Goal: Complete application form: Complete application form

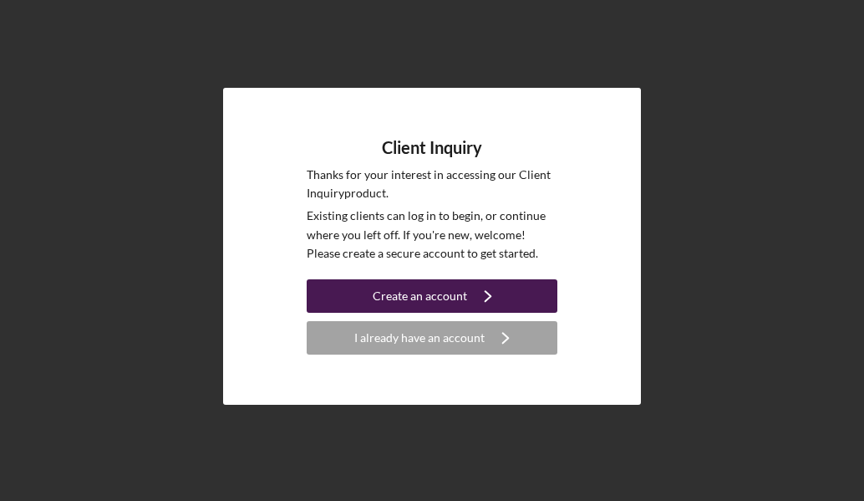
click at [446, 300] on div "Create an account" at bounding box center [420, 295] width 94 height 33
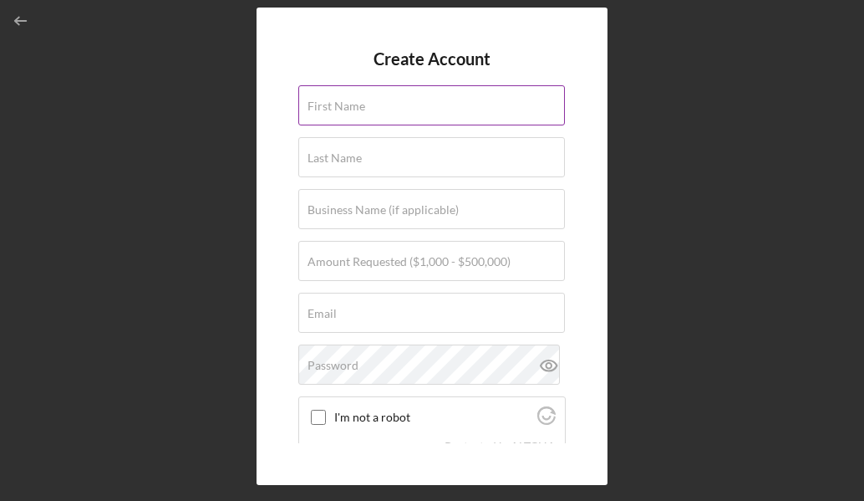
click at [447, 110] on input "First Name" at bounding box center [431, 105] width 267 height 40
type input "[PERSON_NAME]"
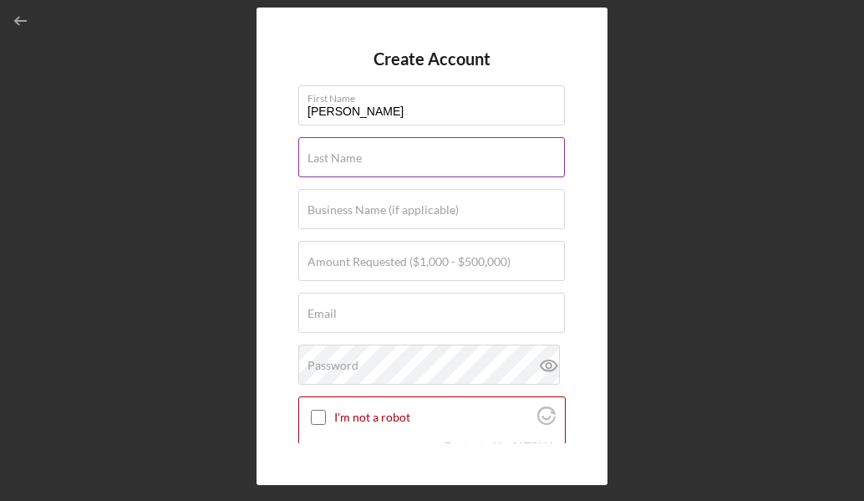
click at [425, 164] on input "Last Name" at bounding box center [431, 157] width 267 height 40
type input "[PERSON_NAME]"
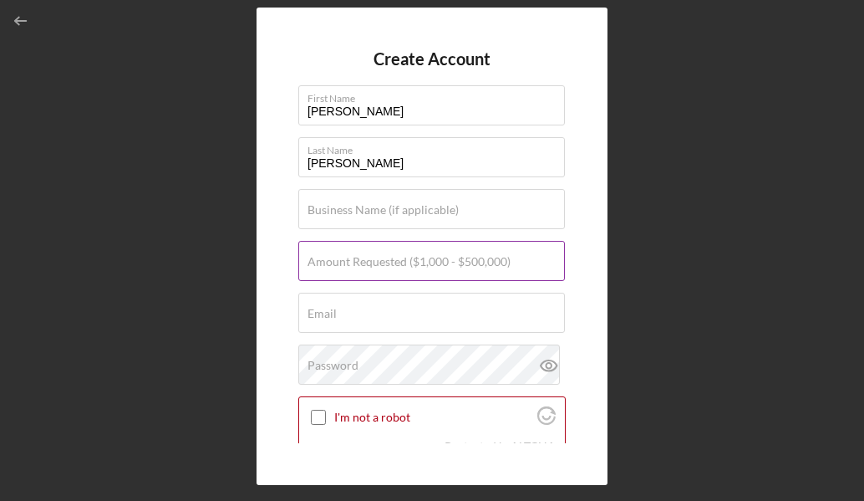
click at [403, 255] on label "Amount Requested ($1,000 - $500,000)" at bounding box center [409, 261] width 203 height 13
click at [403, 254] on input "Amount Requested ($1,000 - $500,000)" at bounding box center [431, 261] width 267 height 40
type input "$1,000"
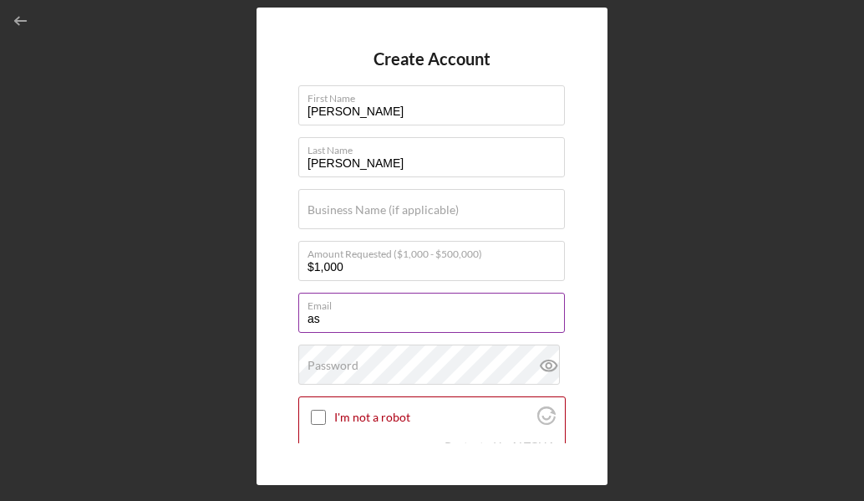
type input "[EMAIL_ADDRESS][DOMAIN_NAME]"
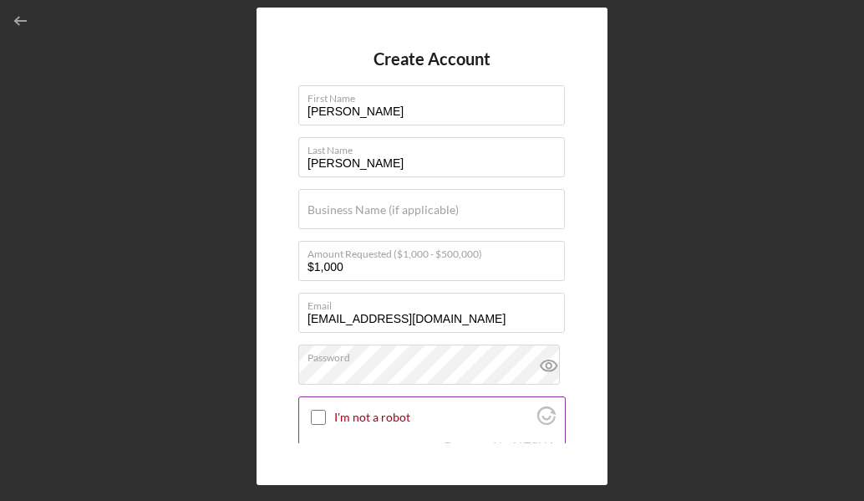
click at [322, 422] on input "I'm not a robot" at bounding box center [318, 417] width 15 height 15
checkbox input "true"
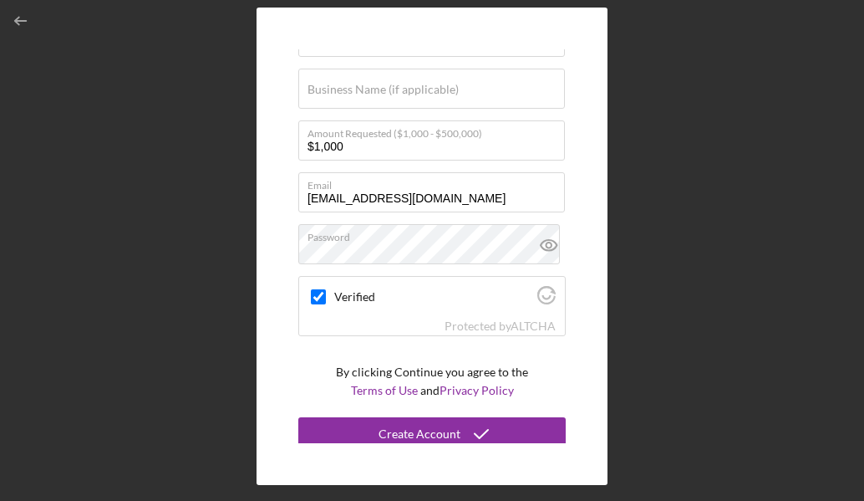
scroll to position [128, 0]
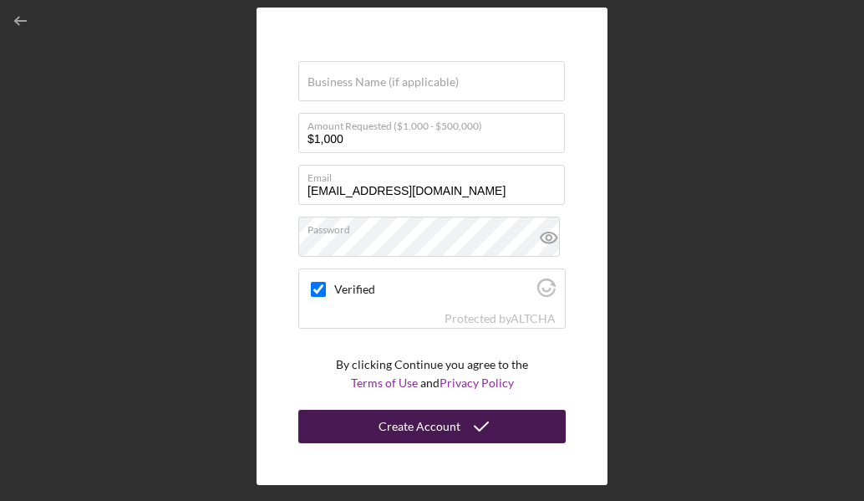
click at [461, 420] on icon "submit" at bounding box center [482, 426] width 42 height 42
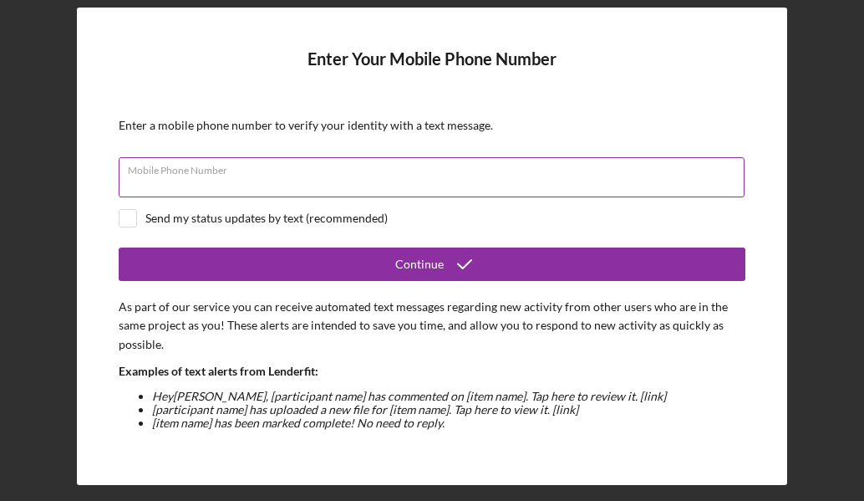
click at [498, 190] on input "Mobile Phone Number" at bounding box center [432, 177] width 626 height 40
click at [247, 171] on label "Mobile Phone Number" at bounding box center [187, 177] width 119 height 13
click at [295, 163] on input "Mobile Phone Number" at bounding box center [432, 177] width 626 height 40
type input "[PHONE_NUMBER]"
click at [119, 247] on button "Continue" at bounding box center [432, 263] width 627 height 33
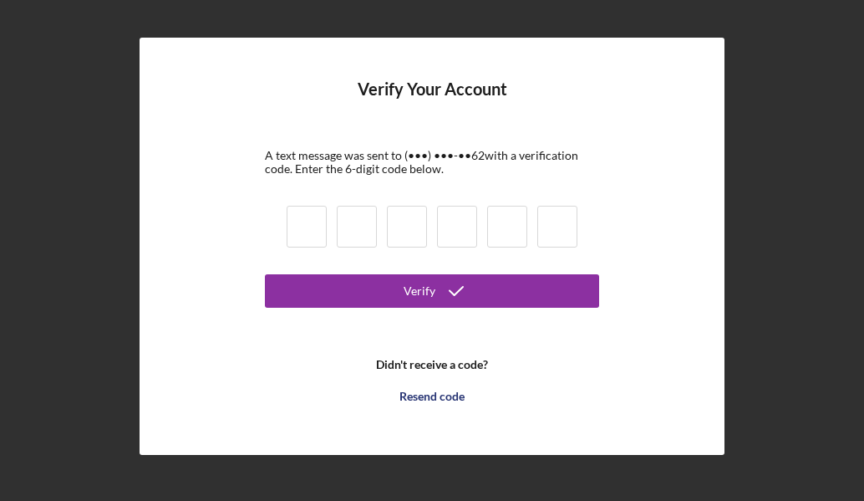
click at [303, 217] on input at bounding box center [307, 227] width 40 height 42
type input "8"
type input "5"
type input "1"
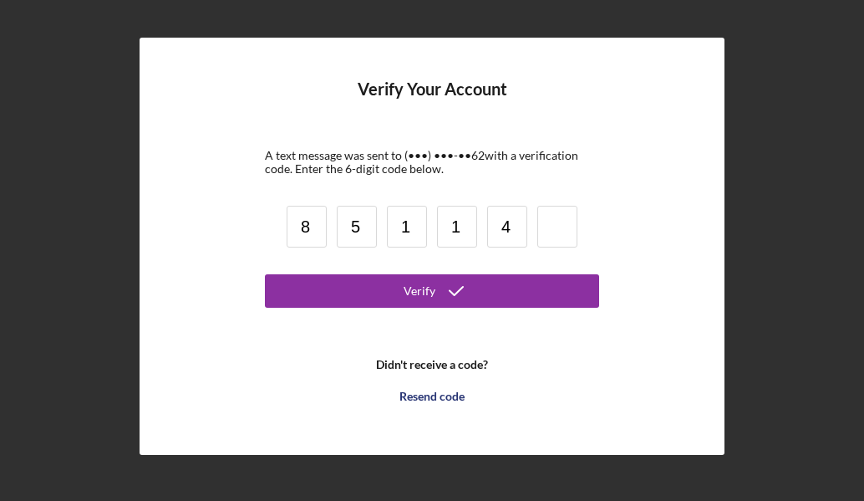
type input "4"
type input "5"
click at [265, 274] on button "Verify" at bounding box center [432, 290] width 334 height 33
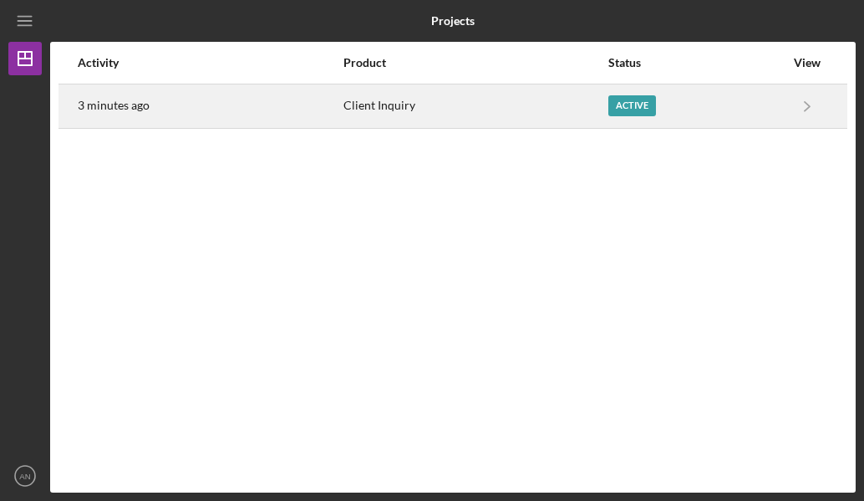
click at [747, 99] on div "Active" at bounding box center [697, 106] width 176 height 42
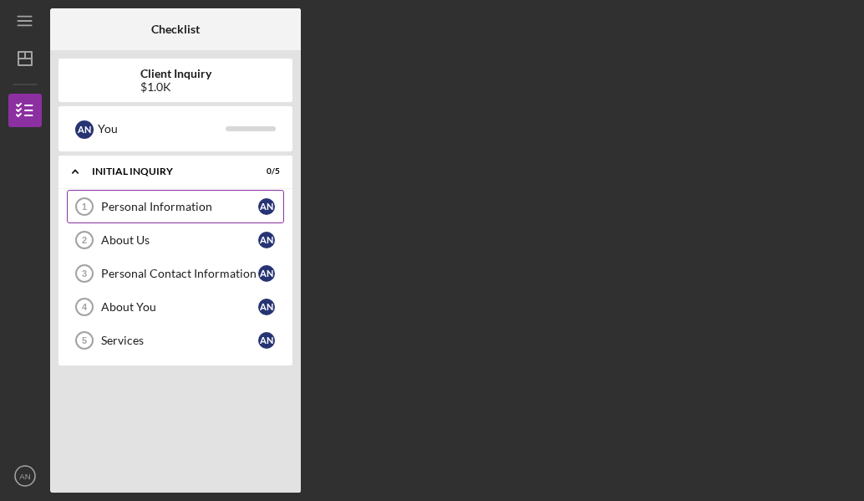
click at [159, 206] on div "Personal Information" at bounding box center [179, 206] width 157 height 13
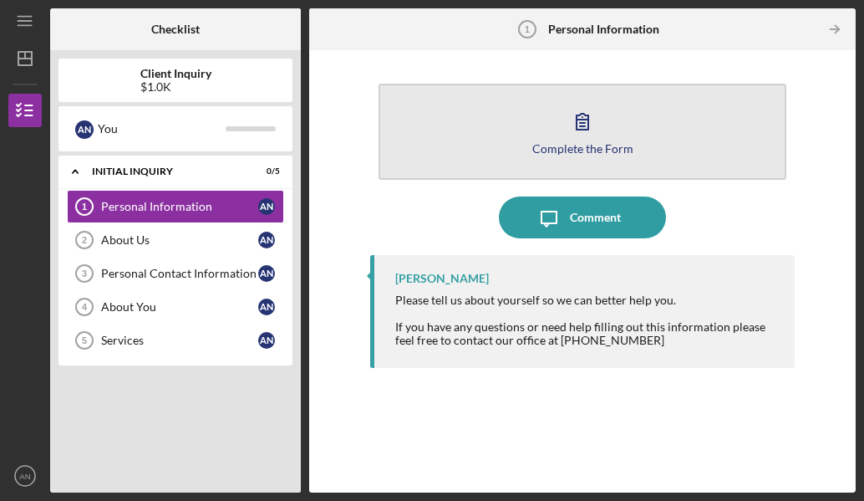
click at [577, 127] on icon "button" at bounding box center [583, 122] width 12 height 16
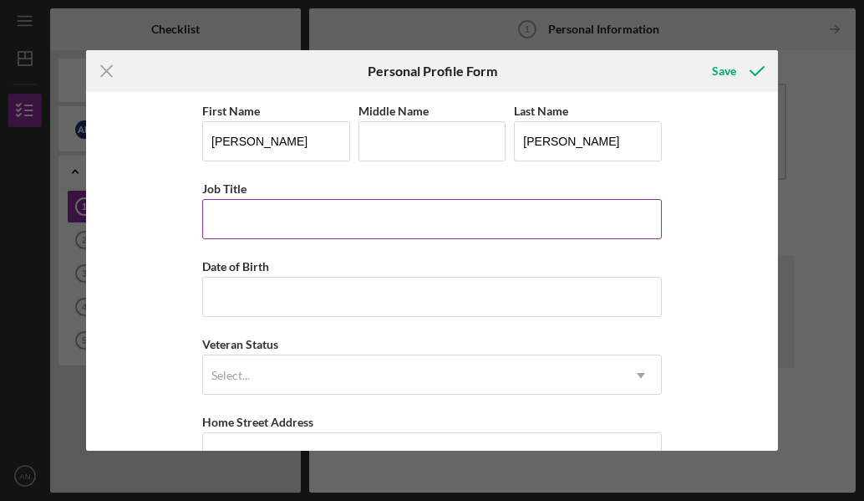
click at [291, 205] on input "Job Title" at bounding box center [432, 219] width 460 height 40
type input "payroll specialist"
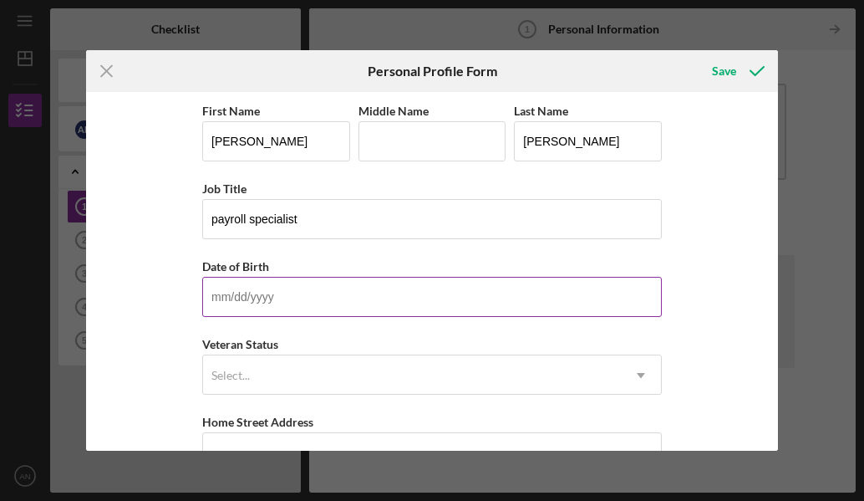
click at [312, 292] on input "Date of Birth" at bounding box center [432, 297] width 460 height 40
type input "[DATE]"
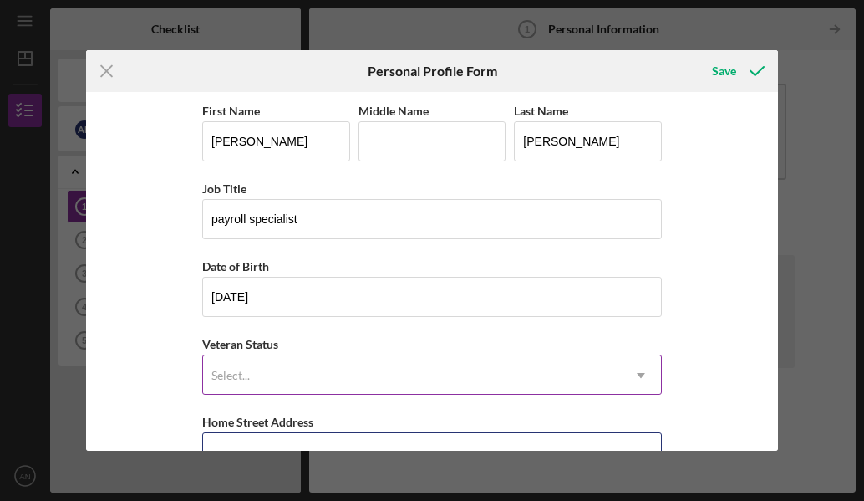
scroll to position [22, 0]
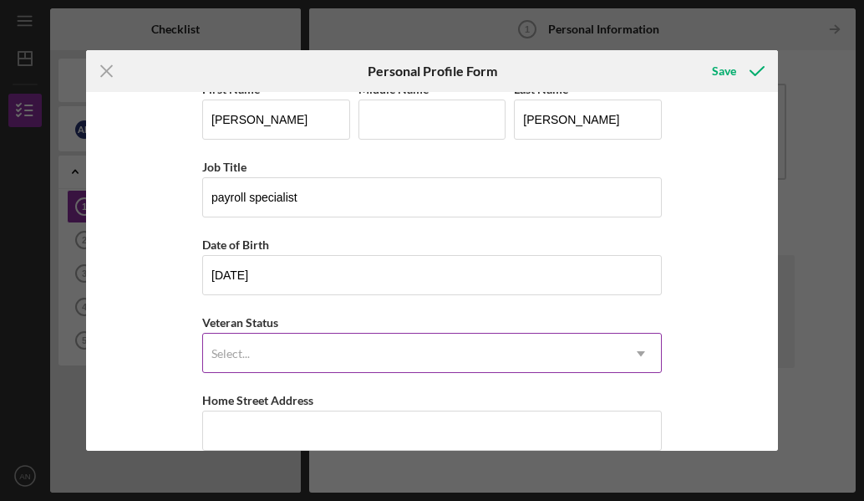
click at [307, 347] on div "Select..." at bounding box center [412, 353] width 418 height 38
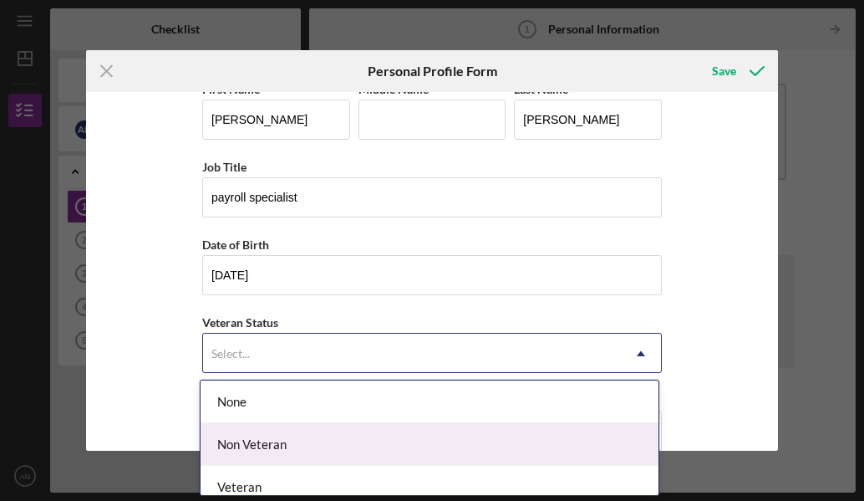
click at [328, 446] on div "Non Veteran" at bounding box center [430, 444] width 458 height 43
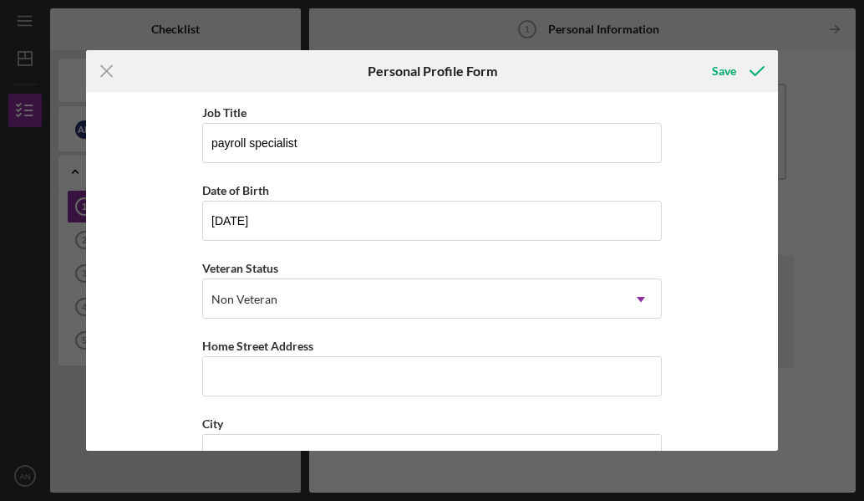
scroll to position [189, 0]
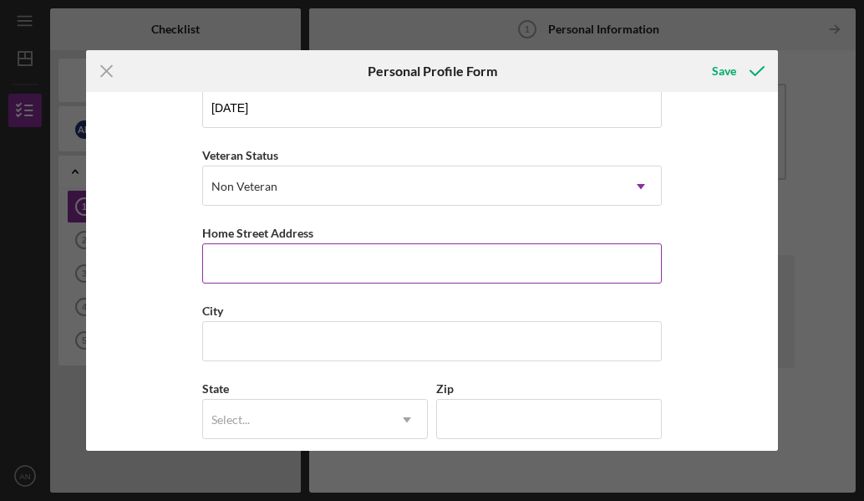
click at [300, 268] on input "Home Street Address" at bounding box center [432, 263] width 460 height 40
type input "[STREET_ADDRESS]"
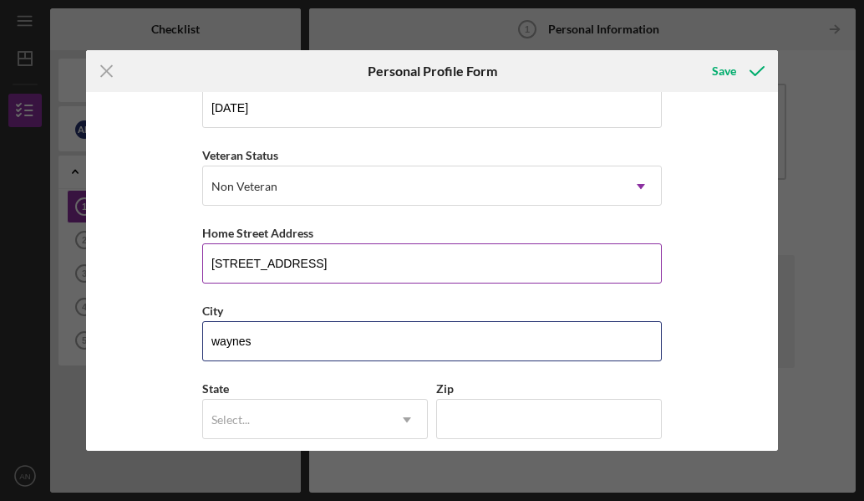
type input "[GEOGRAPHIC_DATA]"
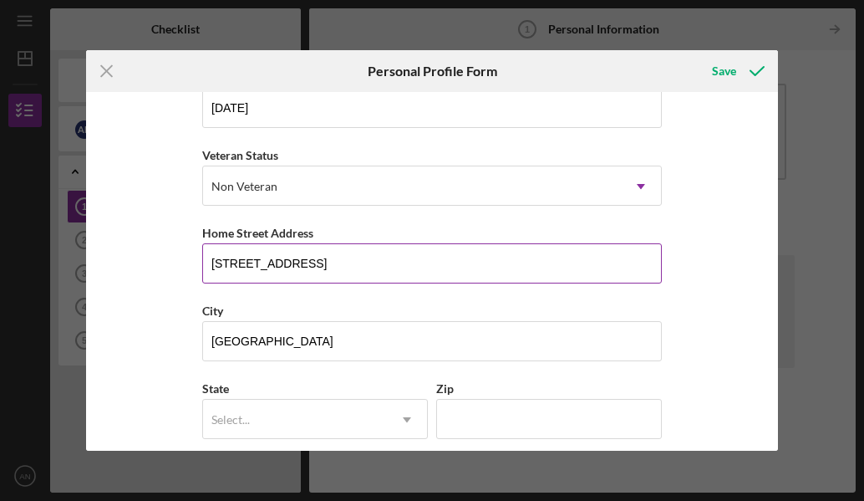
type input "g"
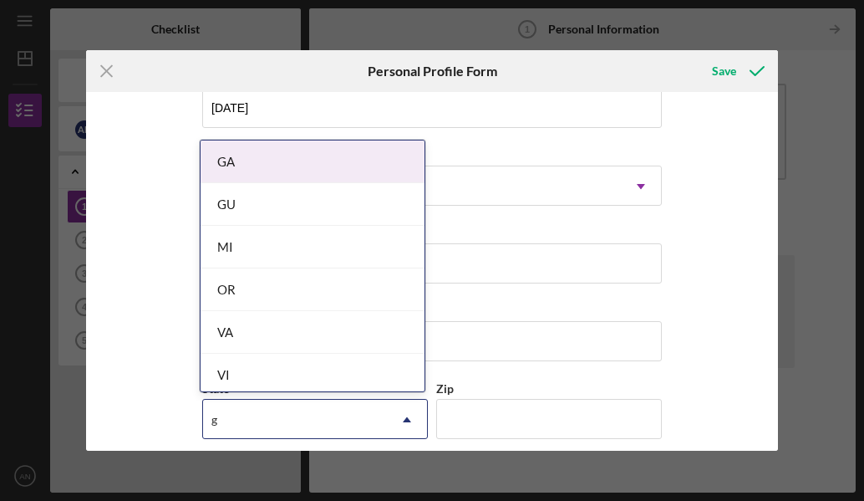
click at [287, 168] on div "GA" at bounding box center [313, 161] width 224 height 43
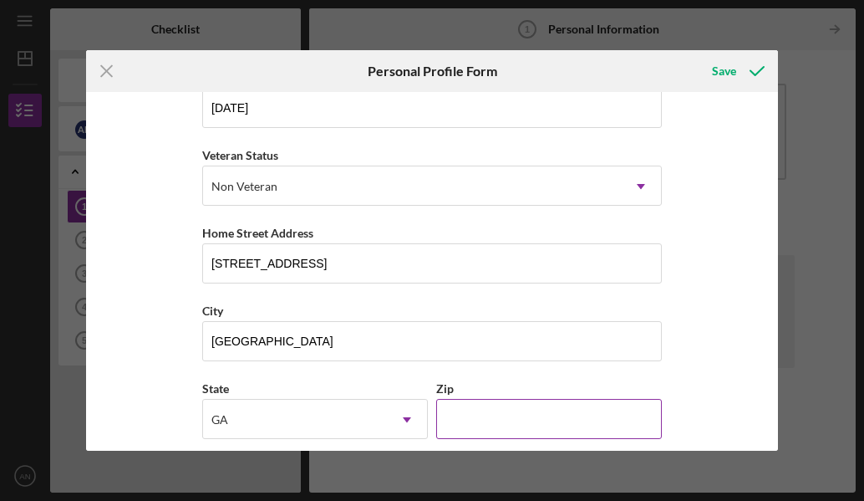
click at [463, 419] on input "Zip" at bounding box center [549, 419] width 226 height 40
type input "31566"
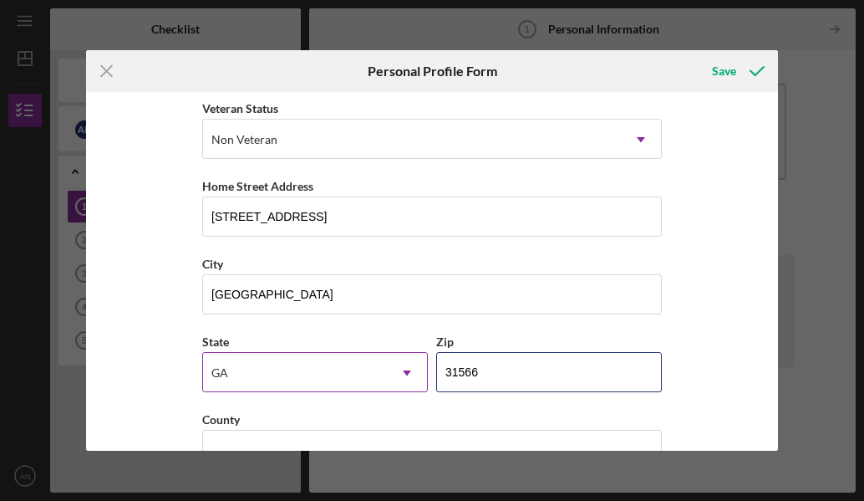
scroll to position [281, 0]
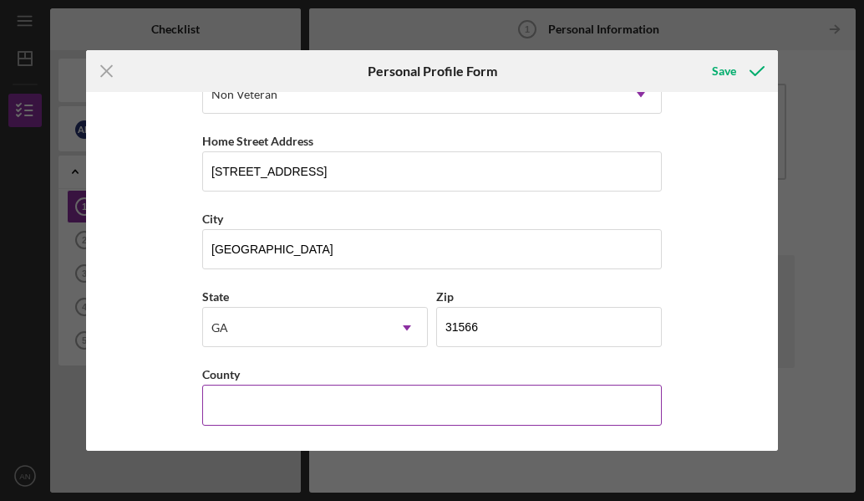
click at [244, 400] on input "County" at bounding box center [432, 405] width 460 height 40
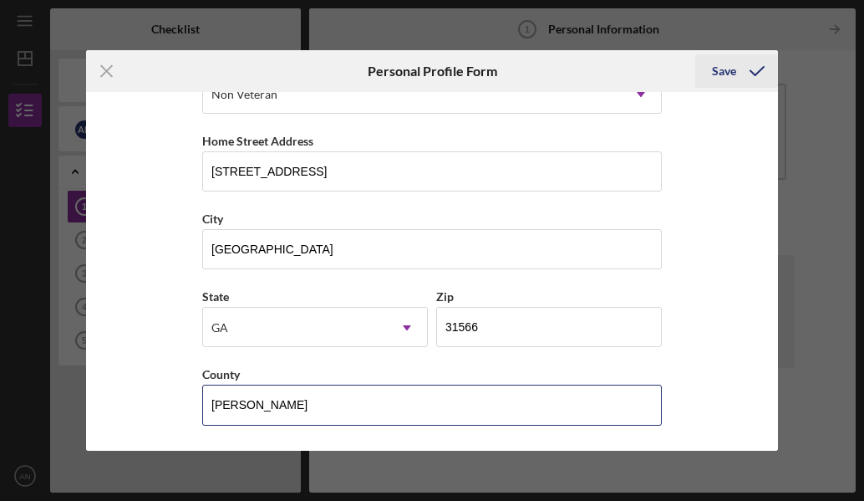
type input "[PERSON_NAME]"
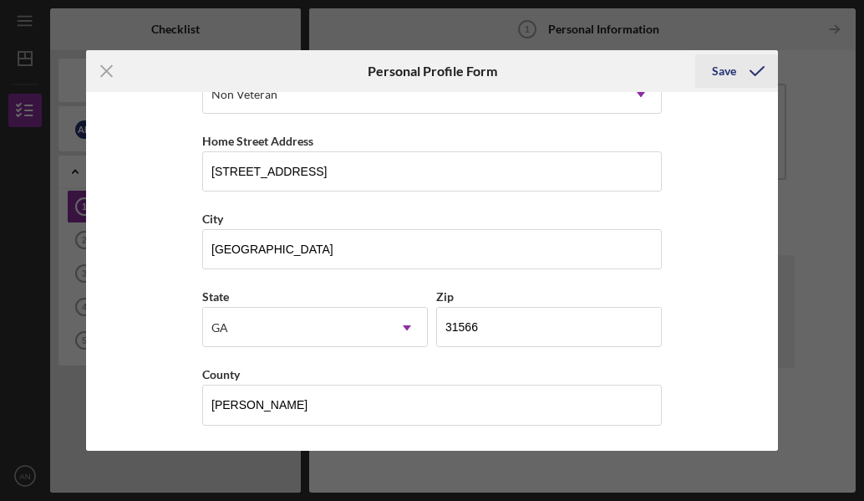
click at [723, 72] on div "Save" at bounding box center [724, 70] width 24 height 33
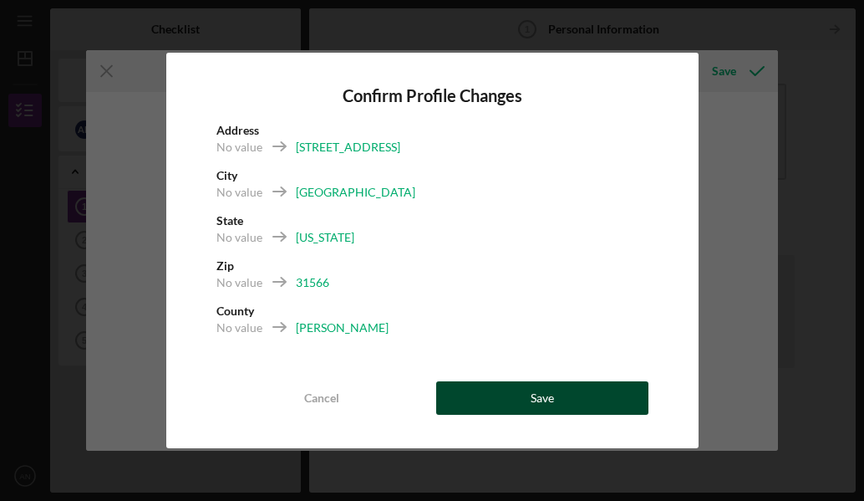
click at [511, 391] on button "Save" at bounding box center [542, 397] width 212 height 33
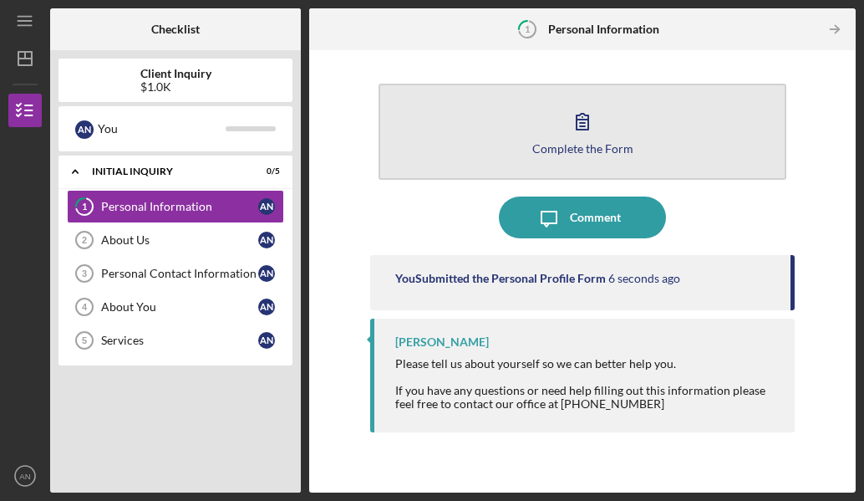
click at [594, 145] on div "Complete the Form" at bounding box center [583, 148] width 101 height 13
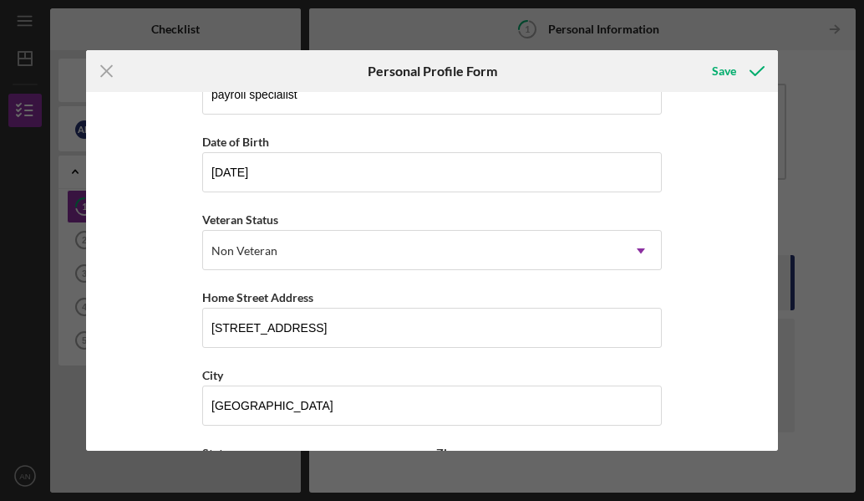
scroll to position [281, 0]
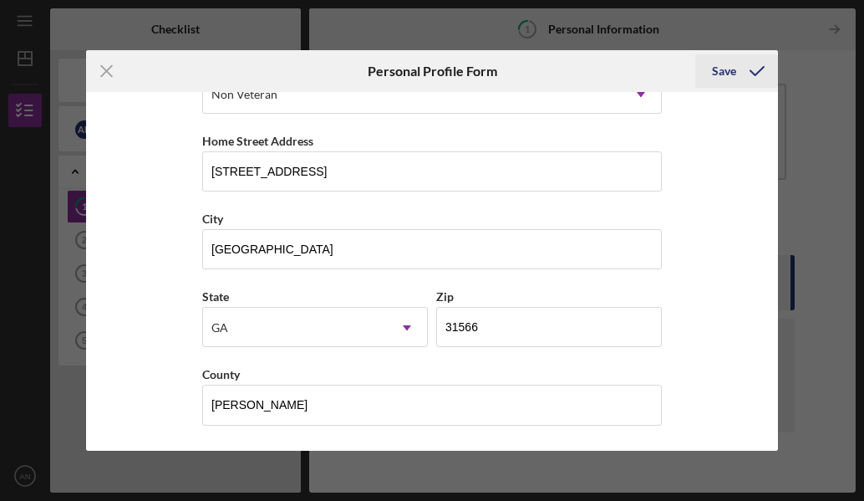
click at [739, 72] on icon "submit" at bounding box center [758, 71] width 42 height 42
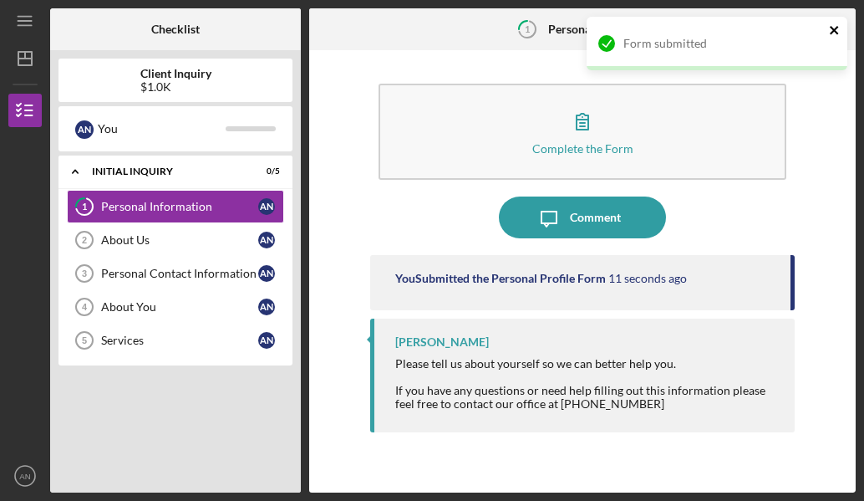
click at [836, 34] on icon "close" at bounding box center [835, 29] width 12 height 13
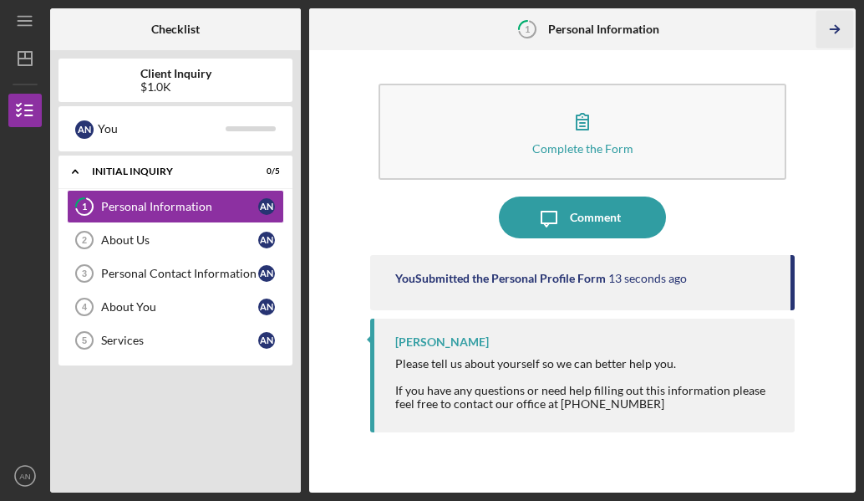
click at [829, 31] on icon "Icon/Table Pagination Arrow" at bounding box center [836, 30] width 38 height 38
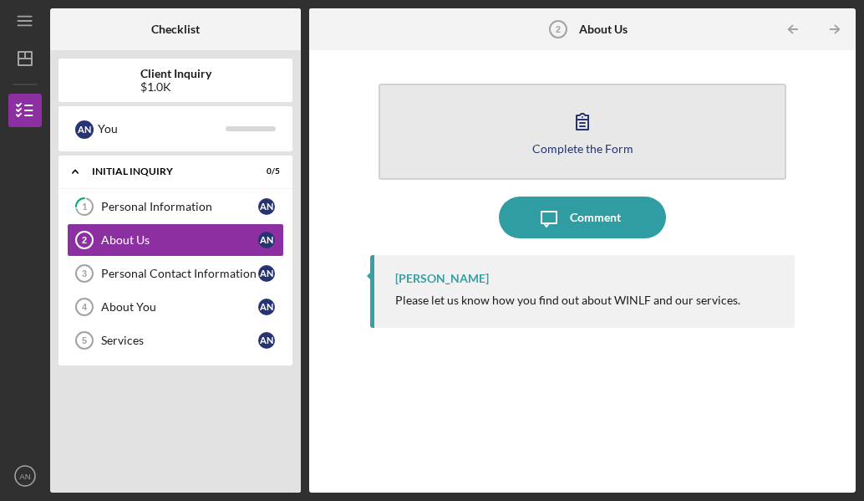
click at [570, 133] on icon "button" at bounding box center [583, 121] width 42 height 42
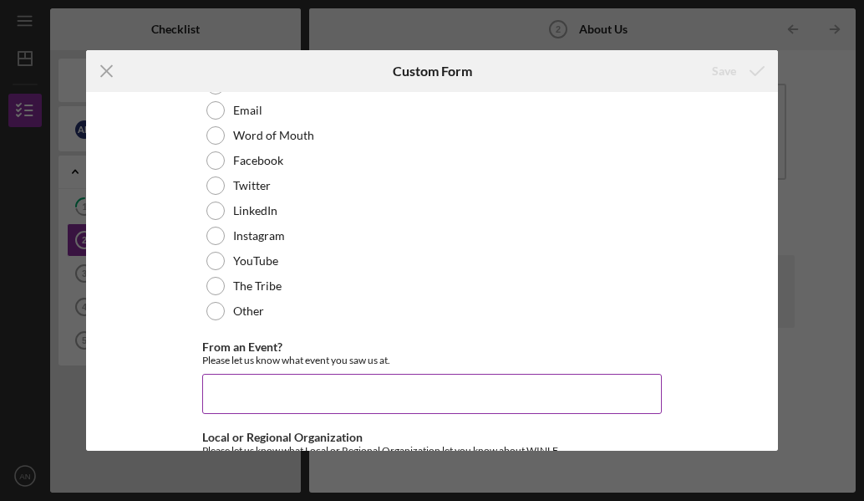
scroll to position [251, 0]
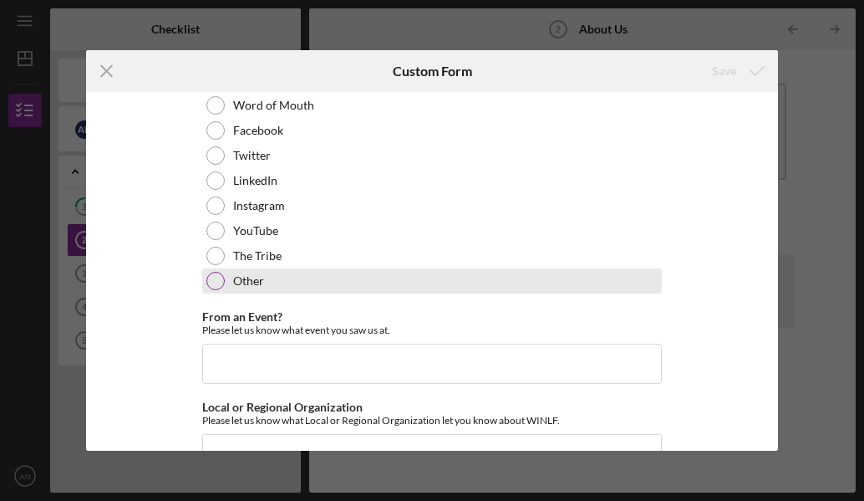
click at [214, 289] on div at bounding box center [215, 281] width 18 height 18
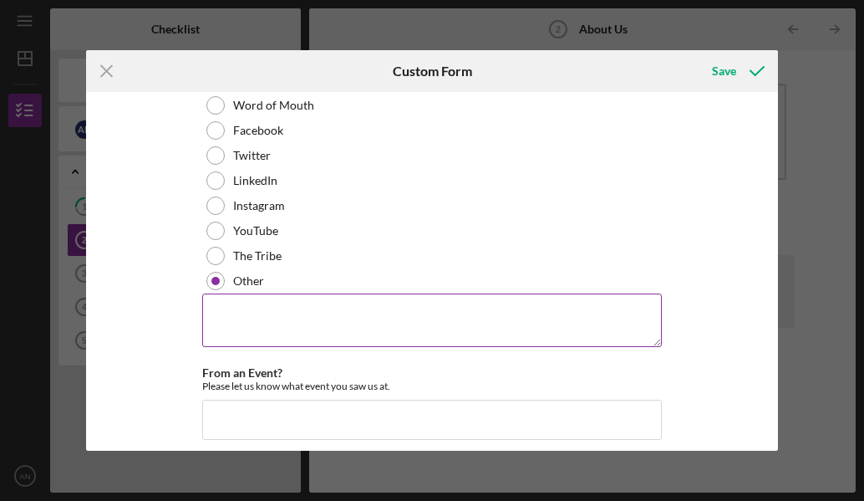
click at [275, 320] on textarea at bounding box center [432, 320] width 460 height 54
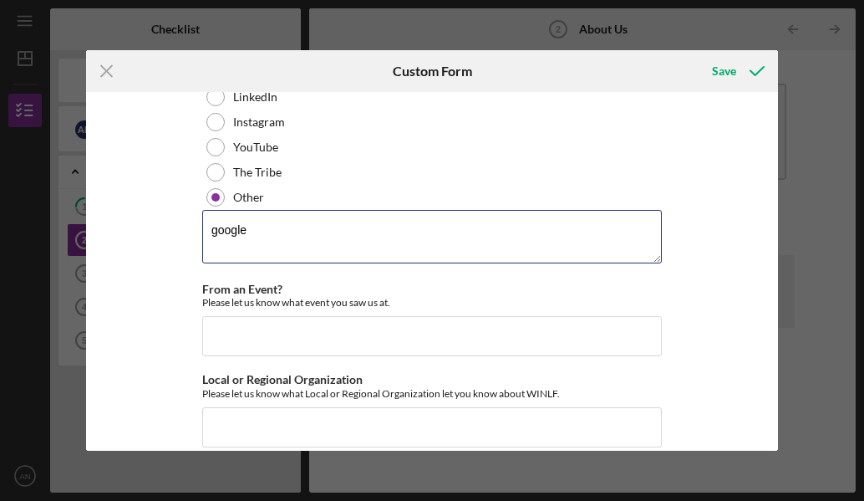
scroll to position [273, 0]
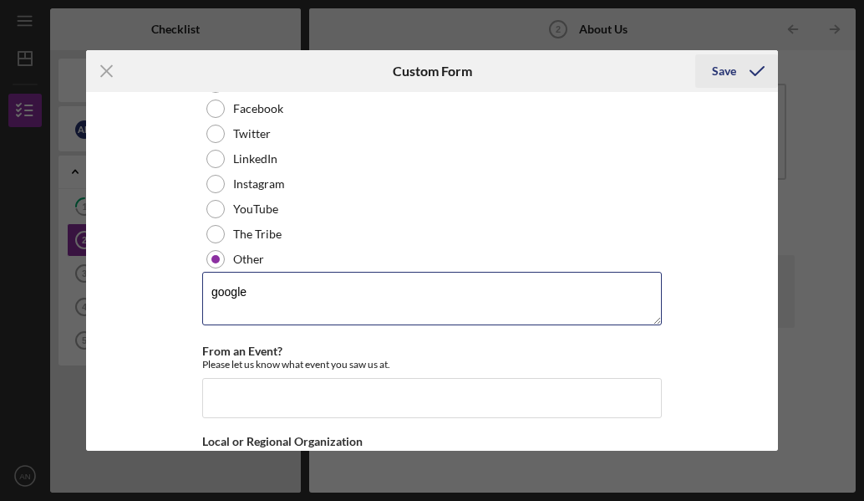
type textarea "google"
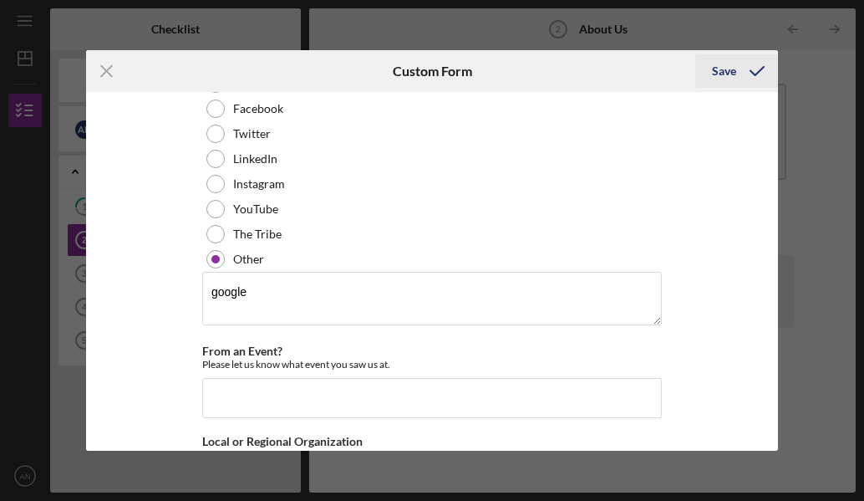
click at [719, 74] on div "Save" at bounding box center [724, 70] width 24 height 33
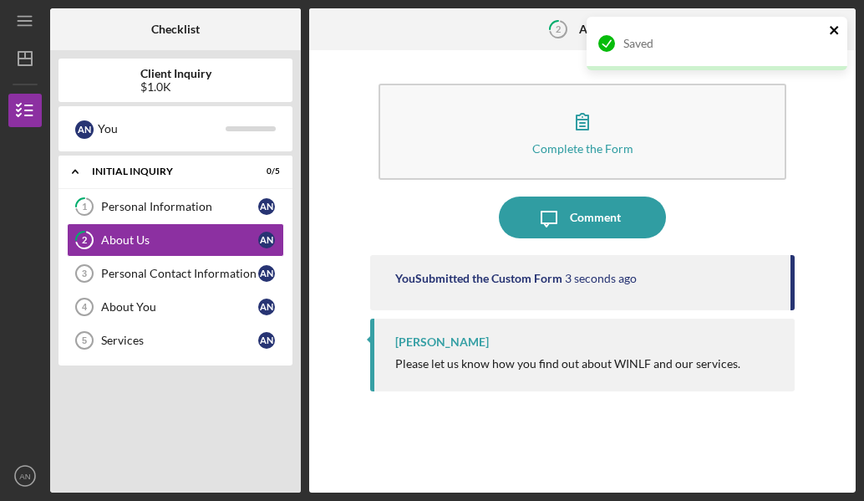
click at [834, 34] on icon "close" at bounding box center [835, 29] width 12 height 13
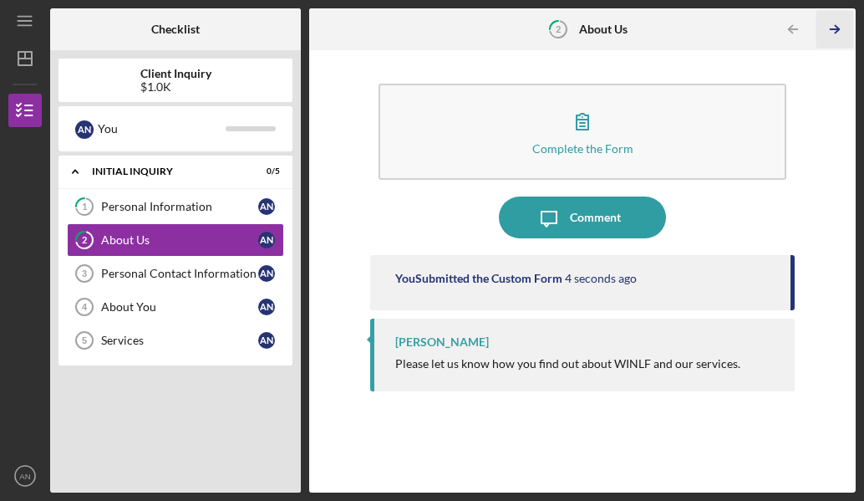
click at [834, 31] on icon "Icon/Table Pagination Arrow" at bounding box center [836, 30] width 38 height 38
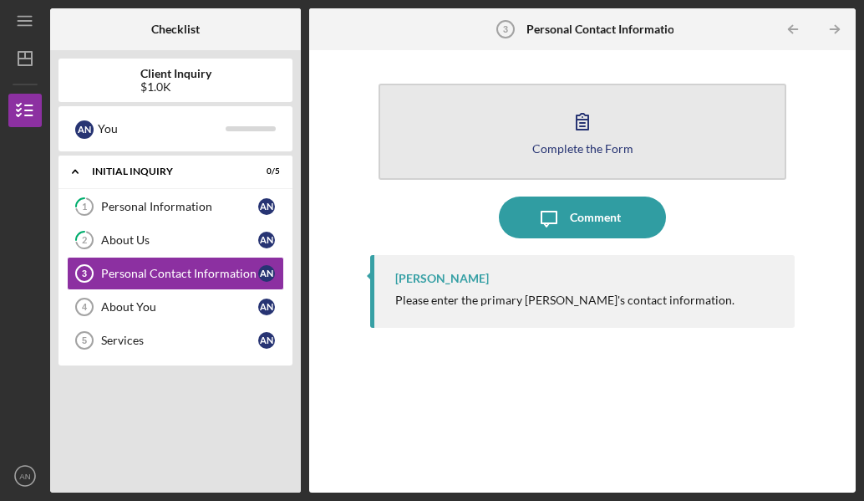
click at [617, 128] on button "Complete the Form Form" at bounding box center [582, 132] width 407 height 96
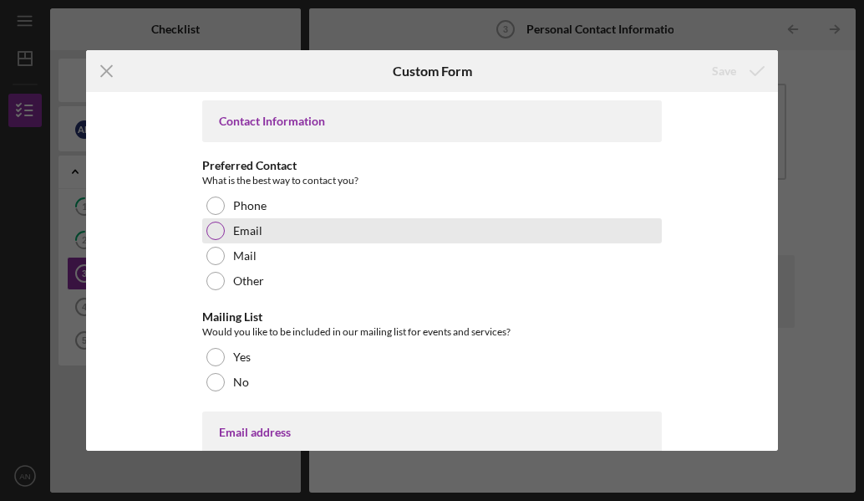
click at [203, 232] on div "Email" at bounding box center [432, 230] width 460 height 25
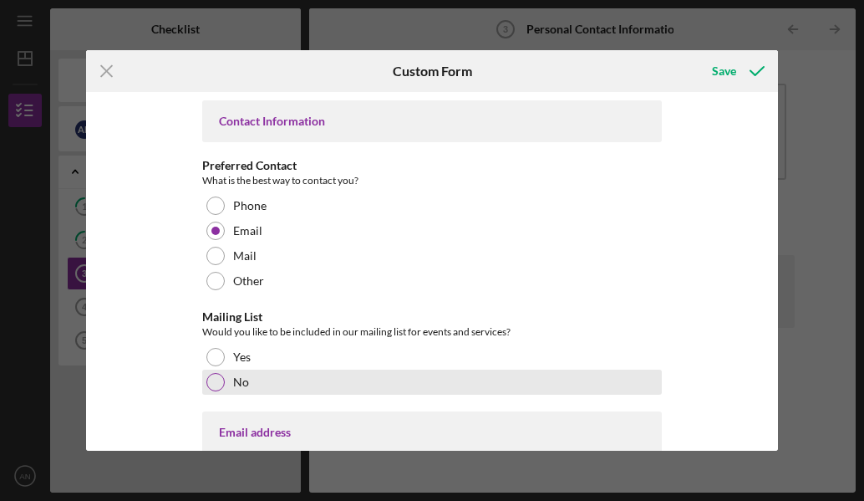
click at [210, 383] on div at bounding box center [215, 382] width 18 height 18
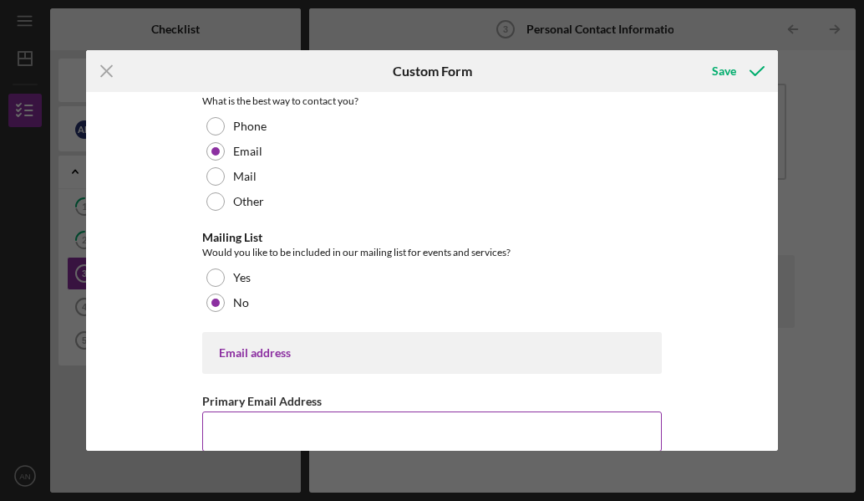
scroll to position [167, 0]
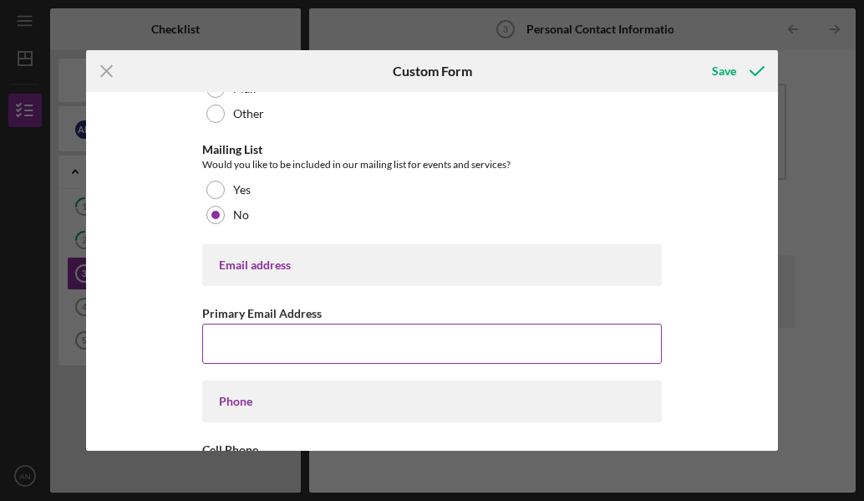
click at [267, 342] on input "Primary Email Address" at bounding box center [432, 344] width 460 height 40
type input "[EMAIL_ADDRESS][DOMAIN_NAME]"
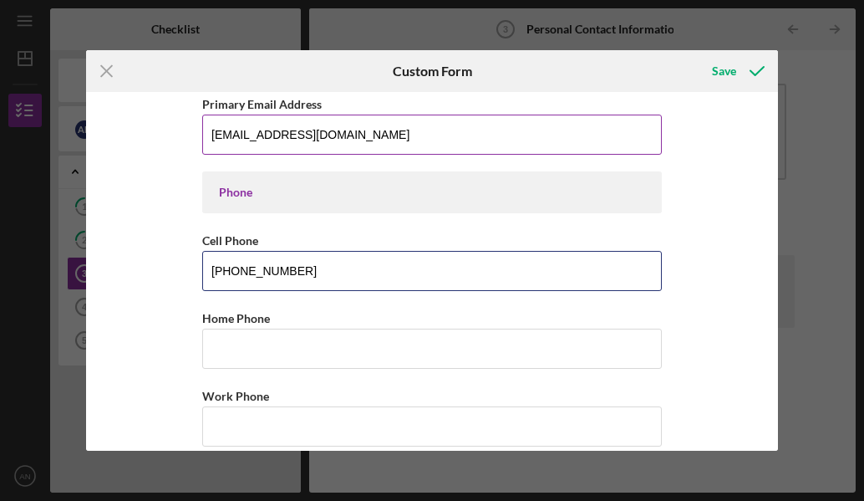
type input "[PHONE_NUMBER]"
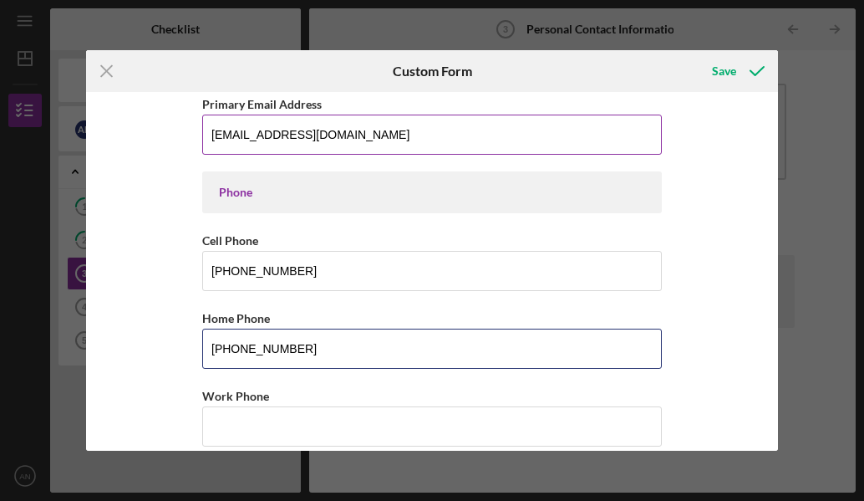
type input "[PHONE_NUMBER]"
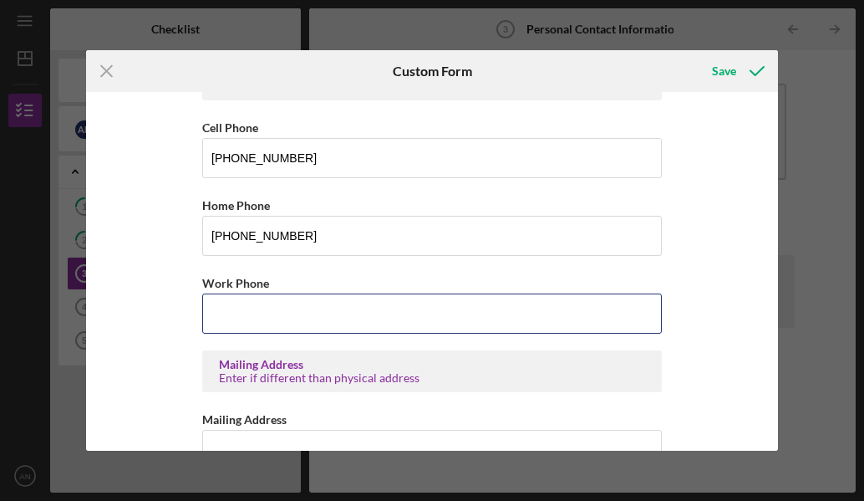
scroll to position [627, 0]
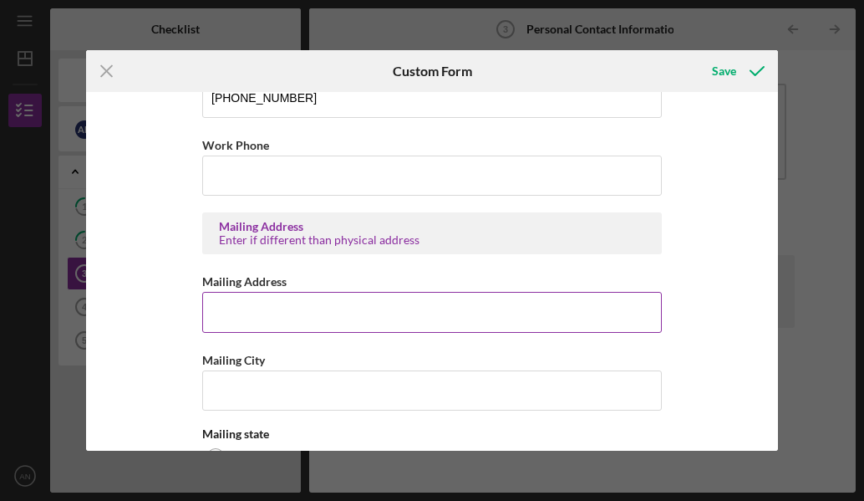
click at [306, 319] on input "Mailing Address" at bounding box center [432, 312] width 460 height 40
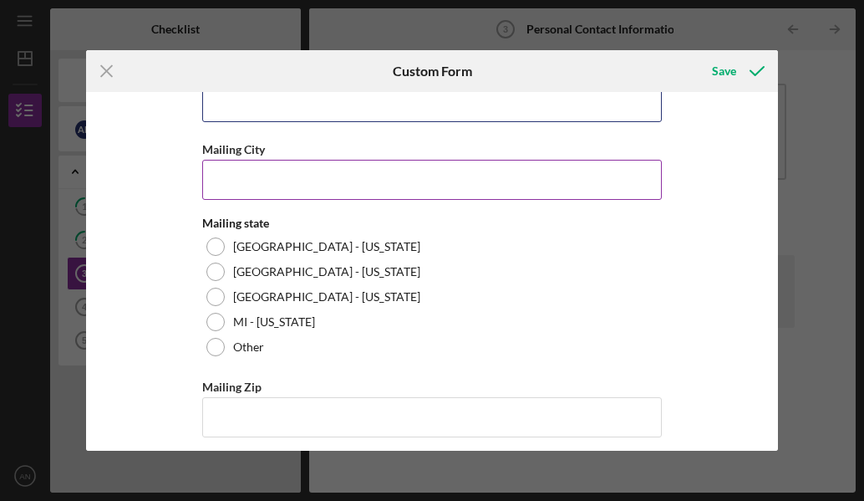
scroll to position [849, 0]
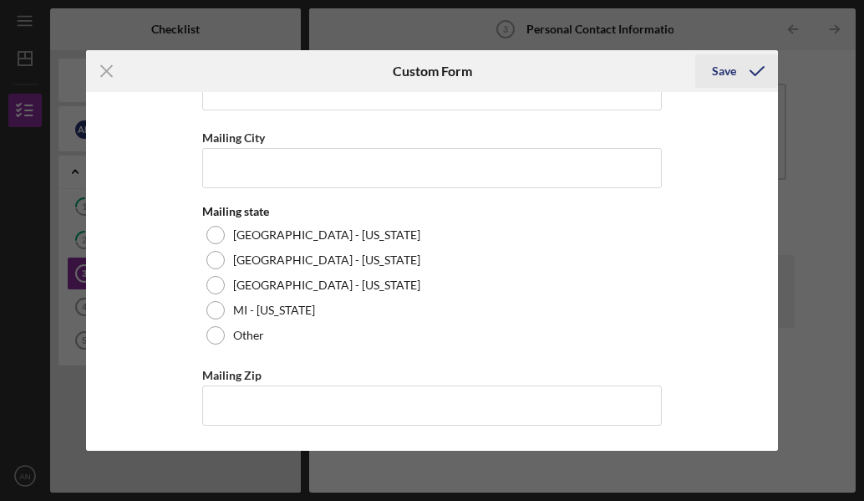
click at [725, 73] on div "Save" at bounding box center [724, 70] width 24 height 33
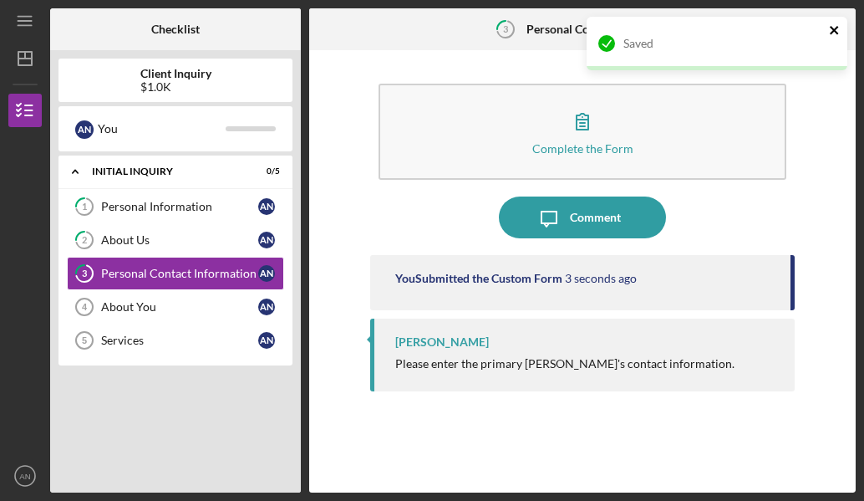
click at [839, 28] on icon "close" at bounding box center [835, 29] width 12 height 13
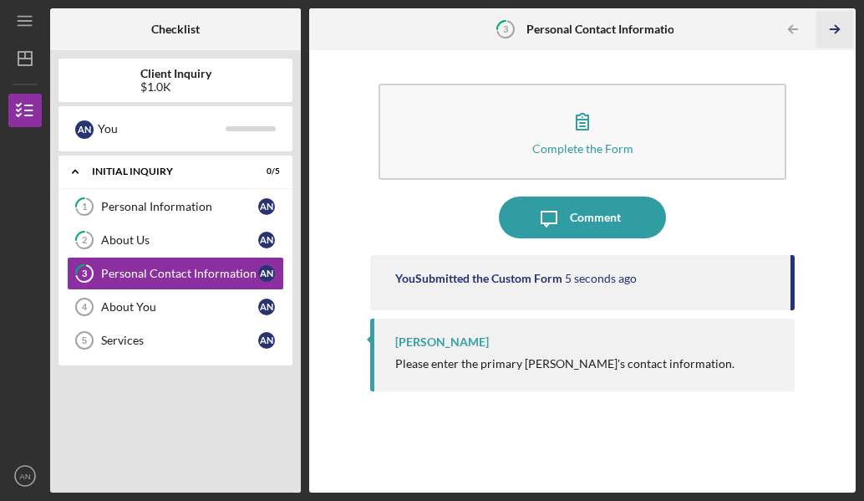
click at [835, 32] on icon "Icon/Table Pagination Arrow" at bounding box center [836, 30] width 38 height 38
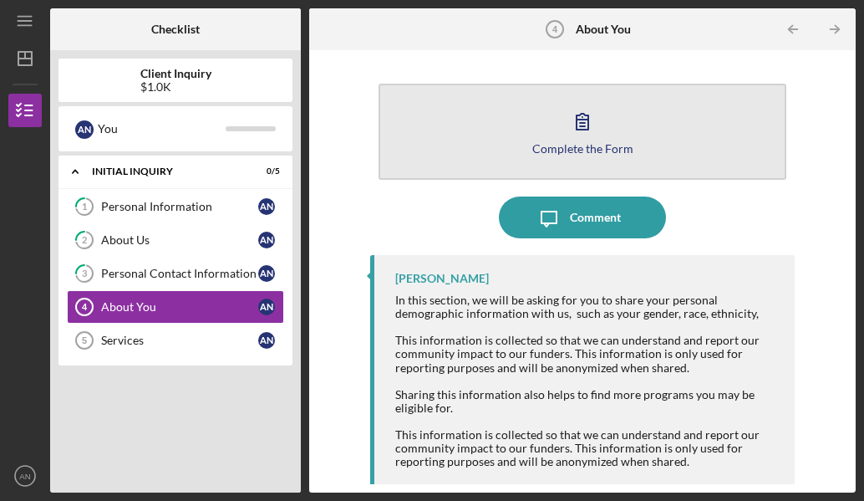
click at [563, 132] on icon "button" at bounding box center [583, 121] width 42 height 42
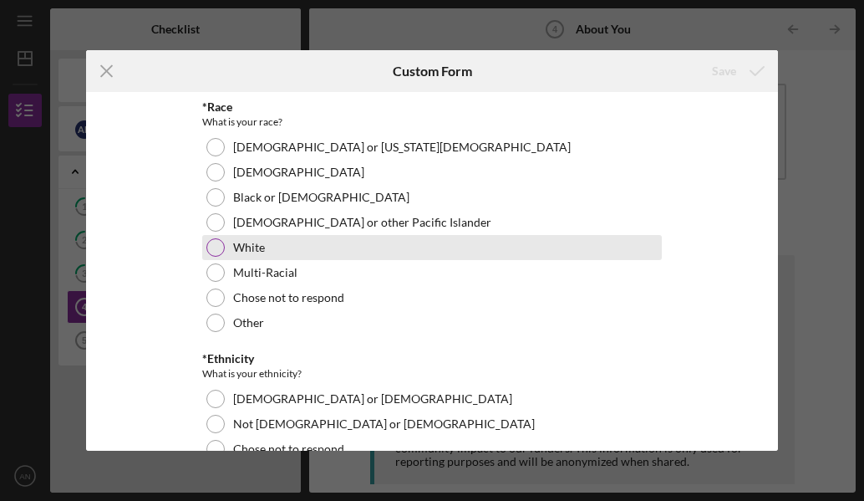
click at [210, 252] on div at bounding box center [215, 247] width 18 height 18
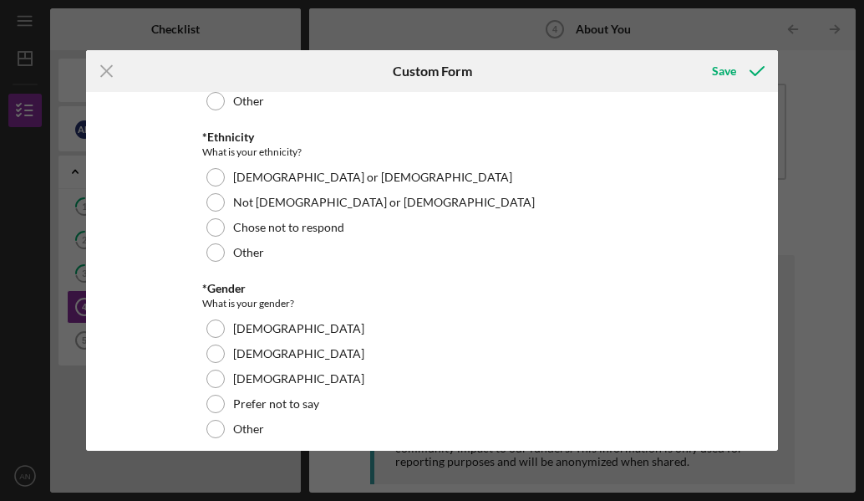
scroll to position [251, 0]
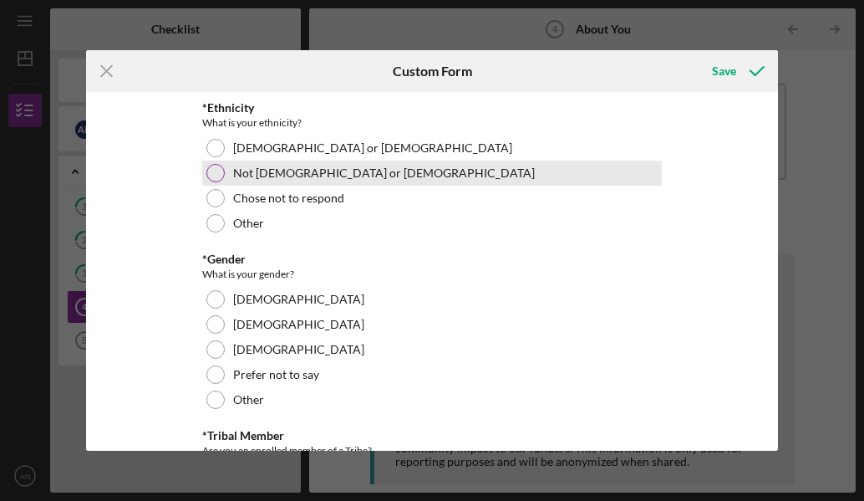
click at [211, 181] on div at bounding box center [215, 173] width 18 height 18
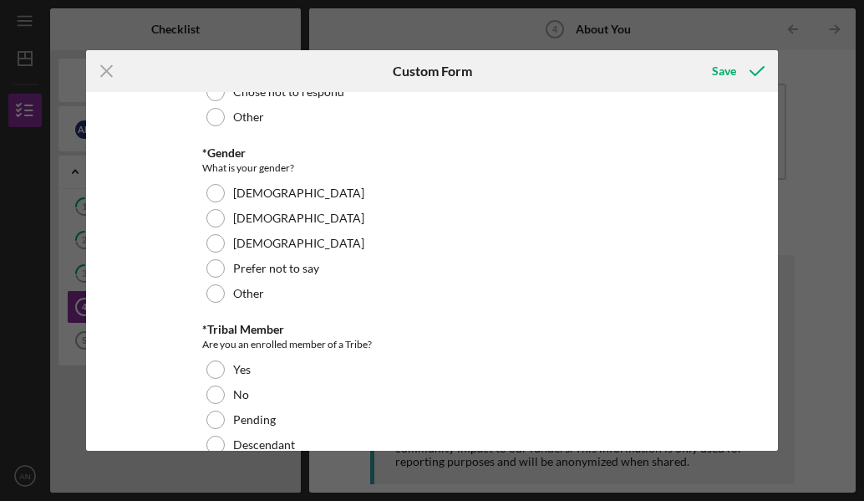
scroll to position [334, 0]
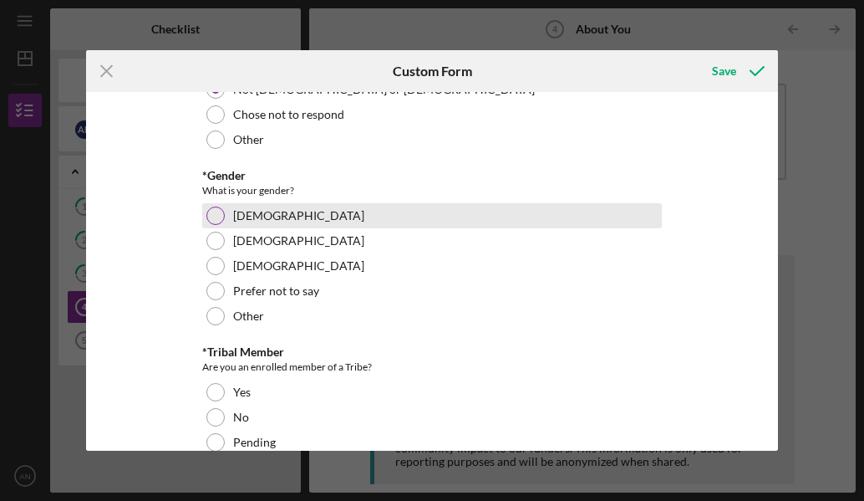
click at [215, 218] on div at bounding box center [215, 215] width 18 height 18
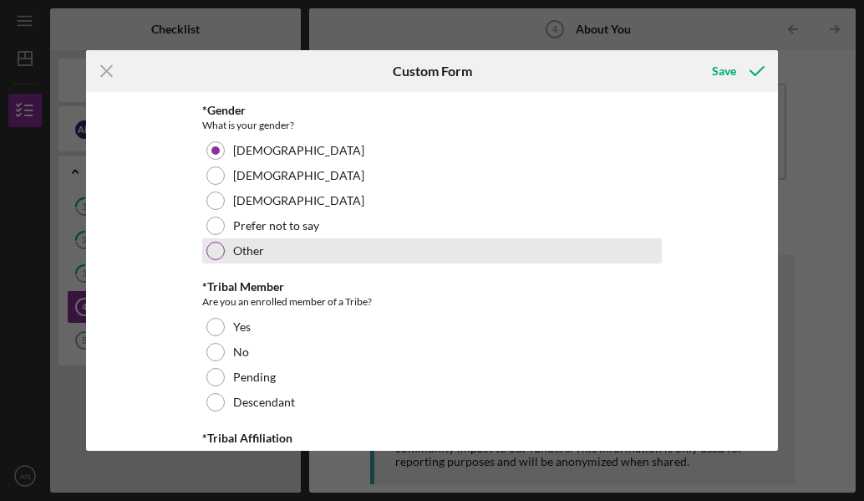
scroll to position [502, 0]
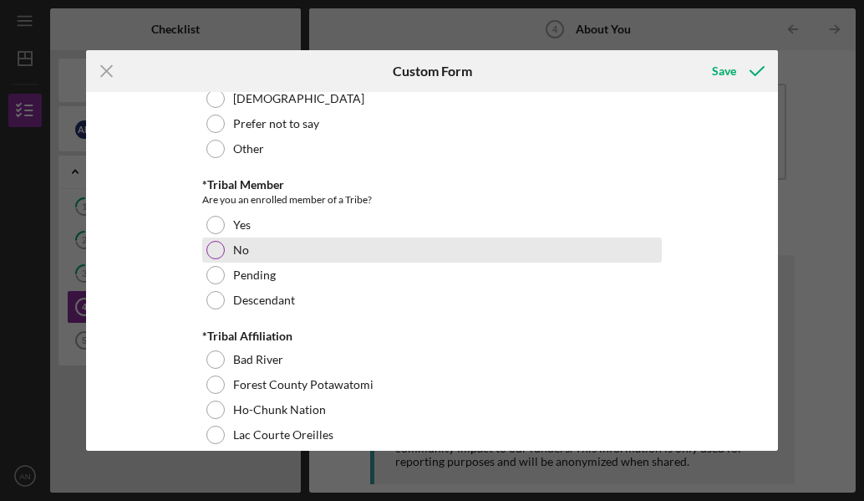
click at [209, 253] on div at bounding box center [215, 250] width 18 height 18
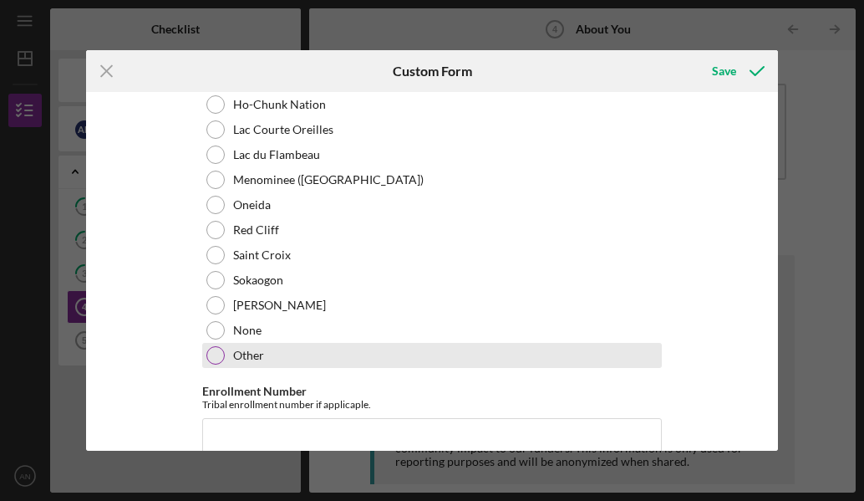
scroll to position [836, 0]
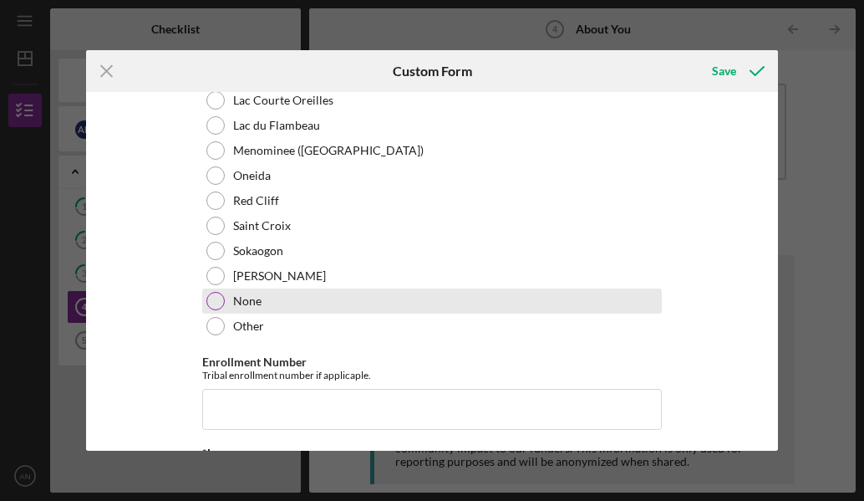
click at [217, 298] on div at bounding box center [215, 301] width 18 height 18
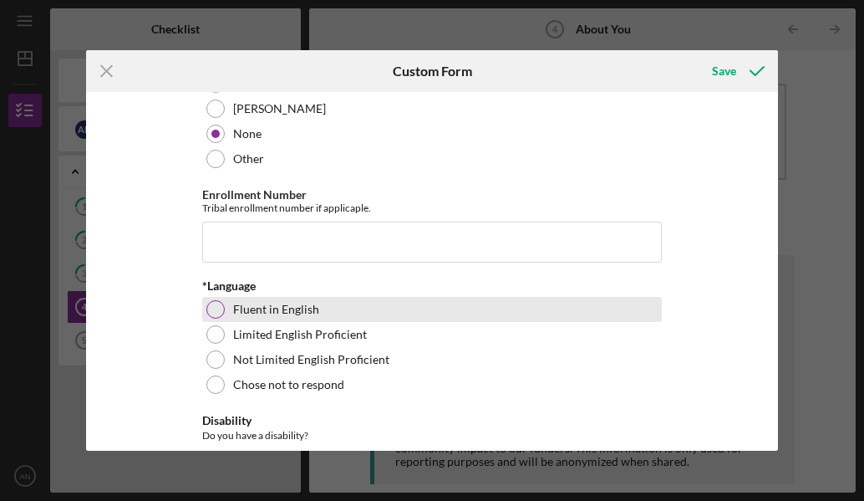
scroll to position [1087, 0]
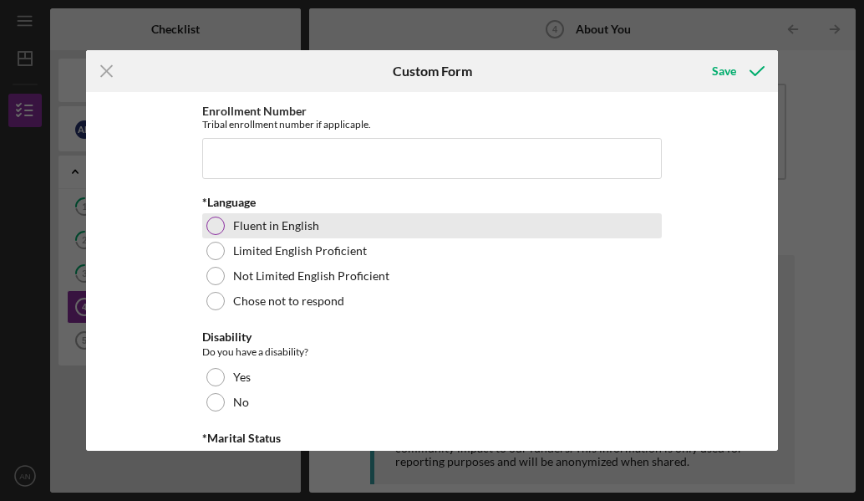
click at [218, 230] on div at bounding box center [215, 226] width 18 height 18
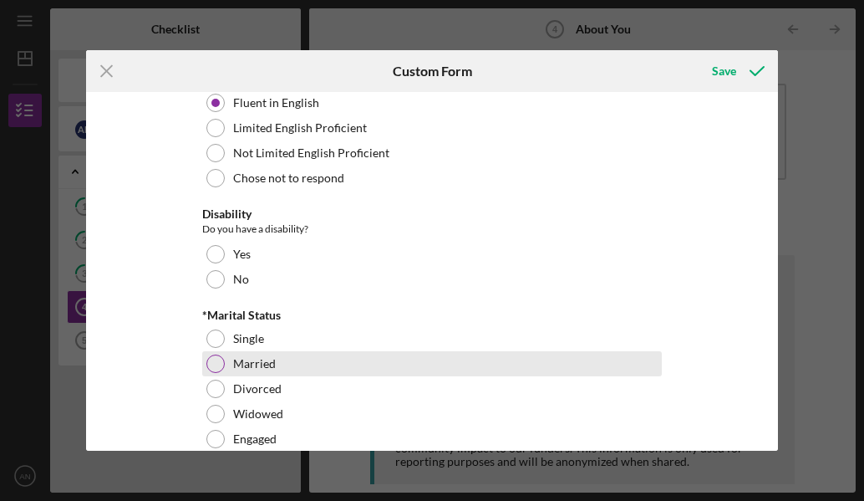
scroll to position [1254, 0]
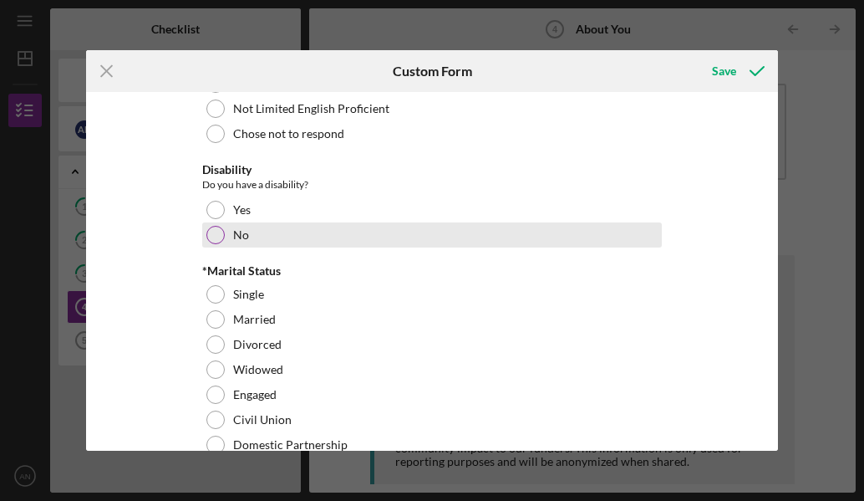
click at [216, 234] on div at bounding box center [215, 235] width 18 height 18
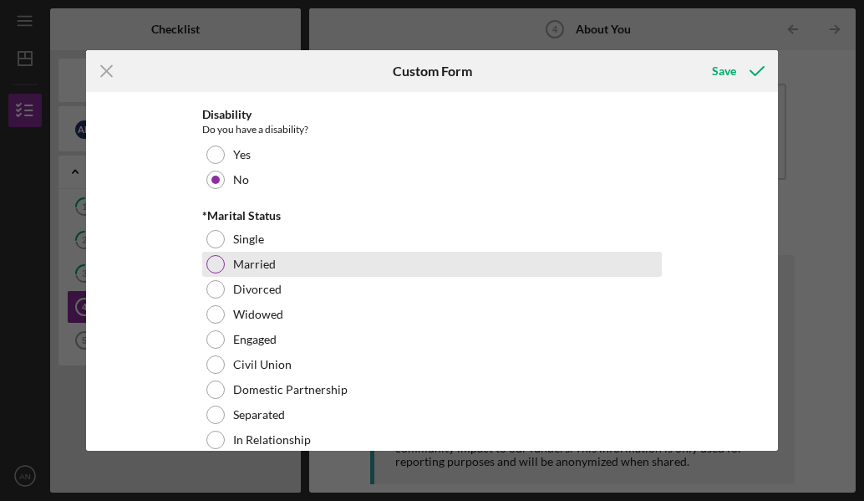
scroll to position [1421, 0]
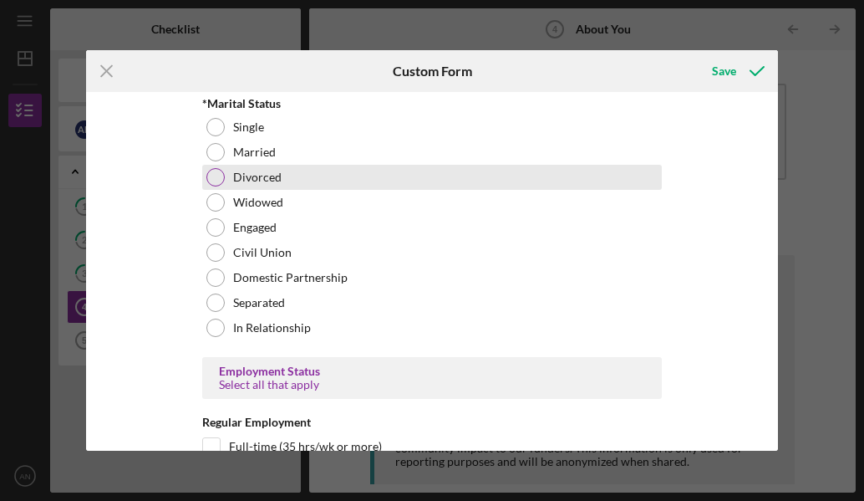
click at [217, 178] on div at bounding box center [215, 177] width 18 height 18
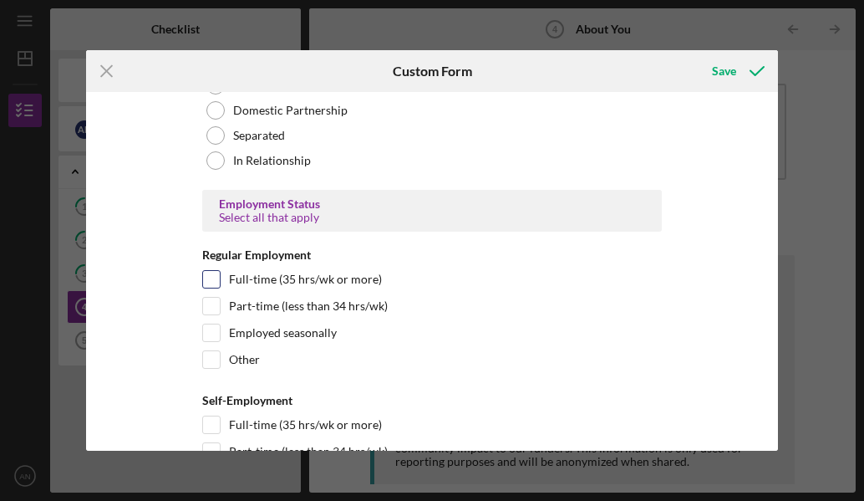
scroll to position [1672, 0]
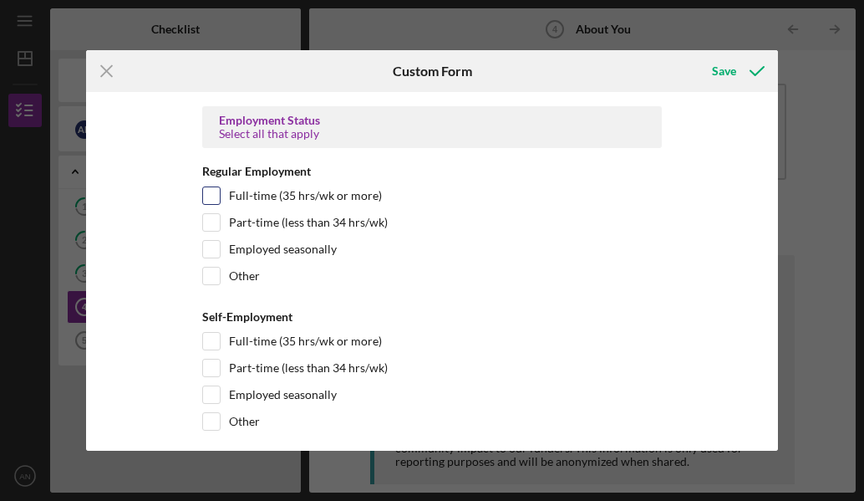
click at [215, 199] on input "Full-time (35 hrs/wk or more)" at bounding box center [211, 195] width 17 height 17
checkbox input "true"
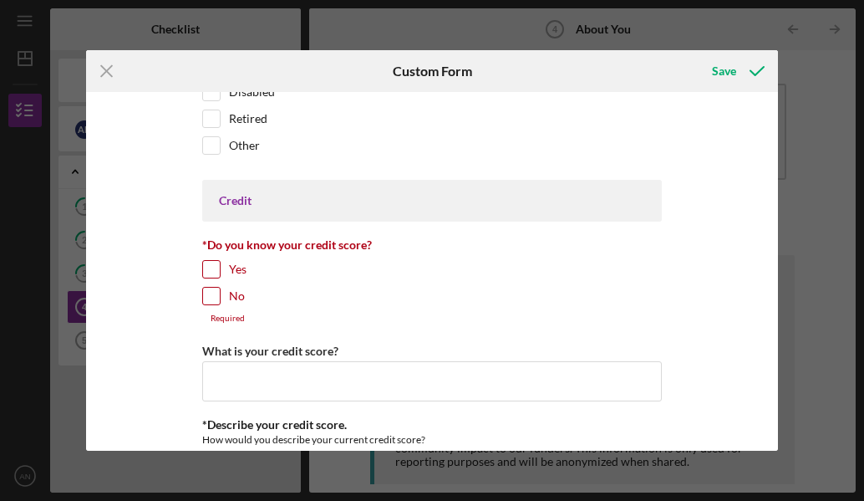
scroll to position [2257, 0]
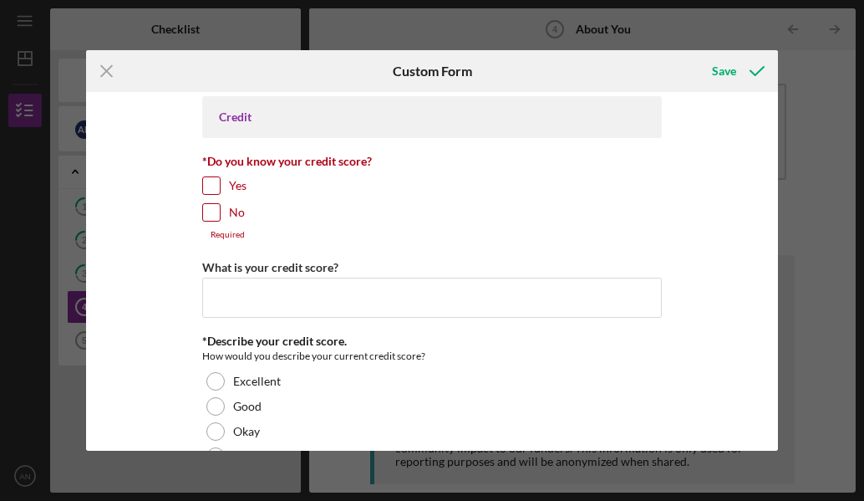
click at [214, 182] on input "Yes" at bounding box center [211, 185] width 17 height 17
checkbox input "true"
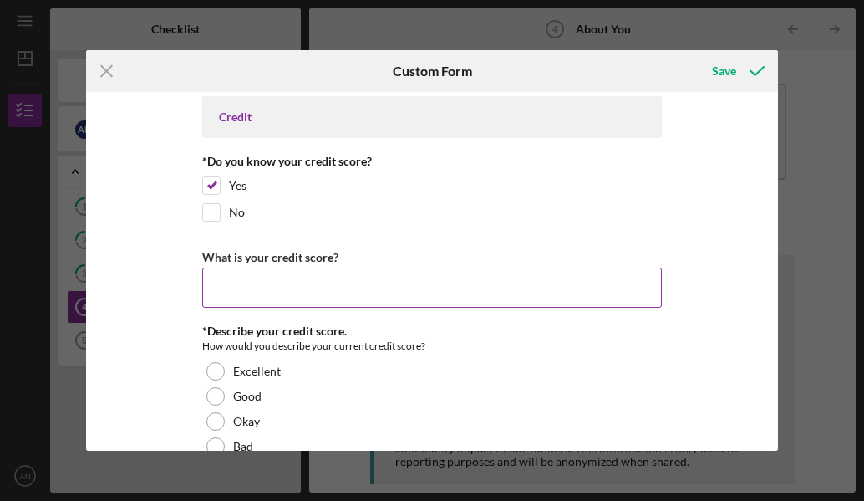
click at [254, 278] on input "What is your credit score?" at bounding box center [432, 288] width 460 height 40
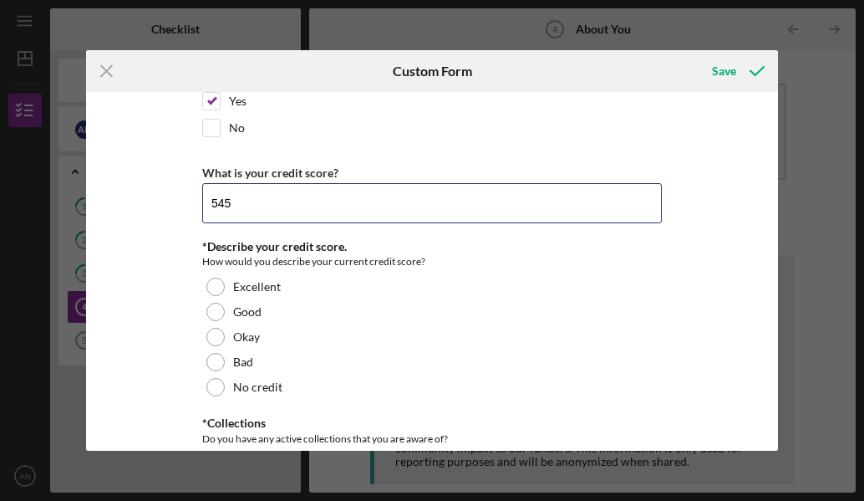
scroll to position [2508, 0]
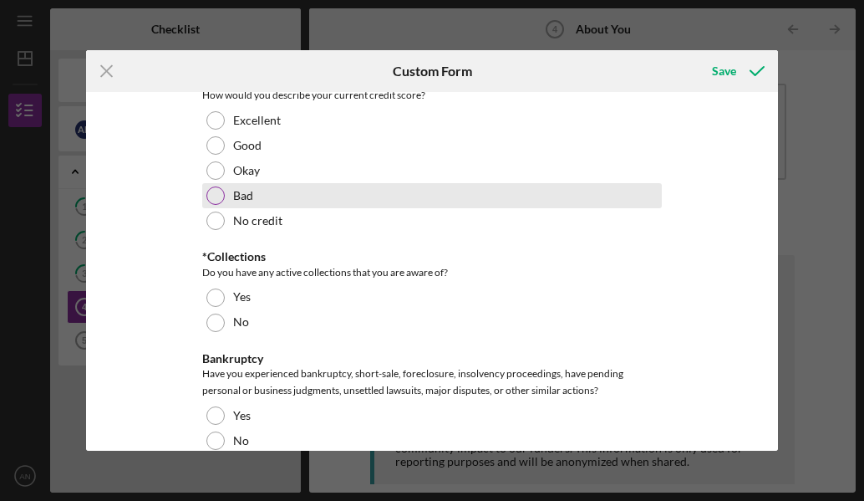
type input "545"
click at [209, 190] on div "Bad" at bounding box center [432, 195] width 460 height 25
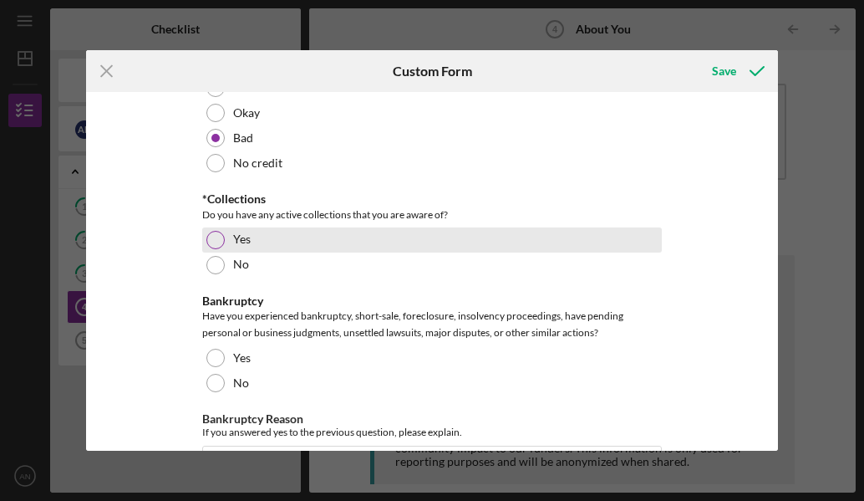
scroll to position [2592, 0]
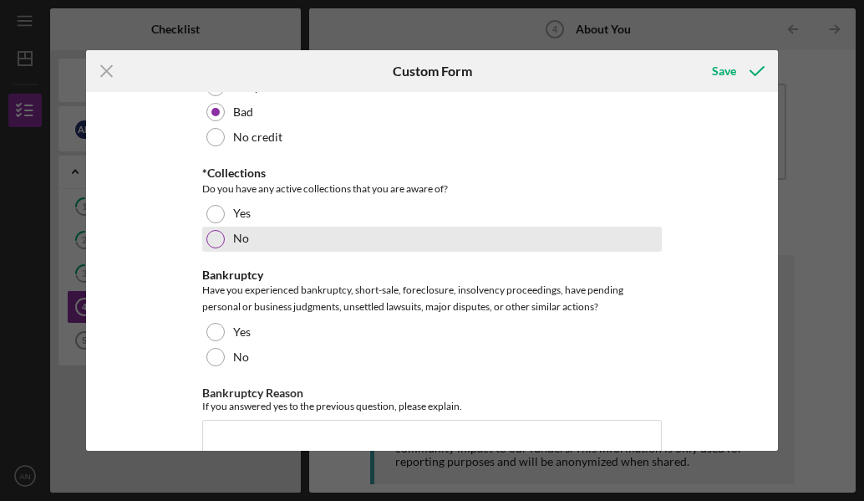
click at [213, 244] on div at bounding box center [215, 239] width 18 height 18
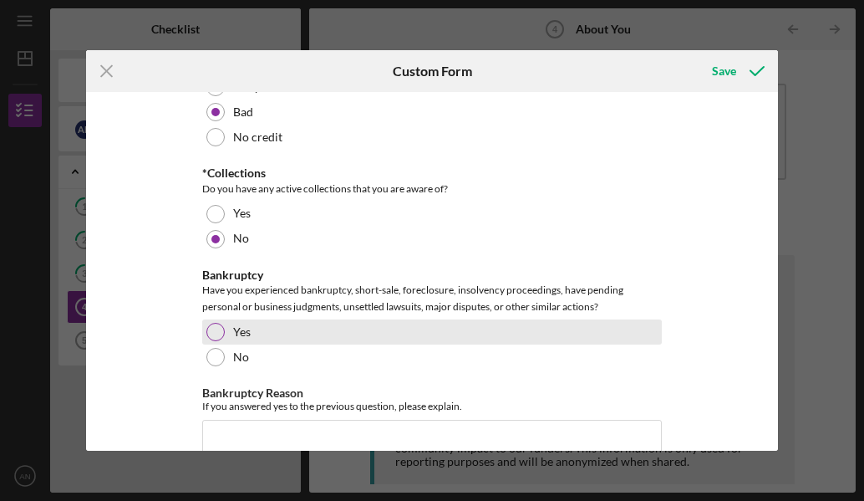
click at [213, 342] on div "Yes" at bounding box center [432, 331] width 460 height 25
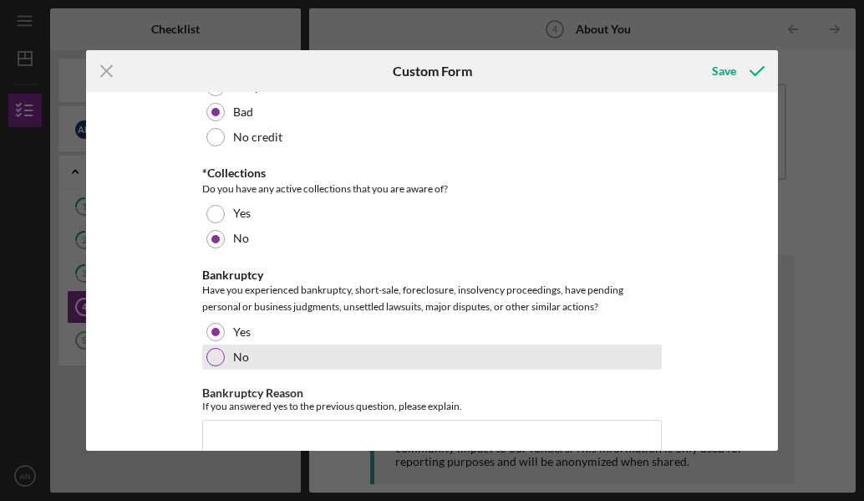
click at [214, 366] on div "No" at bounding box center [432, 356] width 460 height 25
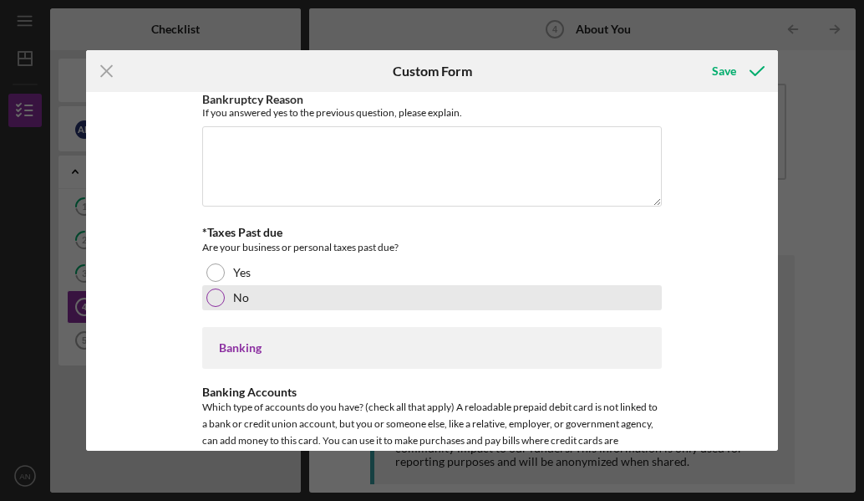
scroll to position [2926, 0]
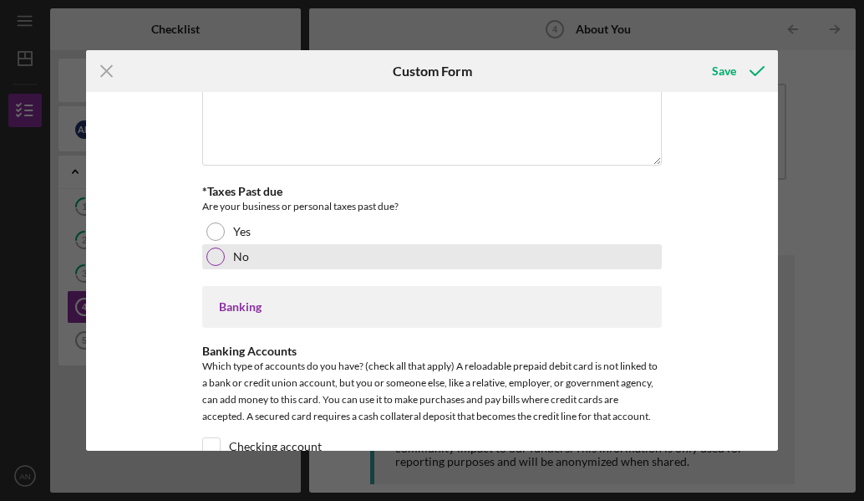
click at [217, 261] on div at bounding box center [215, 256] width 18 height 18
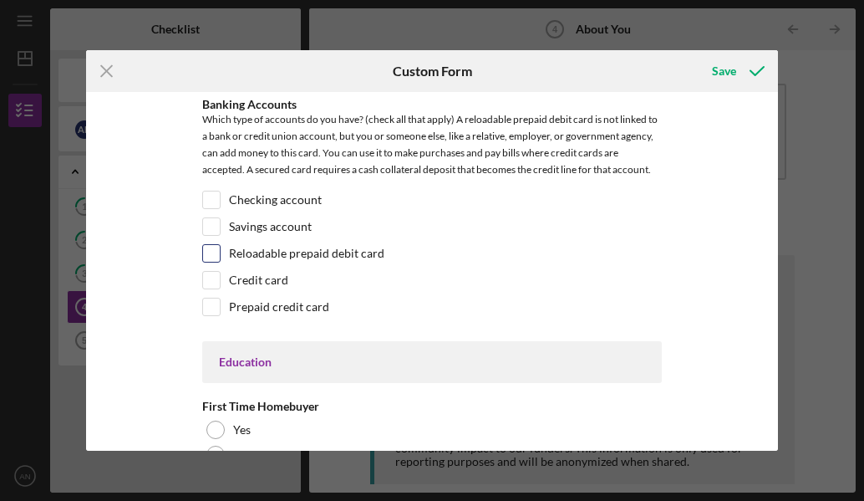
scroll to position [3177, 0]
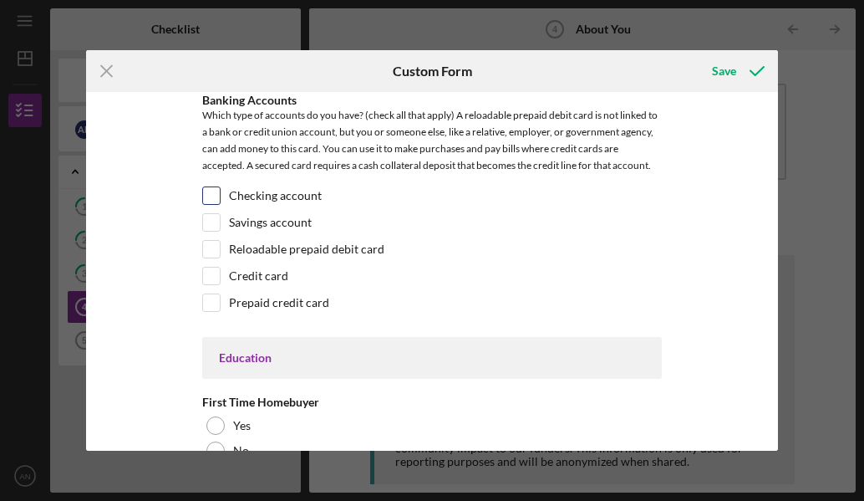
click at [211, 197] on input "Checking account" at bounding box center [211, 195] width 17 height 17
checkbox input "true"
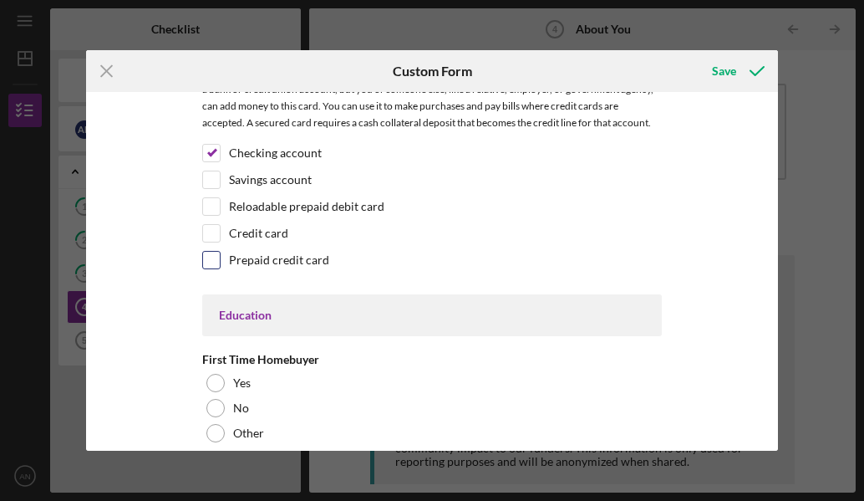
scroll to position [3260, 0]
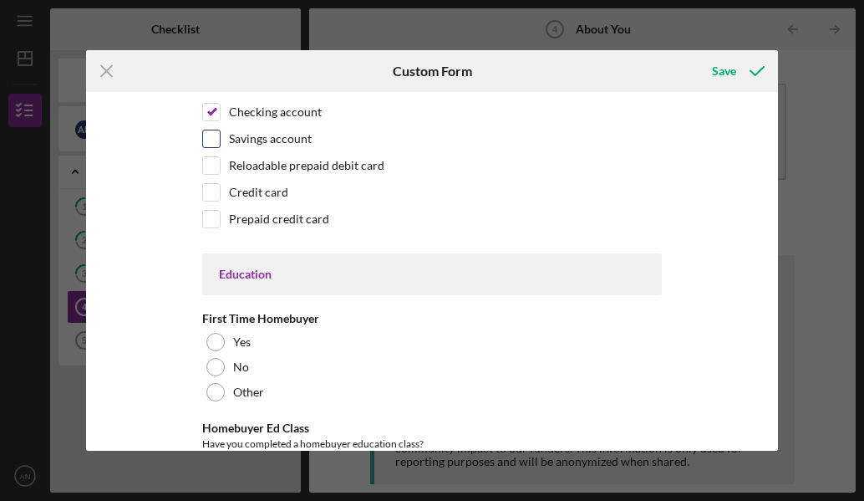
click at [209, 145] on input "Savings account" at bounding box center [211, 138] width 17 height 17
checkbox input "true"
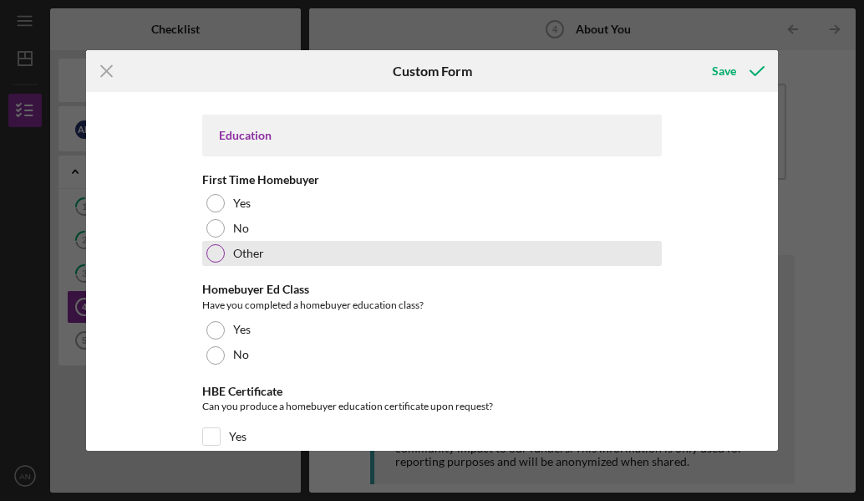
scroll to position [3428, 0]
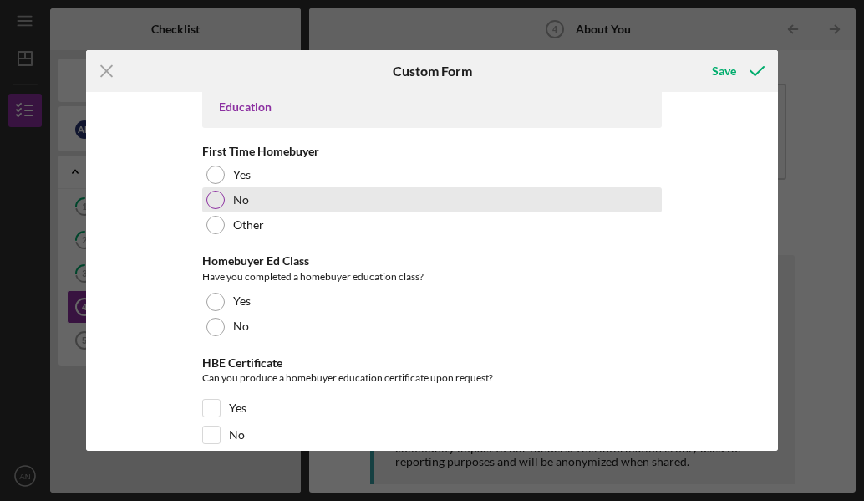
click at [212, 203] on div at bounding box center [215, 200] width 18 height 18
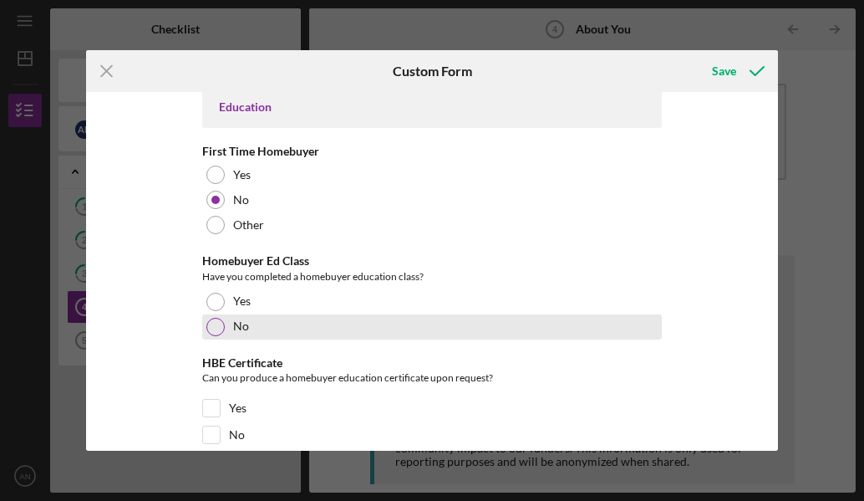
click at [211, 319] on div at bounding box center [215, 327] width 18 height 18
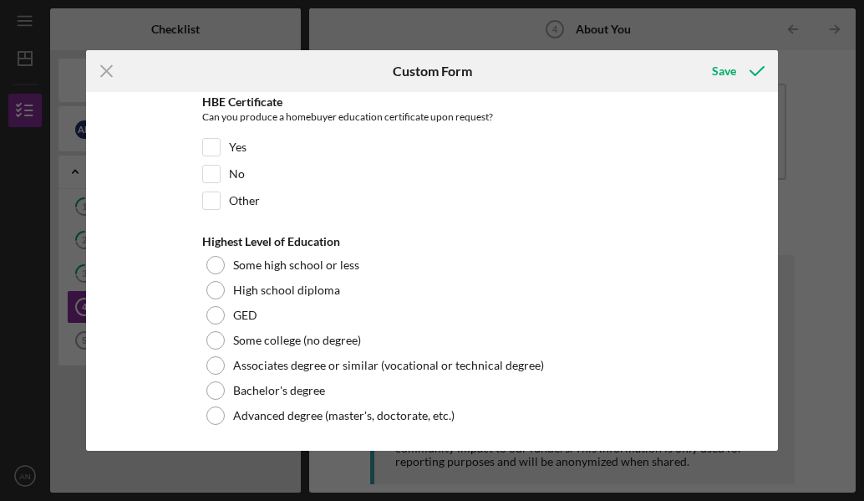
scroll to position [3691, 0]
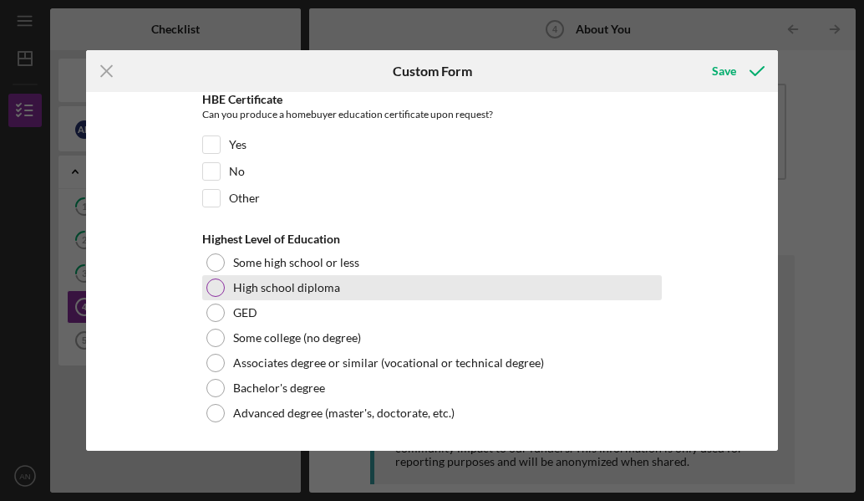
click at [221, 285] on div at bounding box center [215, 287] width 18 height 18
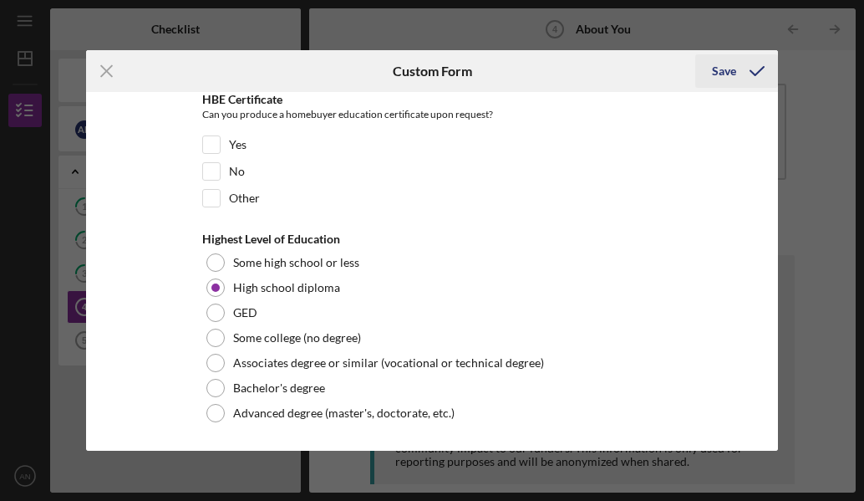
click at [719, 73] on div "Save" at bounding box center [724, 70] width 24 height 33
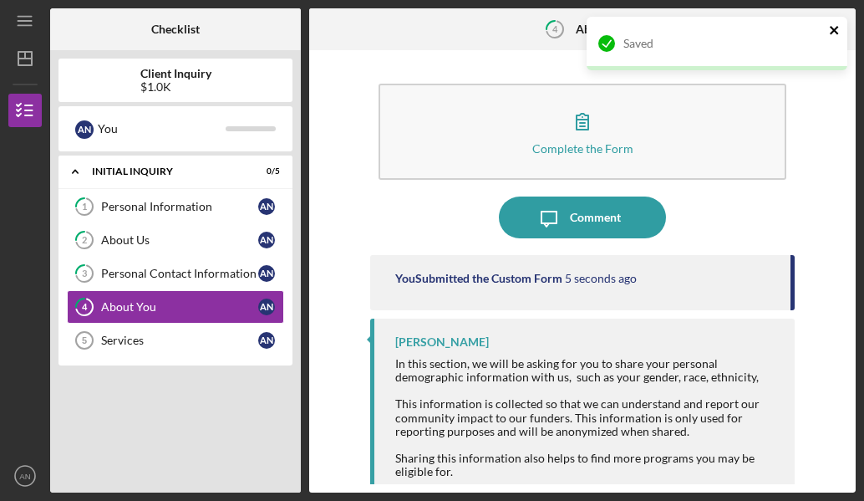
click at [835, 28] on icon "close" at bounding box center [835, 29] width 12 height 13
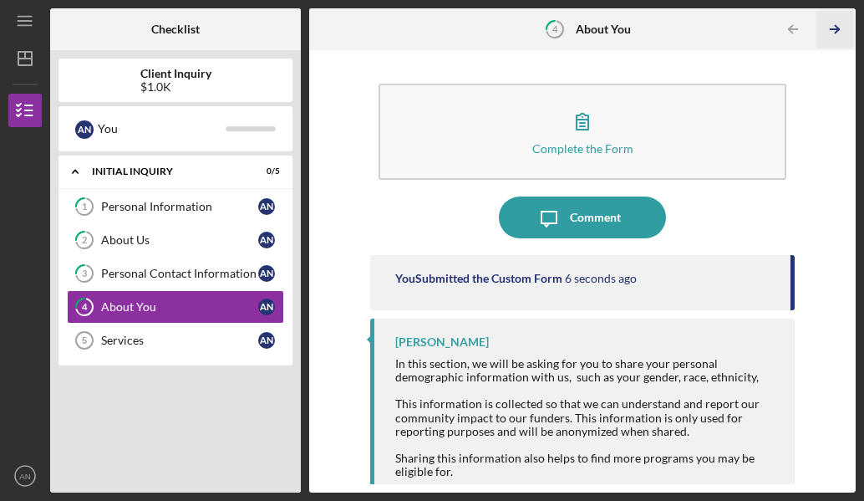
click at [838, 29] on line "button" at bounding box center [835, 29] width 8 height 0
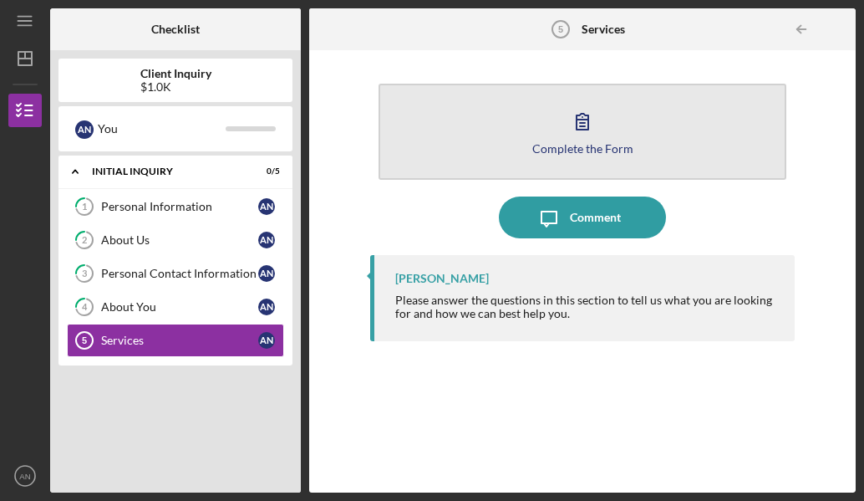
click at [640, 145] on button "Complete the Form Form" at bounding box center [582, 132] width 407 height 96
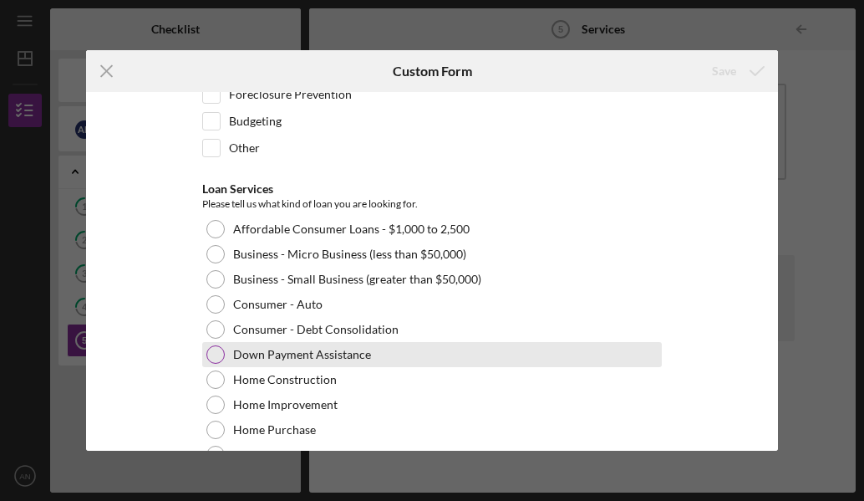
scroll to position [84, 0]
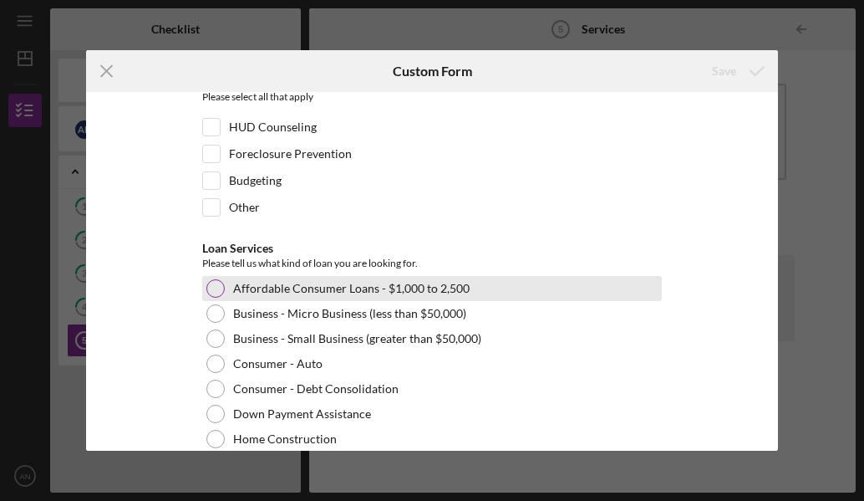
click at [206, 293] on div at bounding box center [215, 288] width 18 height 18
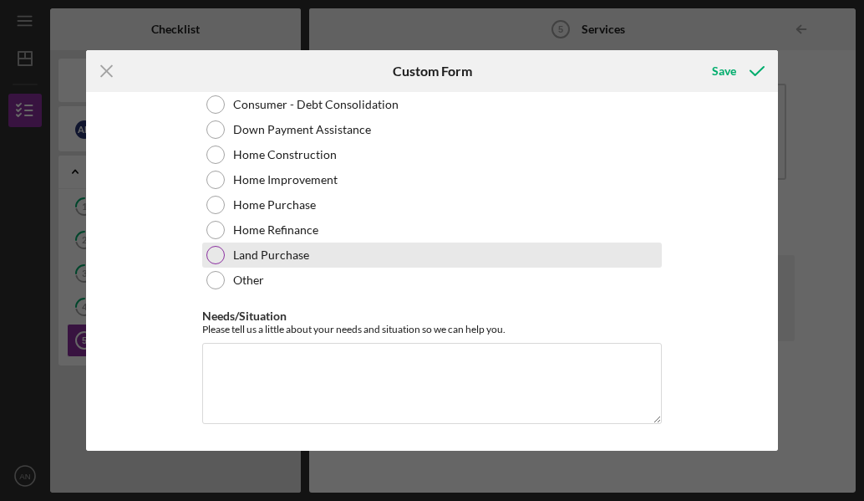
scroll to position [369, 0]
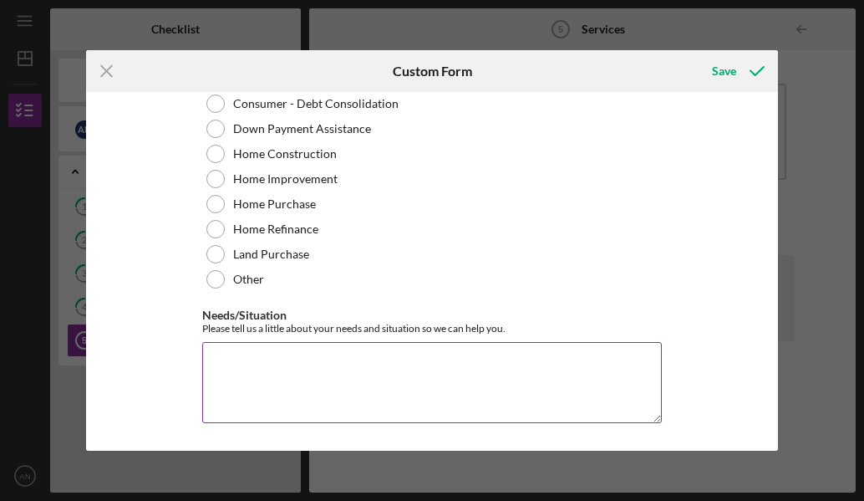
click at [421, 375] on textarea "Needs/Situation" at bounding box center [432, 382] width 460 height 80
type textarea "g"
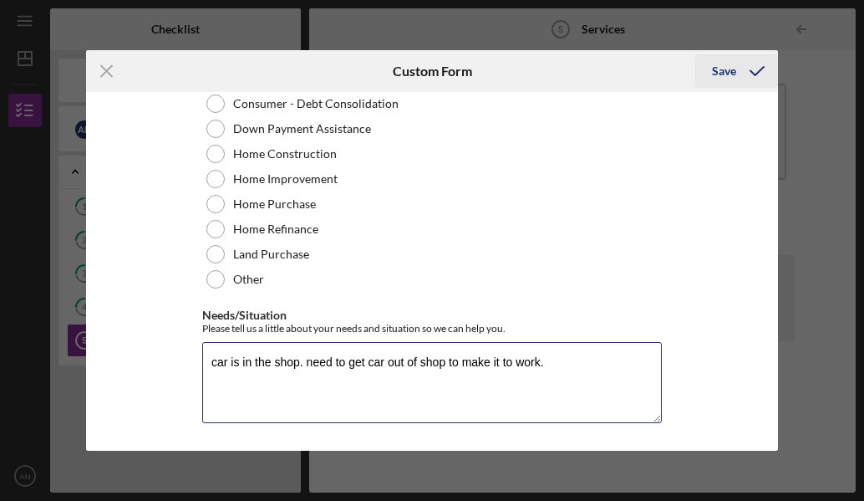
type textarea "car is in the shop. need to get car out of shop to make it to work."
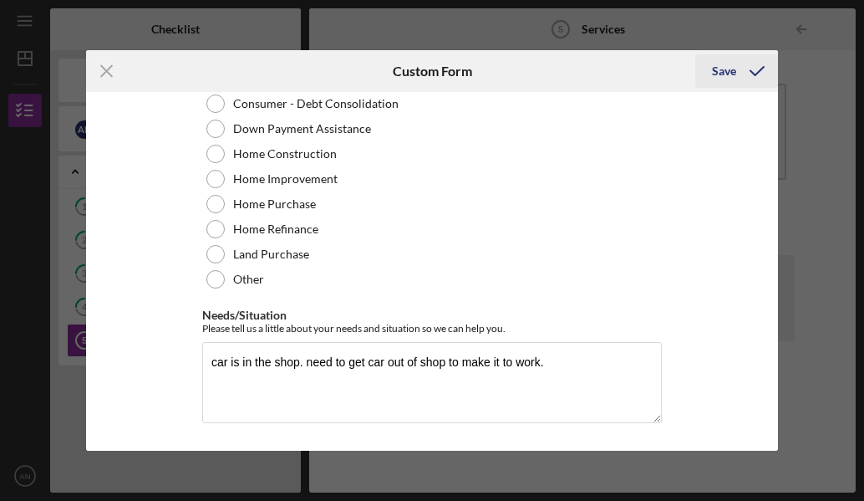
click at [731, 74] on div "Save" at bounding box center [724, 70] width 24 height 33
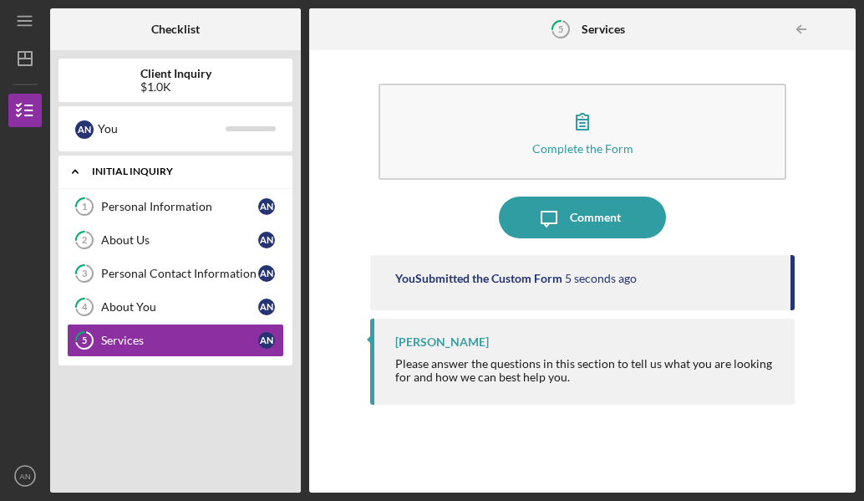
click at [155, 169] on div "Initial Inquiry" at bounding box center [182, 171] width 180 height 10
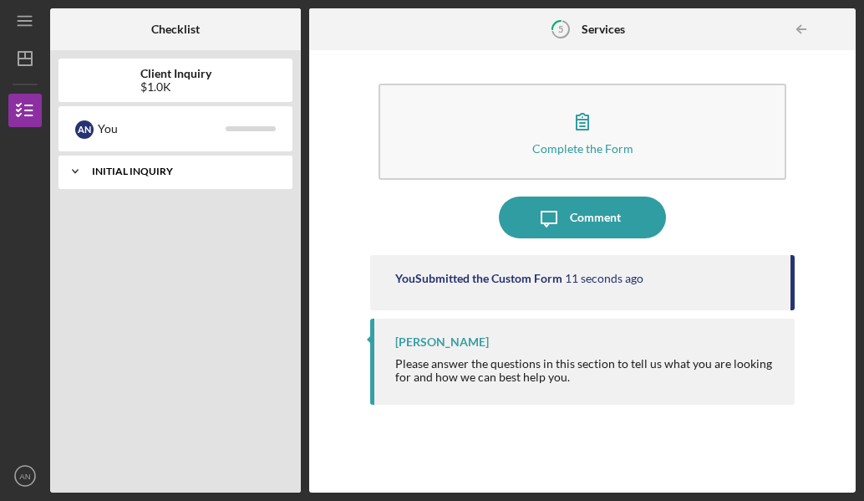
click at [82, 178] on icon "Icon/Expander" at bounding box center [75, 171] width 33 height 33
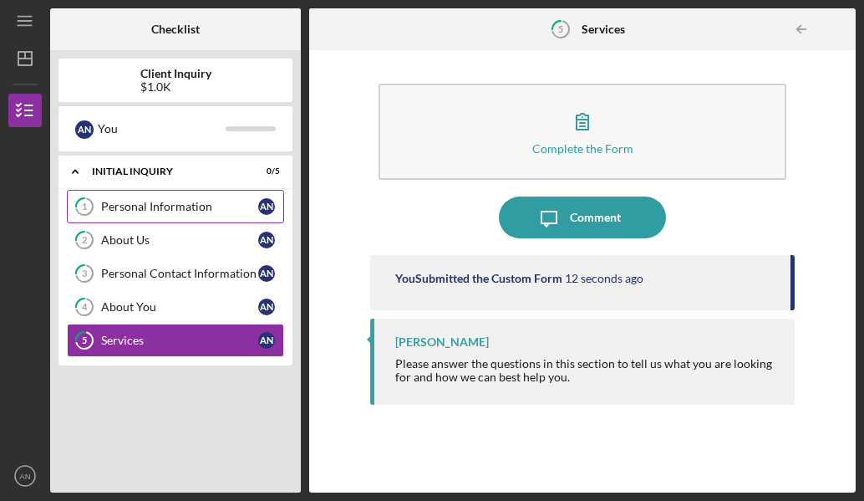
click at [130, 210] on div "Personal Information" at bounding box center [179, 206] width 157 height 13
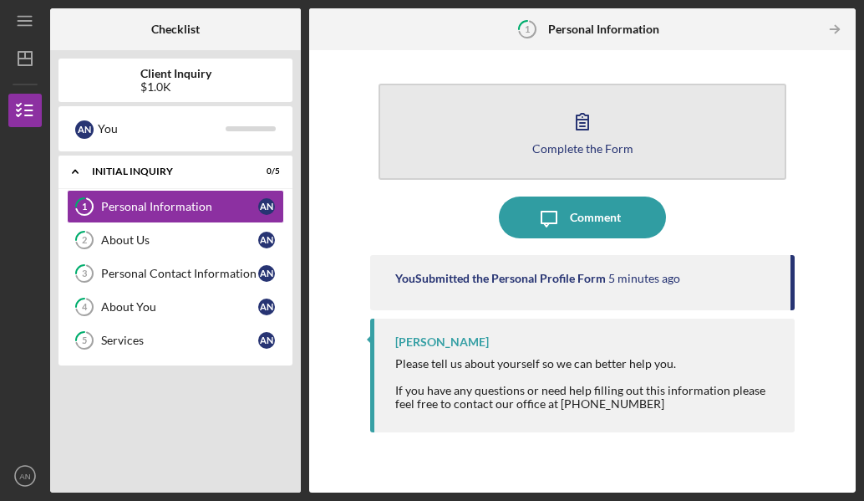
click at [622, 120] on button "Complete the Form Form" at bounding box center [582, 132] width 407 height 96
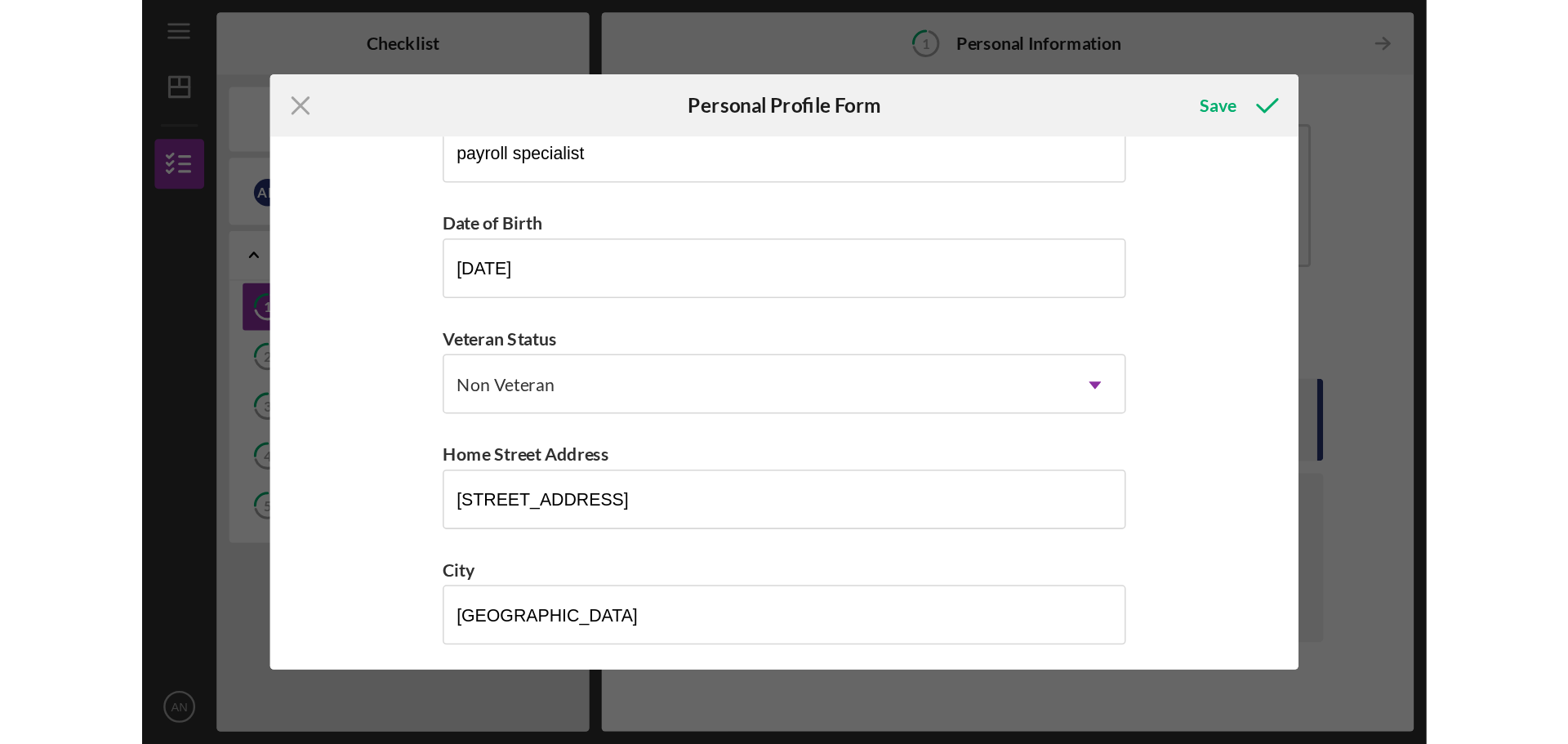
scroll to position [274, 0]
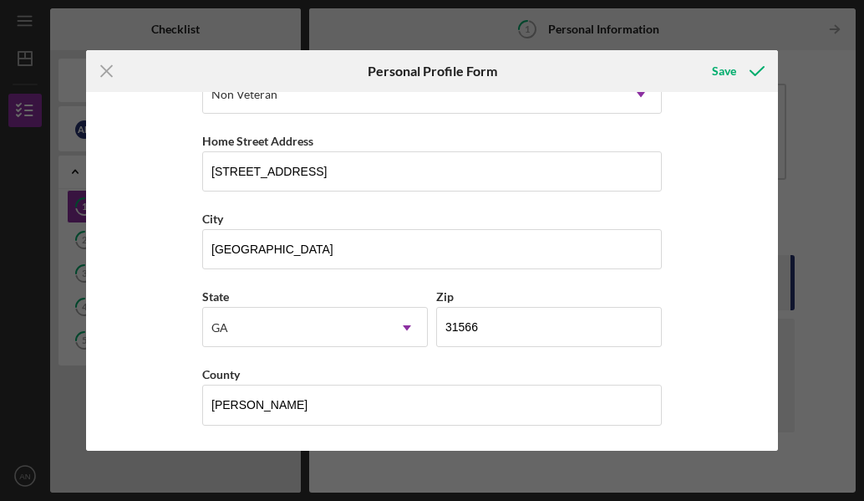
click at [808, 101] on div "Icon/Menu Close Personal Profile Form Save First Name [PERSON_NAME] Middle Name…" at bounding box center [432, 250] width 864 height 501
click at [740, 67] on icon "submit" at bounding box center [758, 71] width 42 height 42
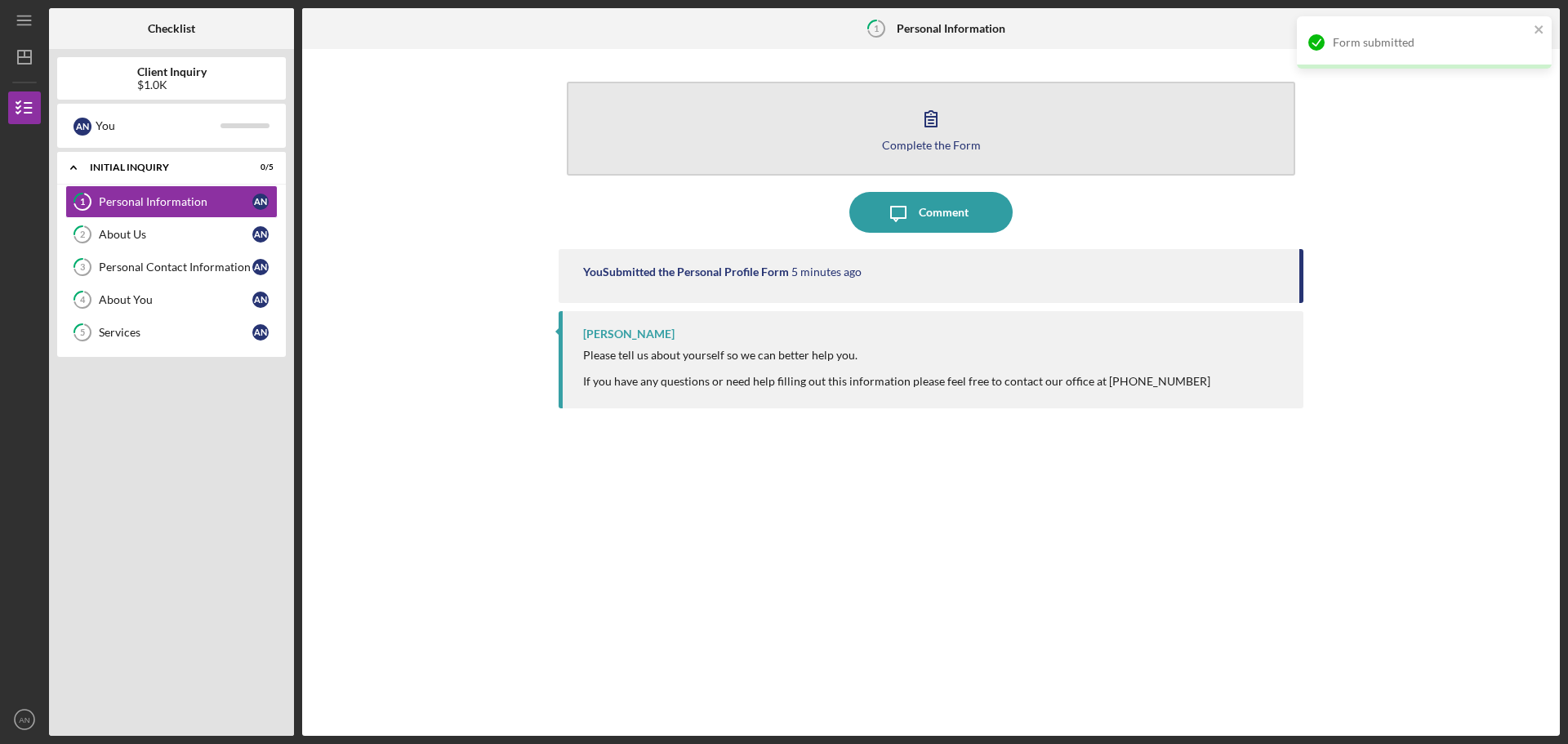
click at [844, 153] on button "Complete the Form Form" at bounding box center [931, 129] width 729 height 94
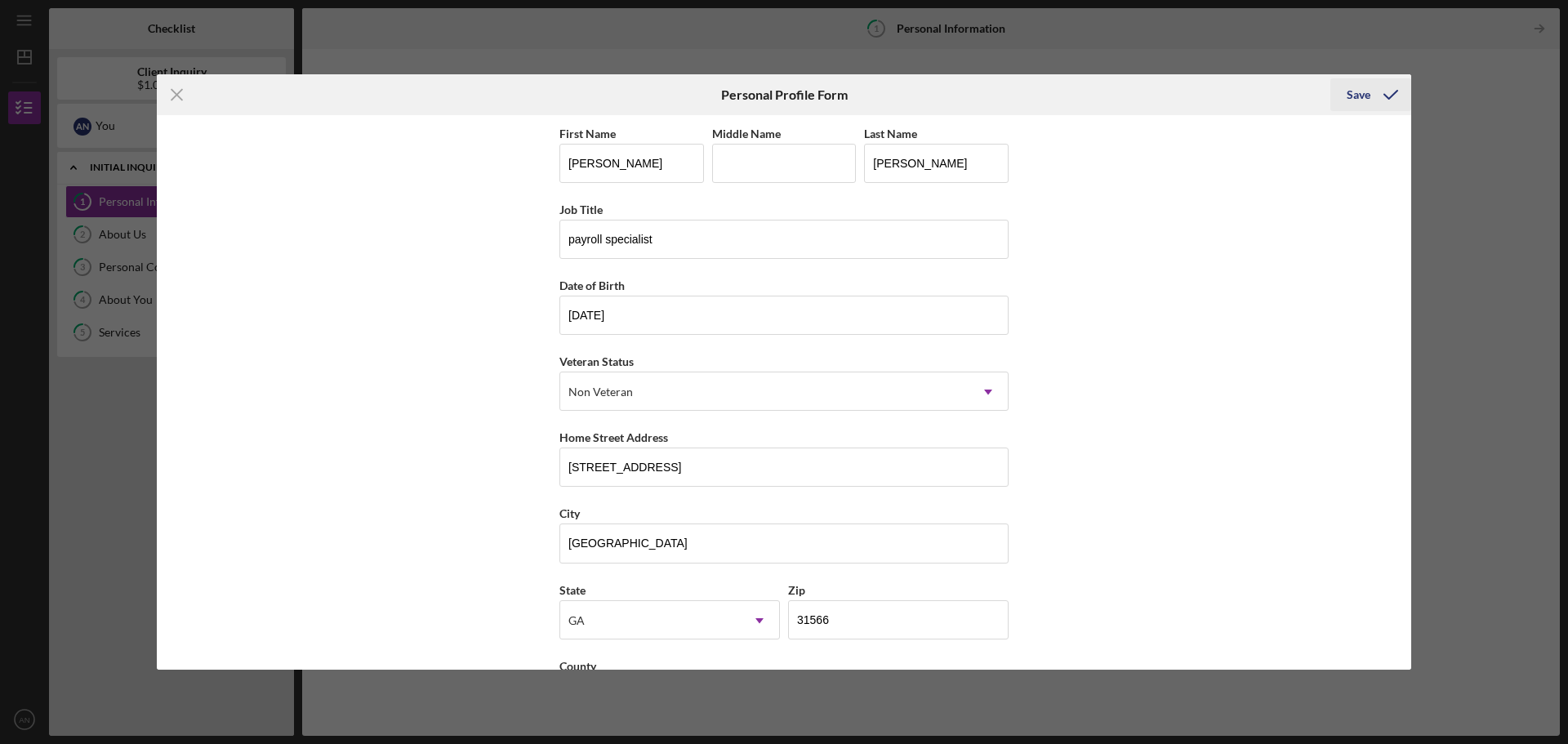
click at [844, 91] on div "Save" at bounding box center [1359, 94] width 23 height 32
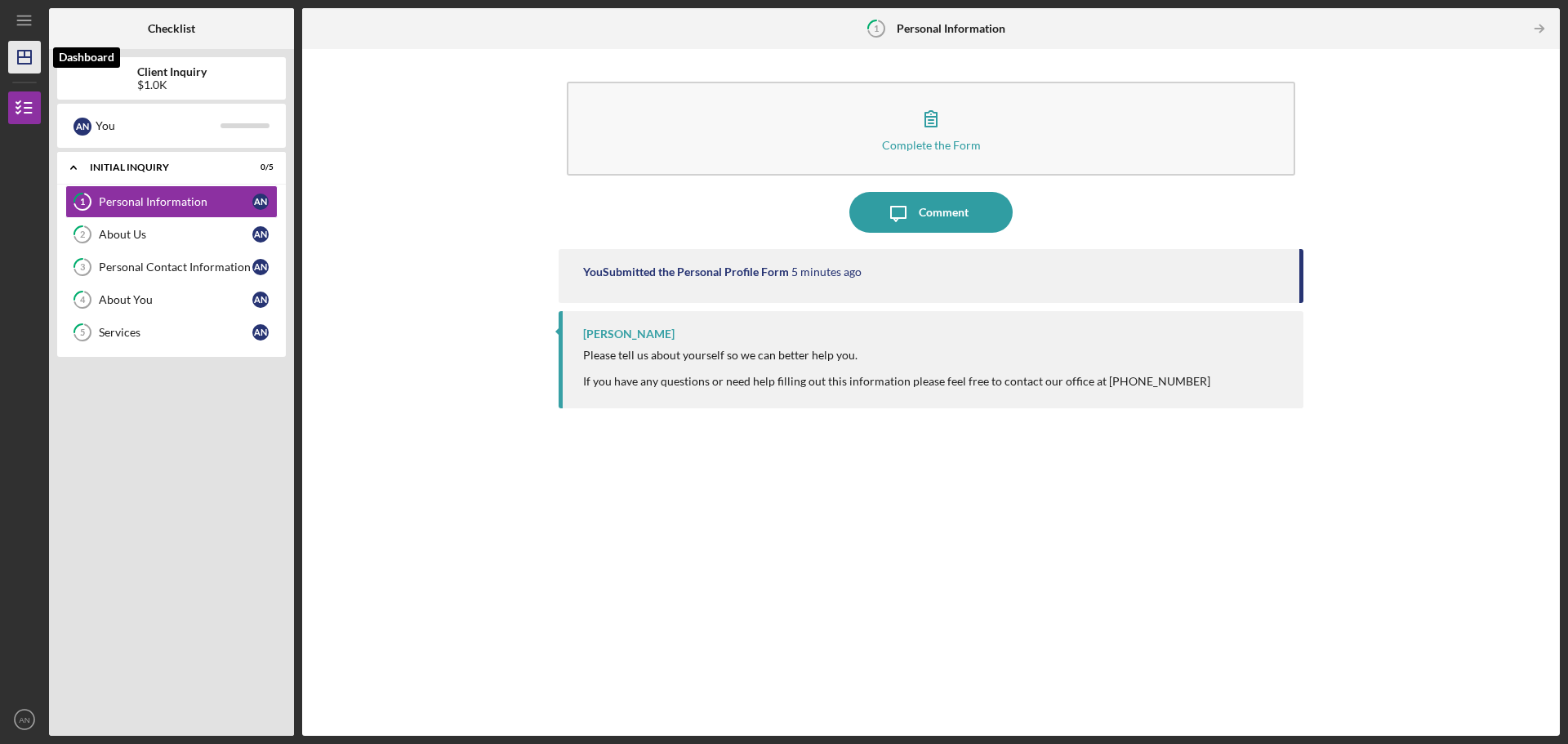
click at [23, 62] on icon "Icon/Dashboard" at bounding box center [24, 58] width 41 height 41
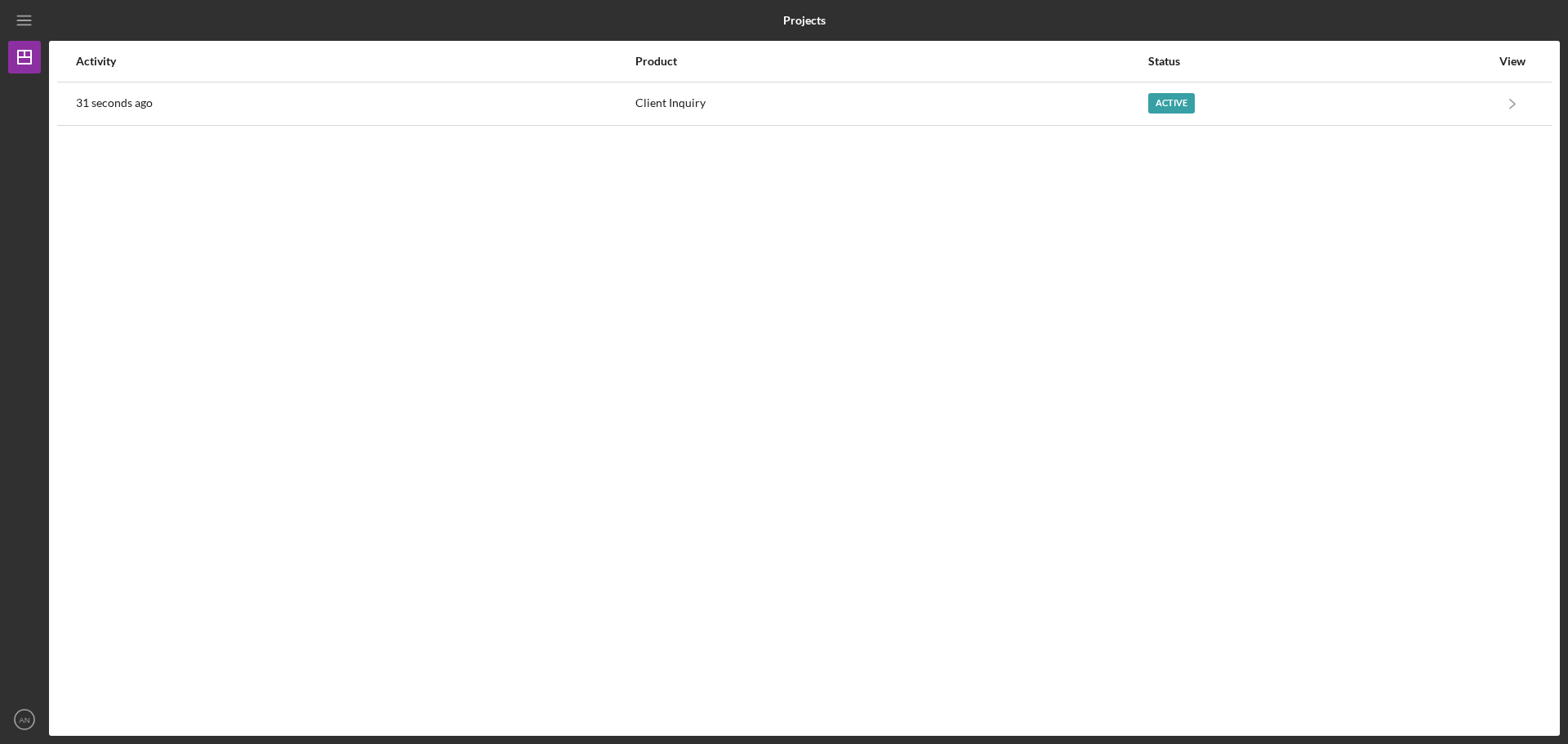
click at [844, 63] on div "View" at bounding box center [1512, 61] width 41 height 13
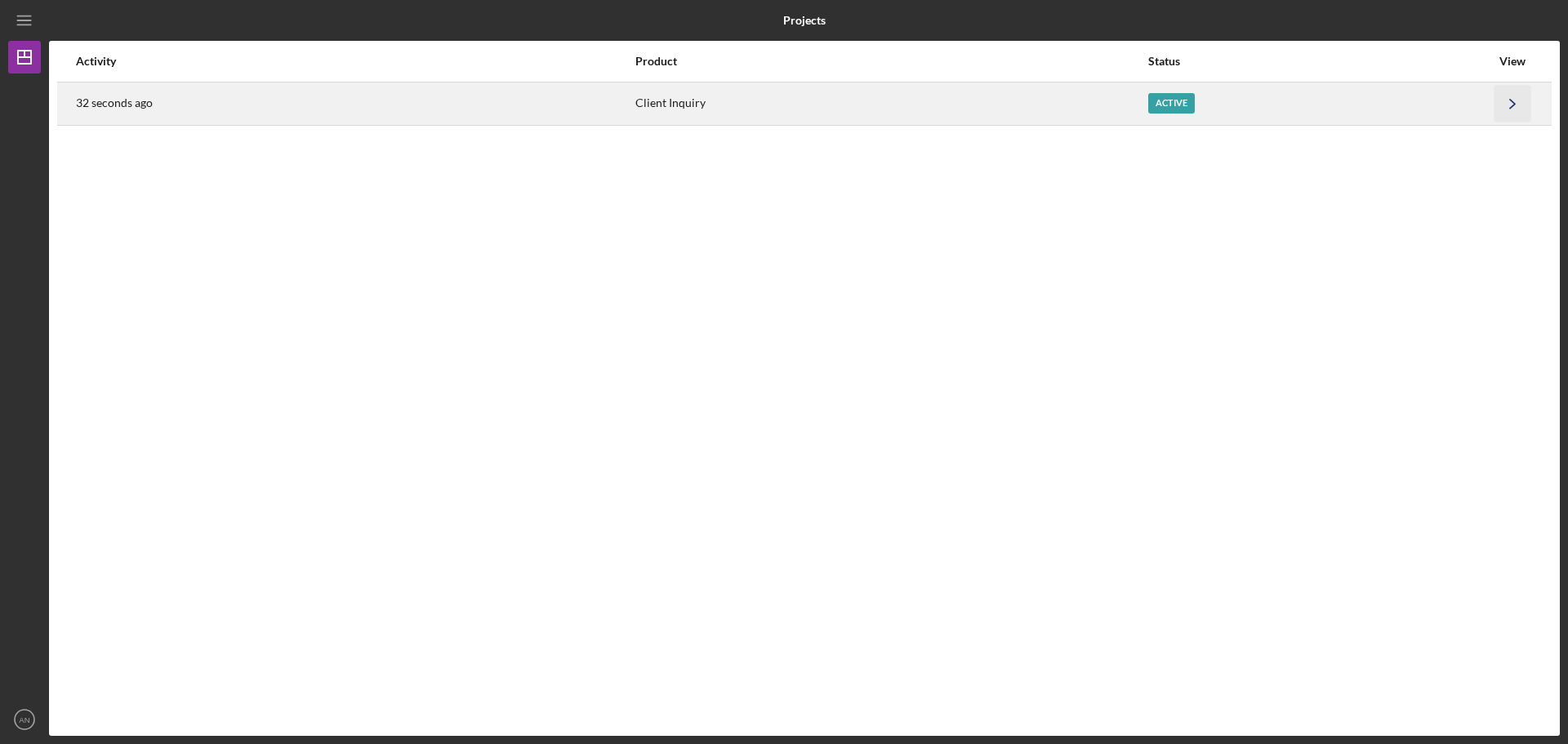
click at [844, 95] on icon "Icon/Navigate" at bounding box center [1513, 103] width 37 height 37
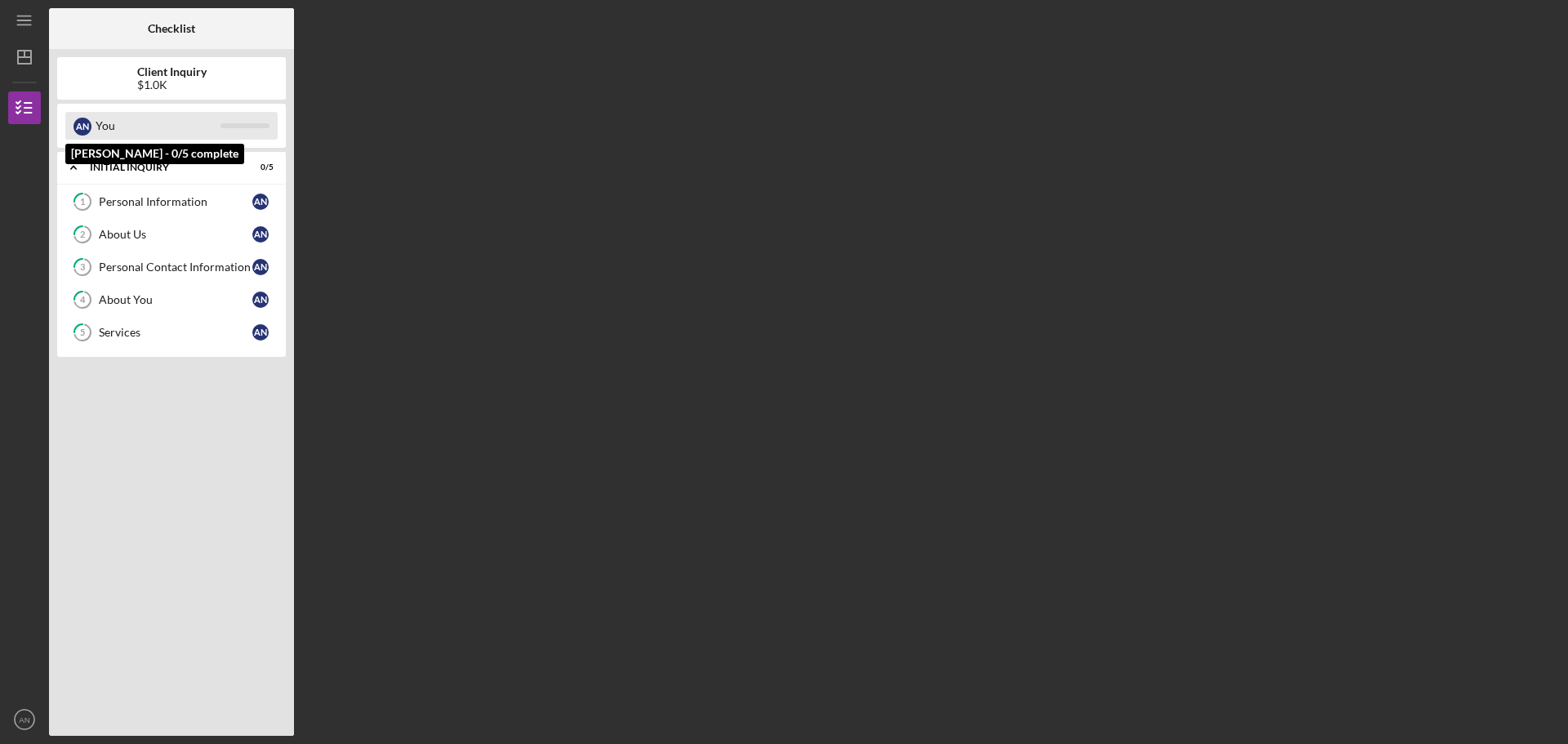
click at [172, 121] on div "You" at bounding box center [158, 126] width 125 height 27
click at [80, 133] on div "A N" at bounding box center [82, 126] width 18 height 18
click at [84, 133] on div "A N" at bounding box center [82, 126] width 18 height 18
click at [125, 183] on div "Icon/Expander Initial Inquiry 0 / 5" at bounding box center [172, 168] width 229 height 33
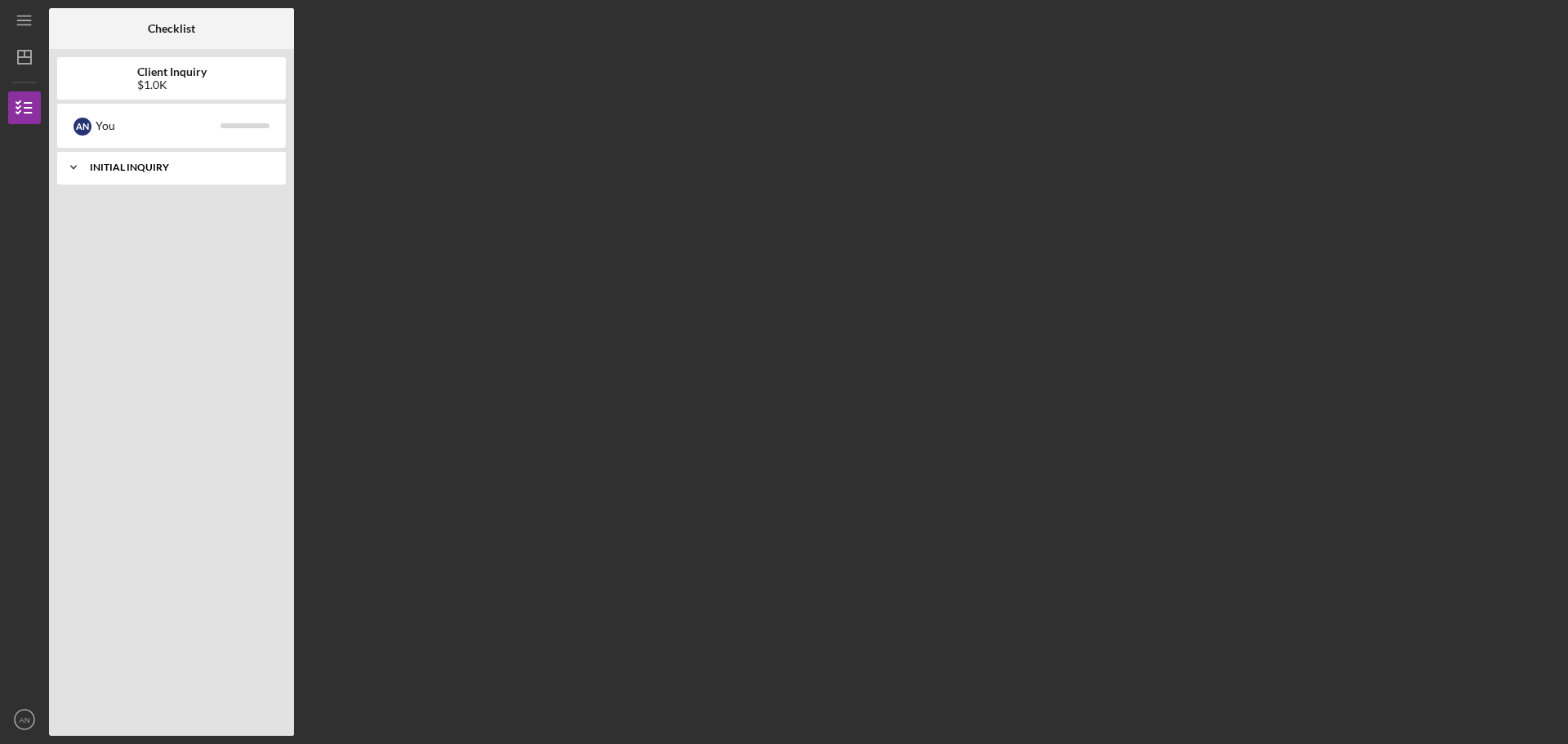
click at [118, 183] on div "Icon/Expander Initial Inquiry 0 / 5" at bounding box center [172, 167] width 229 height 32
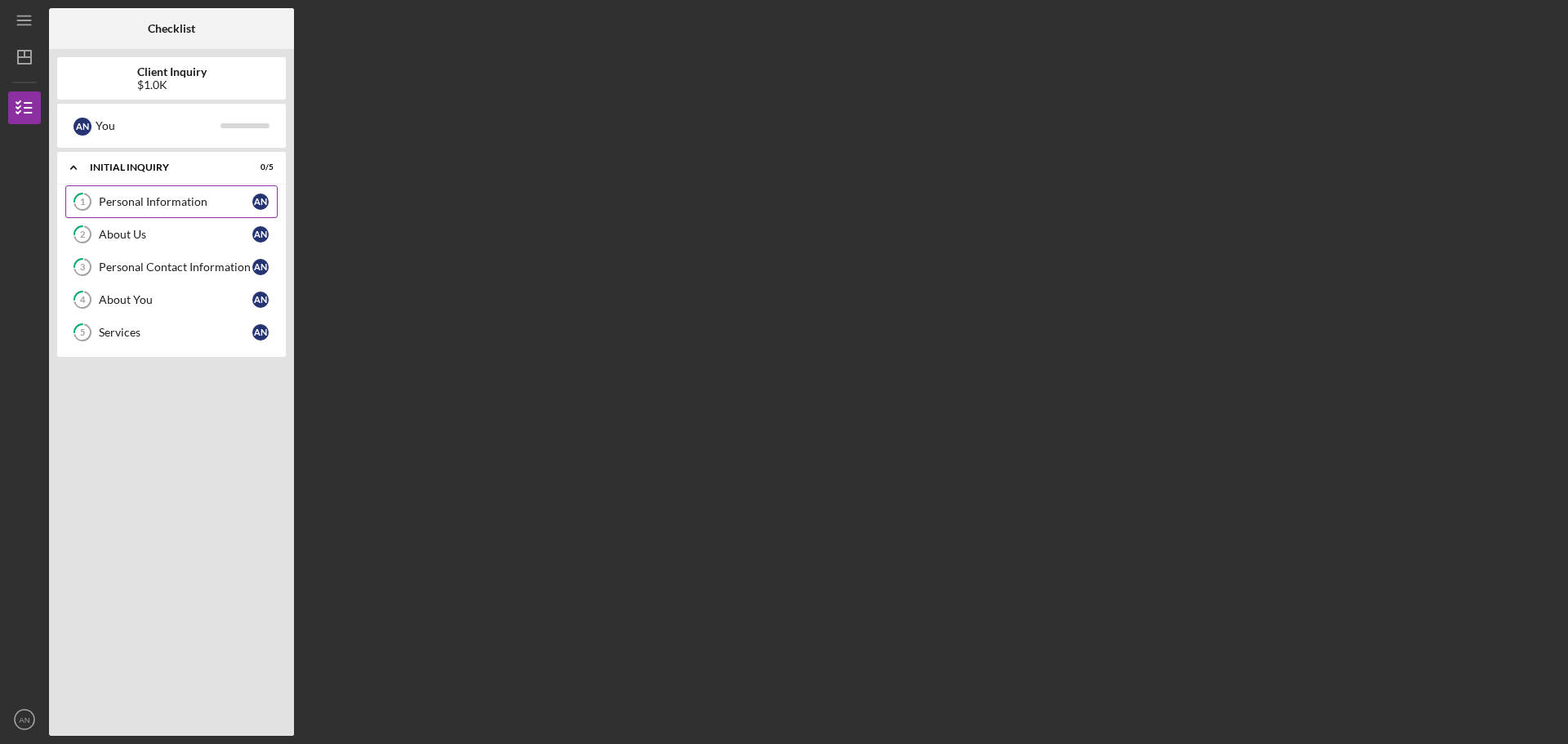
click at [106, 198] on div "Personal Information" at bounding box center [175, 201] width 153 height 13
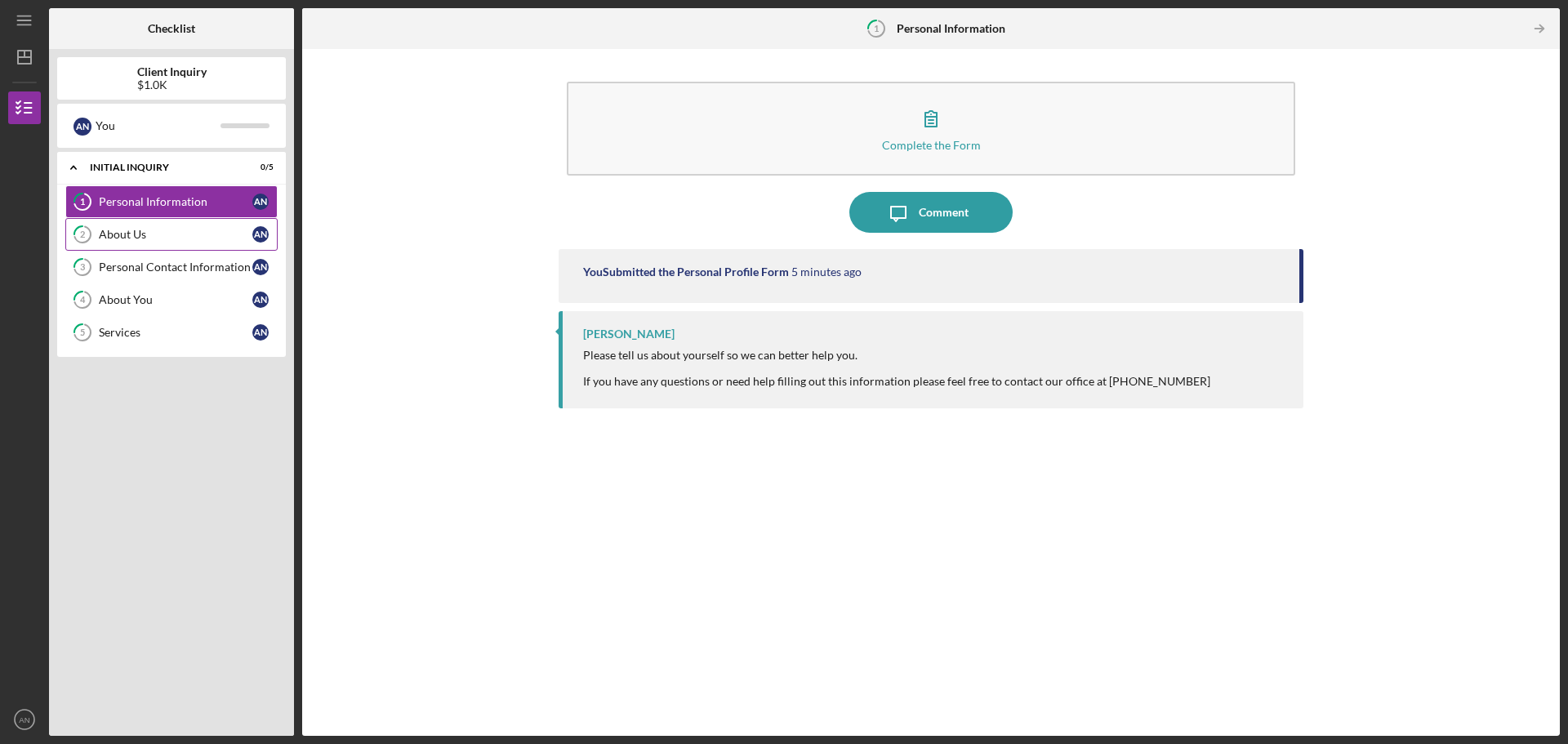
click at [170, 224] on link "2 About Us A N" at bounding box center [171, 233] width 212 height 32
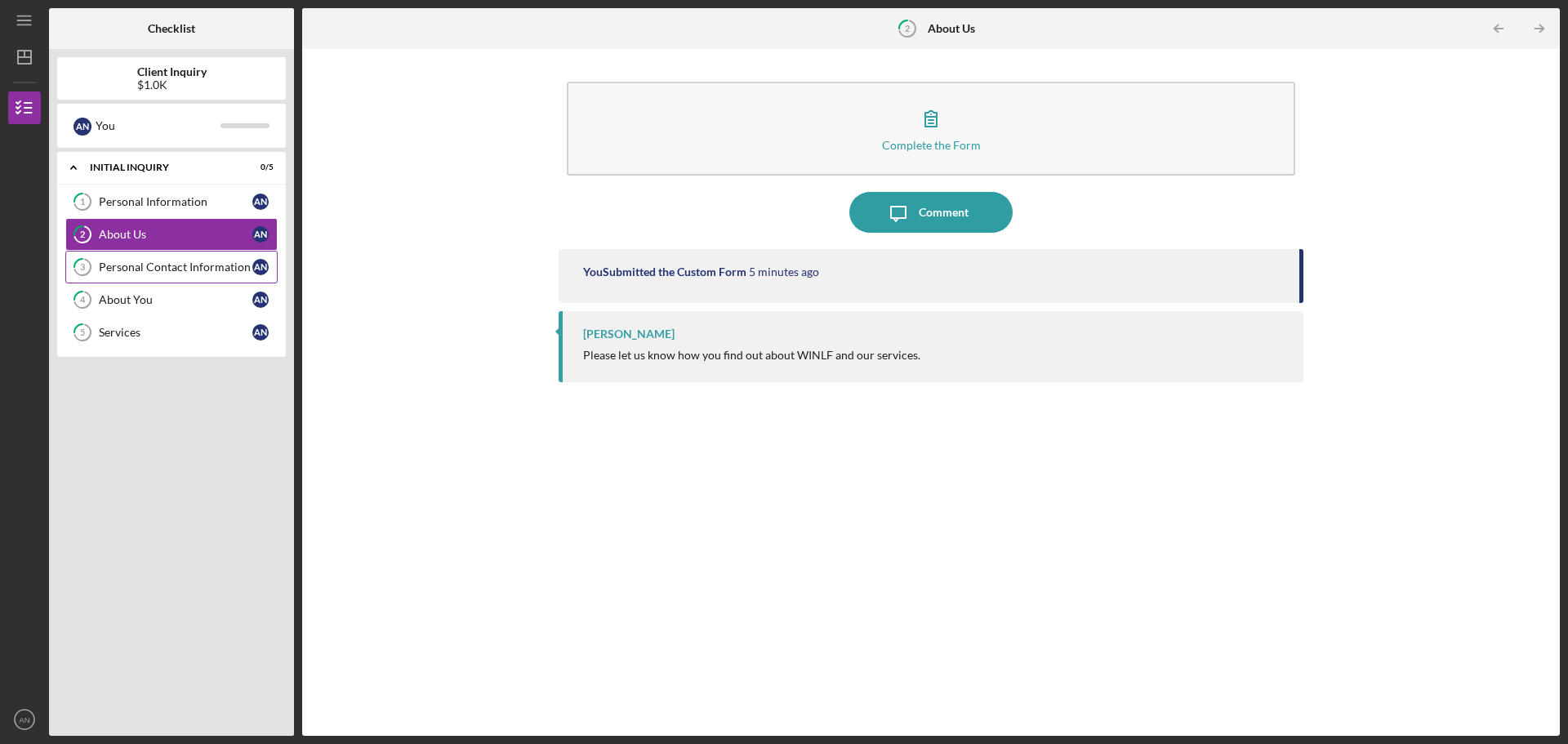
click at [173, 280] on link "3 Personal Contact Information A N" at bounding box center [171, 267] width 212 height 32
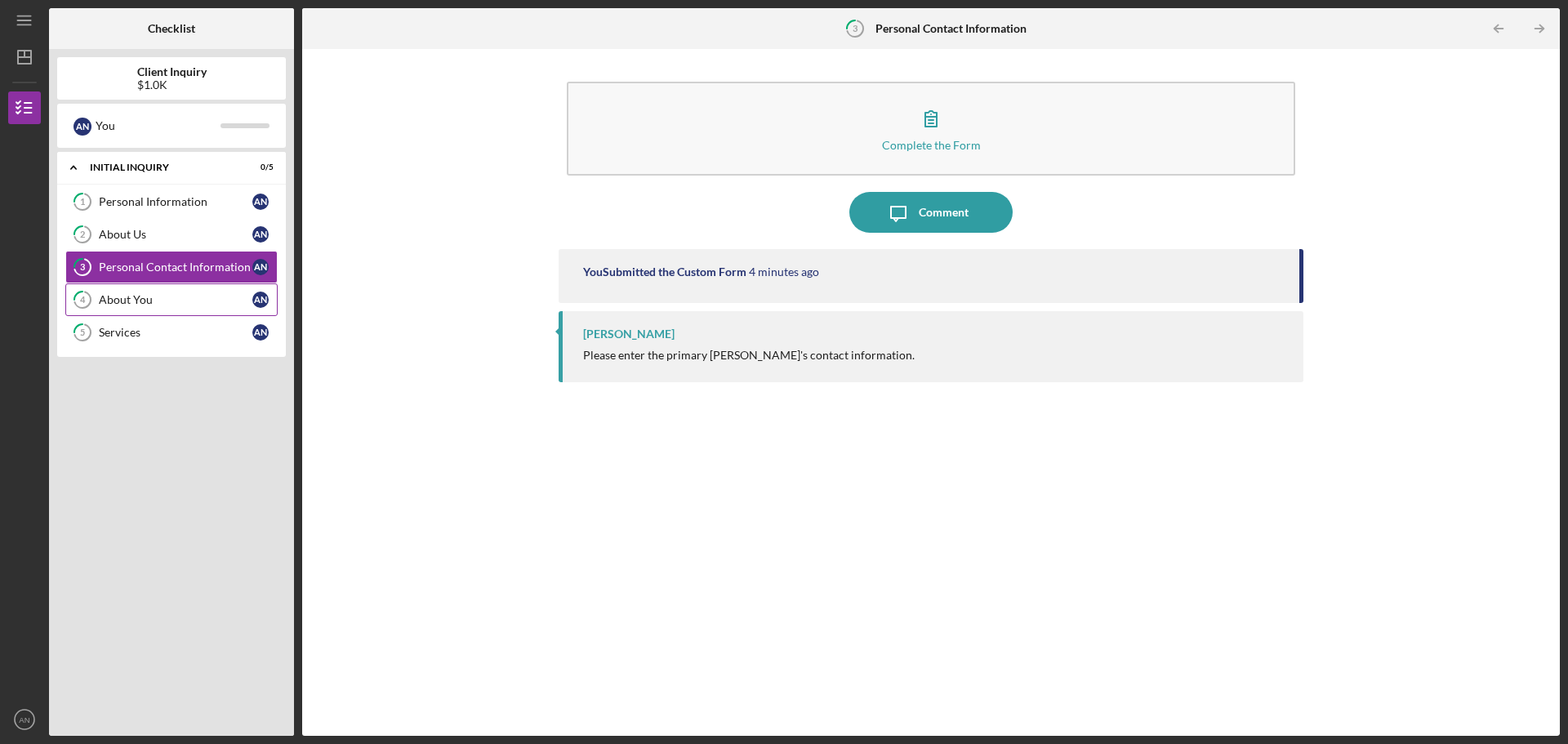
click at [148, 306] on div "About You" at bounding box center [175, 299] width 153 height 13
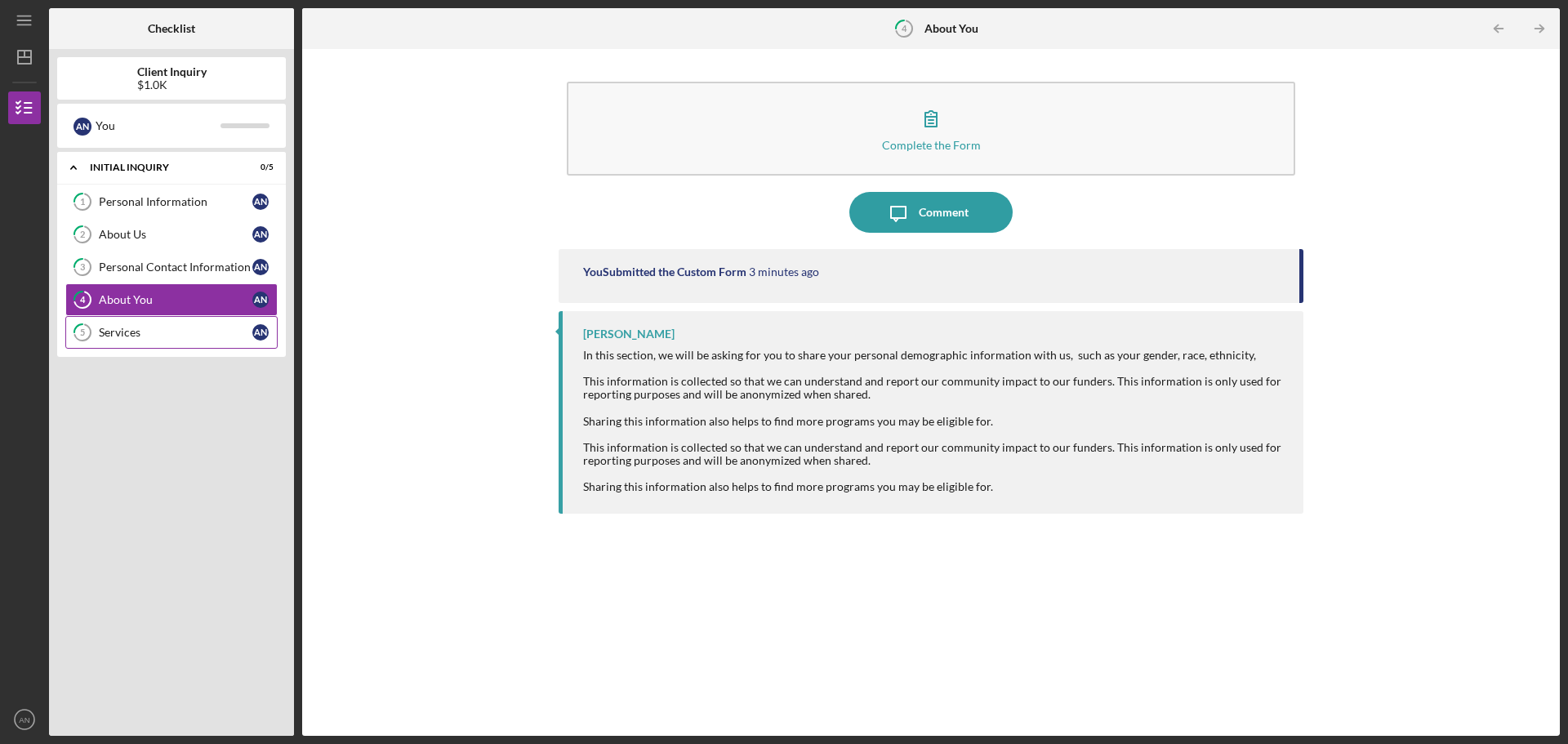
click at [175, 341] on link "5 Services A N" at bounding box center [171, 332] width 212 height 32
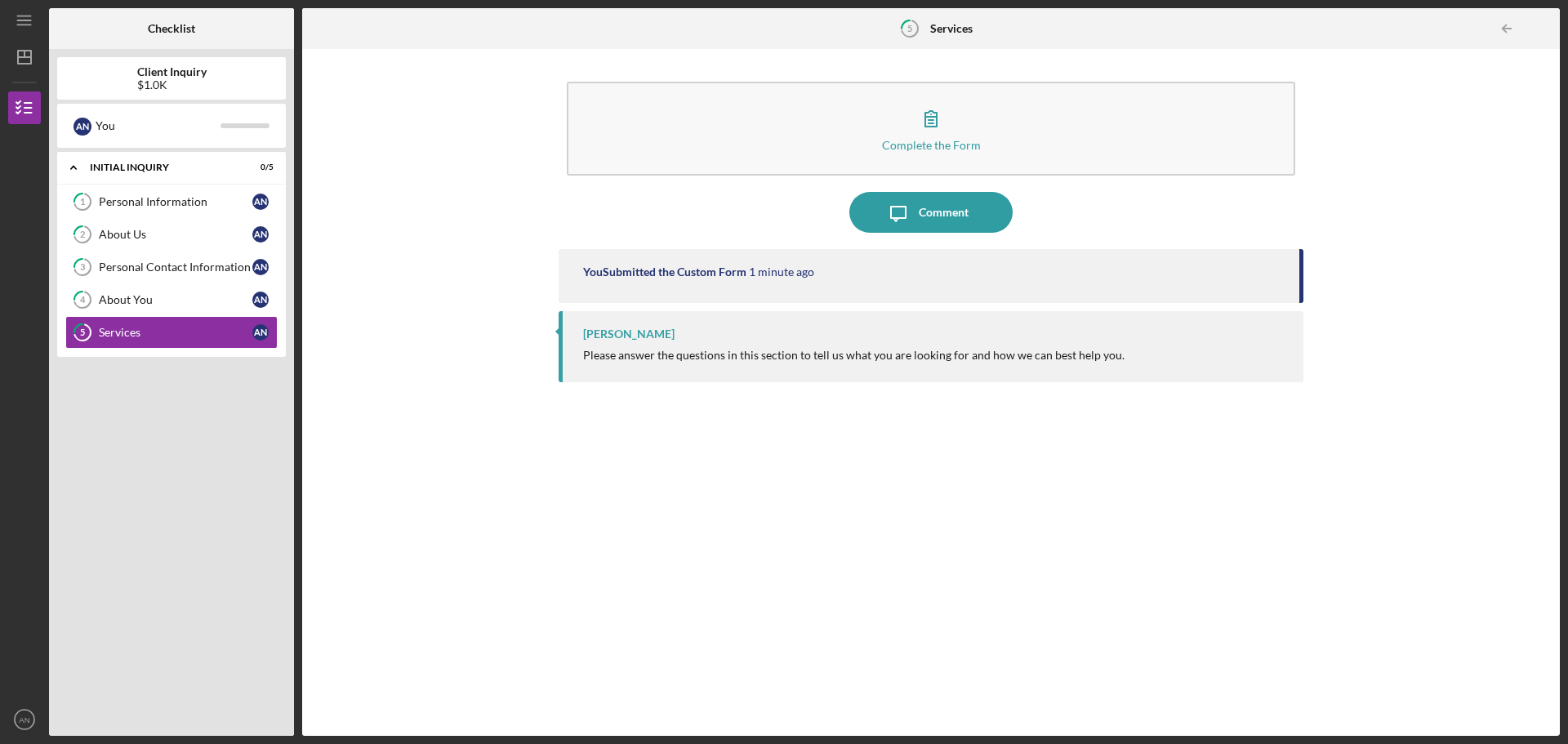
click at [844, 19] on div "5 Services" at bounding box center [930, 28] width 83 height 41
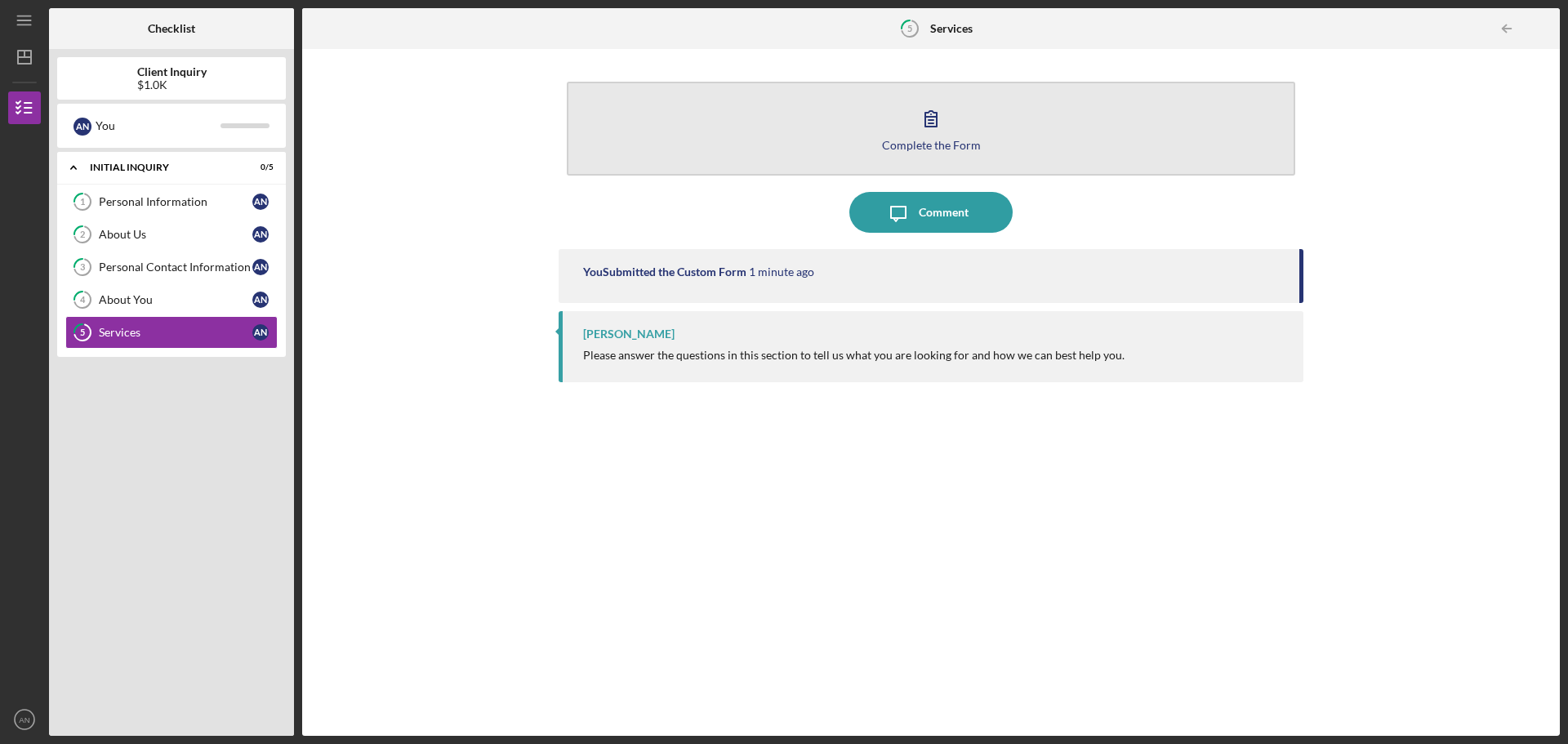
click at [844, 157] on button "Complete the Form Form" at bounding box center [931, 129] width 729 height 94
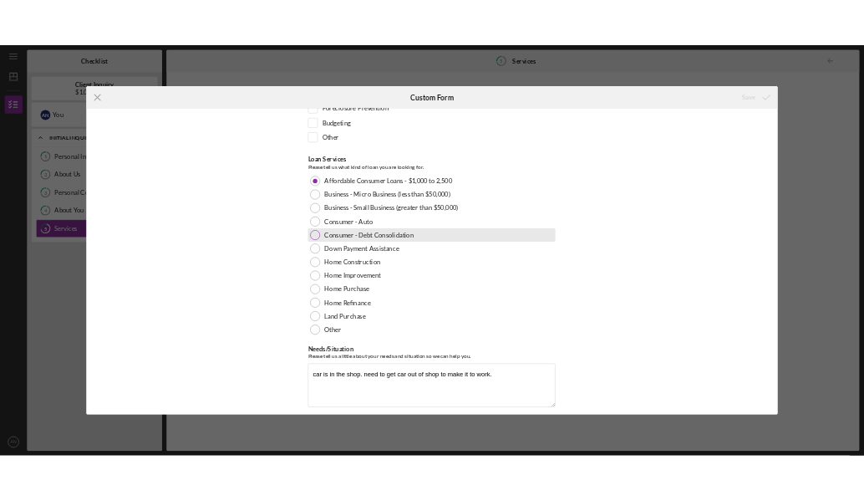
scroll to position [160, 0]
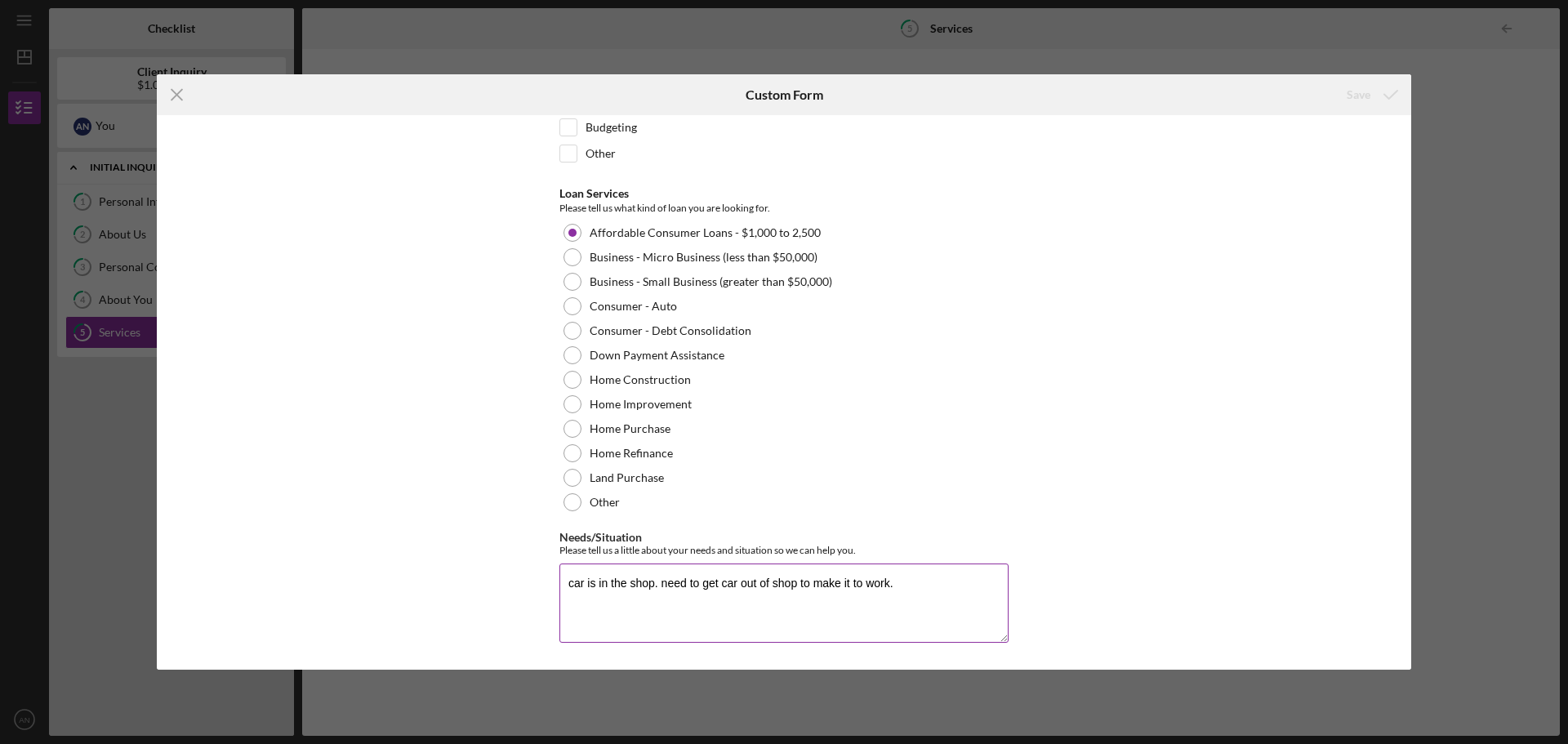
click at [844, 488] on textarea "car is in the shop. need to get car out of shop to make it to work." at bounding box center [784, 602] width 449 height 78
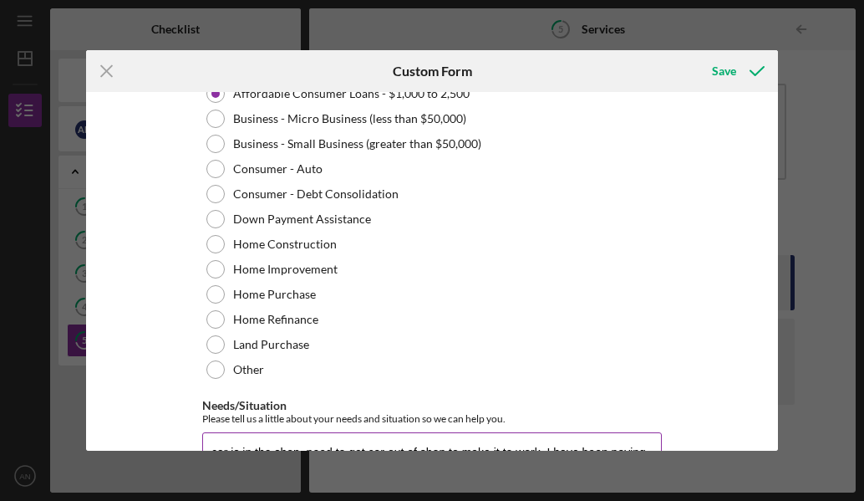
scroll to position [369, 0]
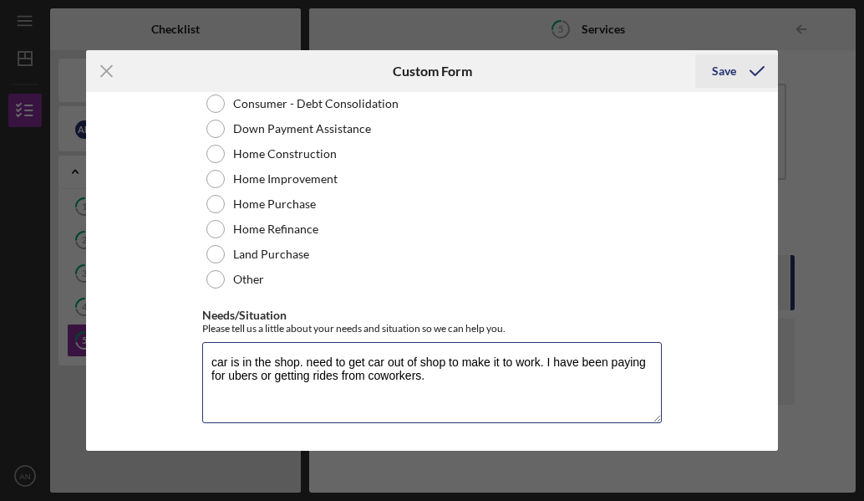
type textarea "car is in the shop. need to get car out of shop to make it to work. I have been…"
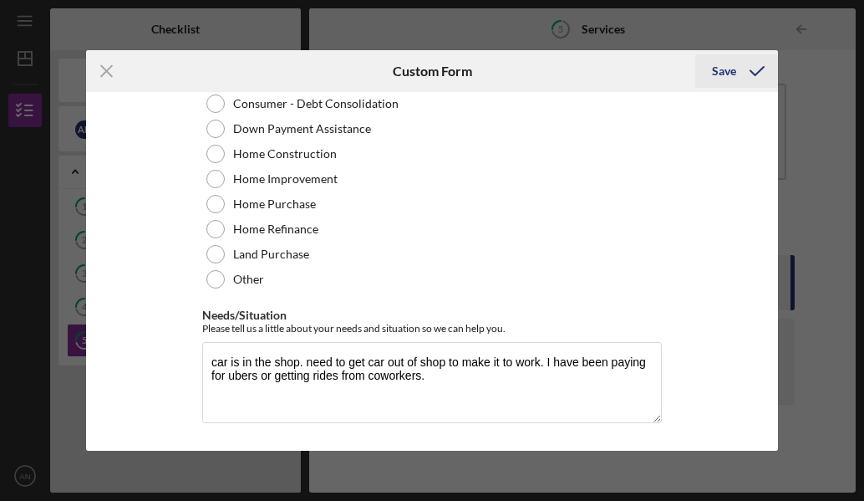
click at [721, 75] on div "Save" at bounding box center [724, 70] width 24 height 33
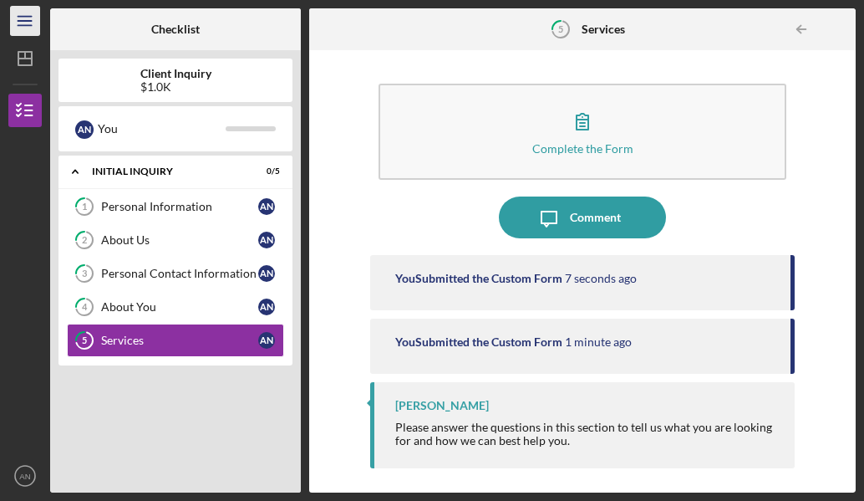
click at [24, 28] on icon "Icon/Menu" at bounding box center [26, 22] width 38 height 38
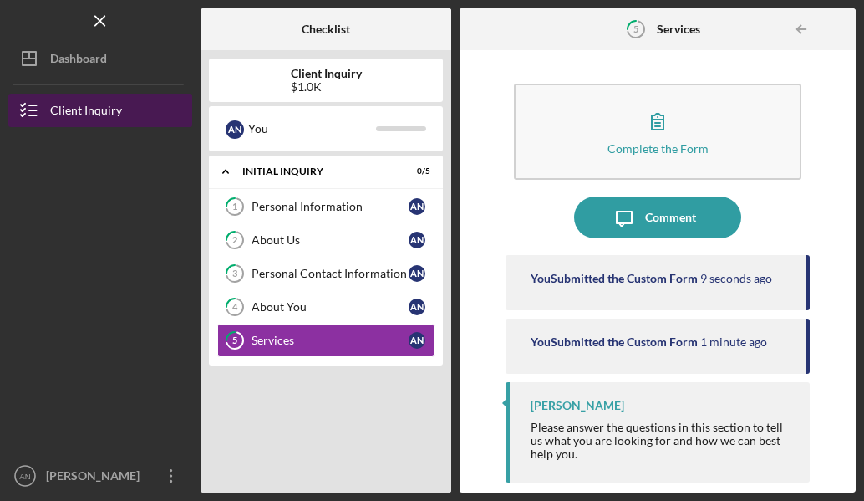
click at [98, 116] on div "Client Inquiry" at bounding box center [86, 113] width 72 height 38
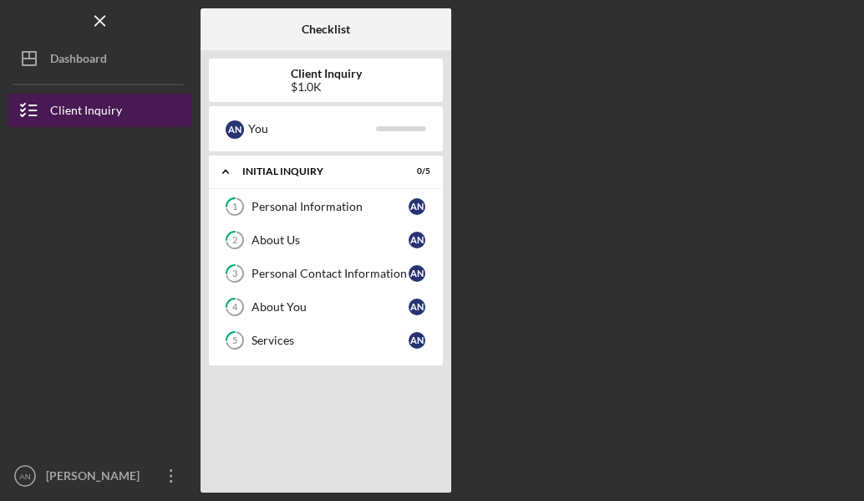
click at [98, 116] on div "Client Inquiry" at bounding box center [86, 113] width 72 height 38
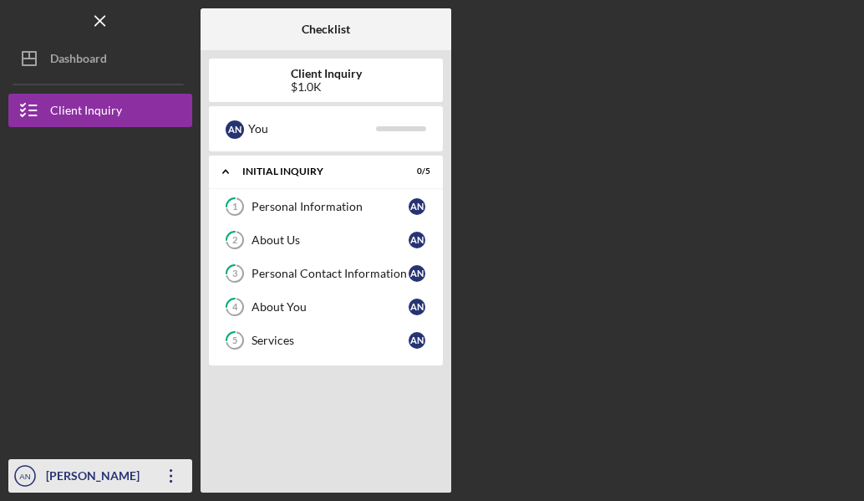
click at [133, 472] on div "[PERSON_NAME]" at bounding box center [96, 478] width 109 height 38
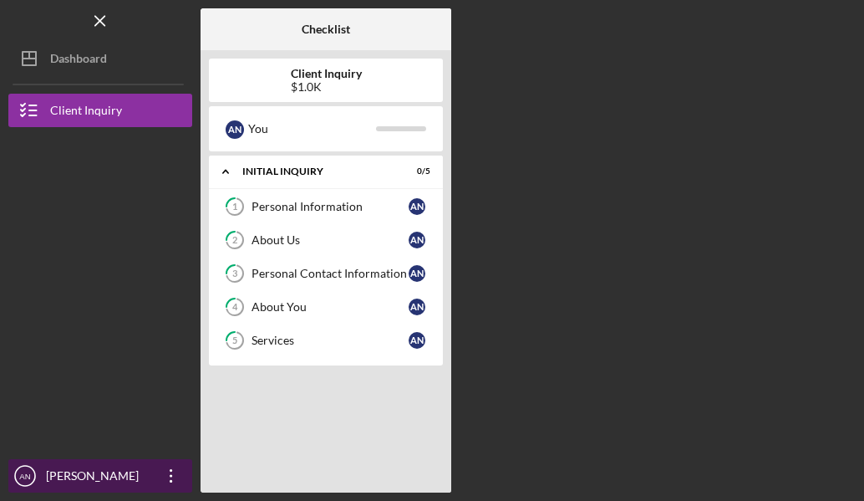
click at [176, 481] on icon "Icon/Overflow" at bounding box center [171, 476] width 42 height 42
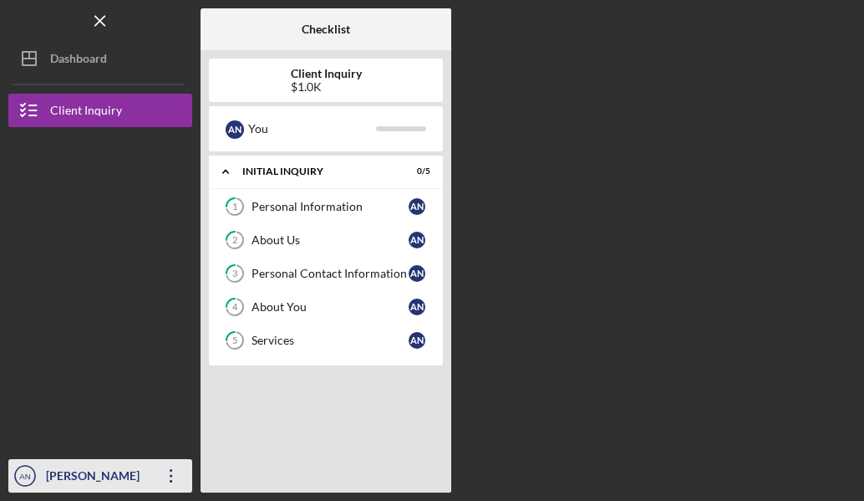
click at [176, 481] on icon "Icon/Overflow" at bounding box center [171, 476] width 42 height 42
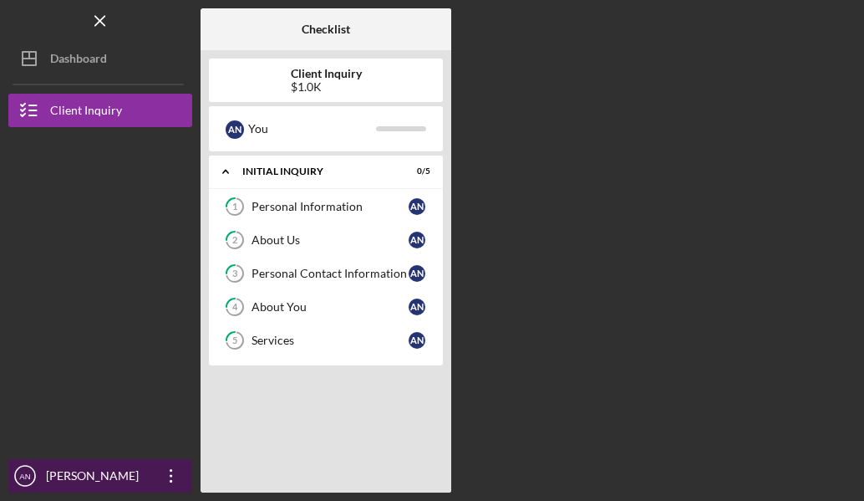
click at [169, 481] on icon "Icon/Overflow" at bounding box center [171, 476] width 42 height 42
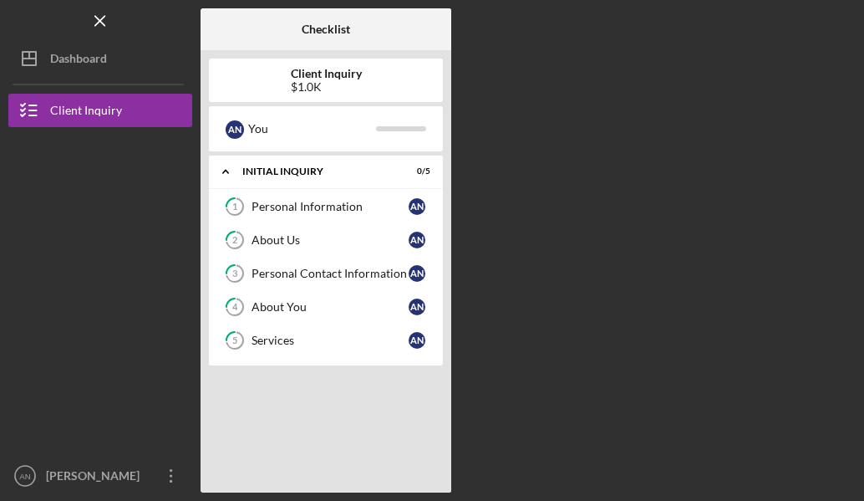
click at [311, 72] on b "Client Inquiry" at bounding box center [326, 73] width 71 height 13
click at [104, 23] on icon "Icon/Menu Close" at bounding box center [101, 22] width 38 height 38
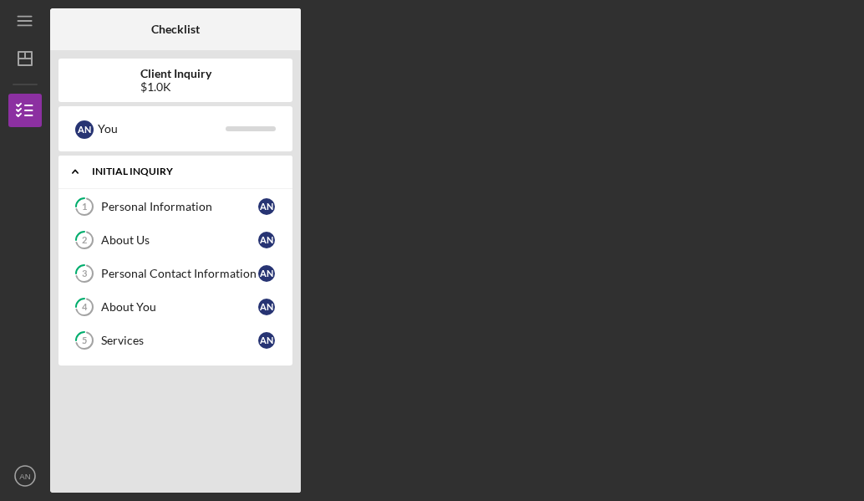
click at [137, 176] on div "Initial Inquiry" at bounding box center [182, 171] width 180 height 10
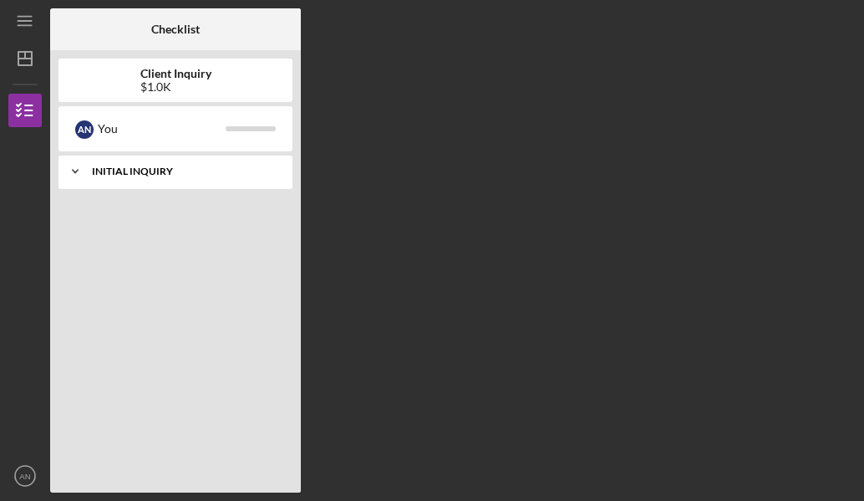
click at [137, 176] on div "Initial Inquiry" at bounding box center [182, 171] width 180 height 10
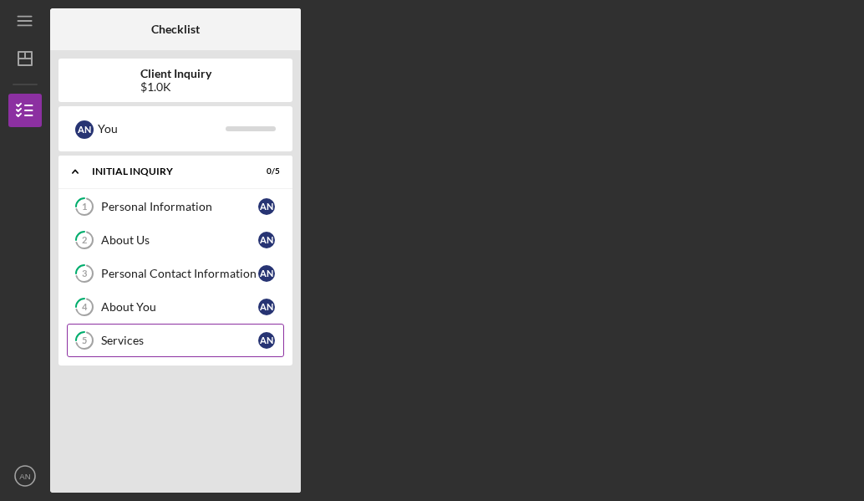
click at [148, 346] on div "Services" at bounding box center [179, 340] width 157 height 13
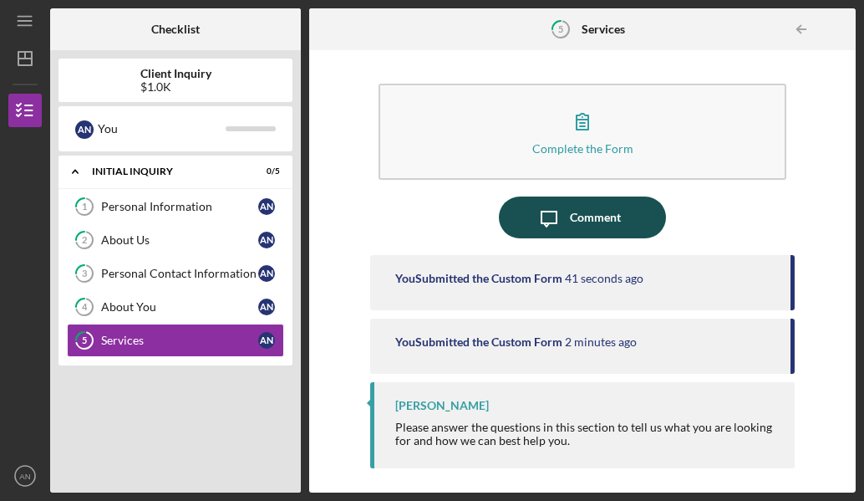
click at [602, 217] on div "Comment" at bounding box center [595, 217] width 51 height 42
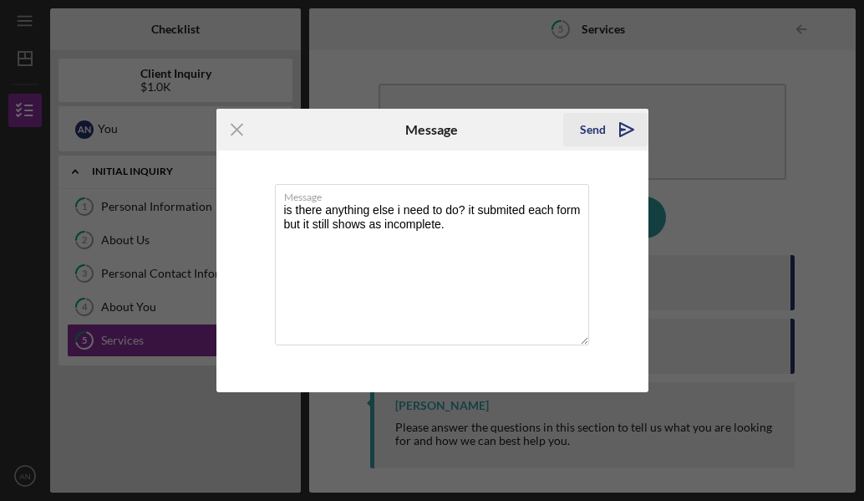
type textarea "is there anything else i need to do? it submited each form but it still shows a…"
click at [615, 129] on icon "Icon/icon-invite-send" at bounding box center [627, 130] width 42 height 42
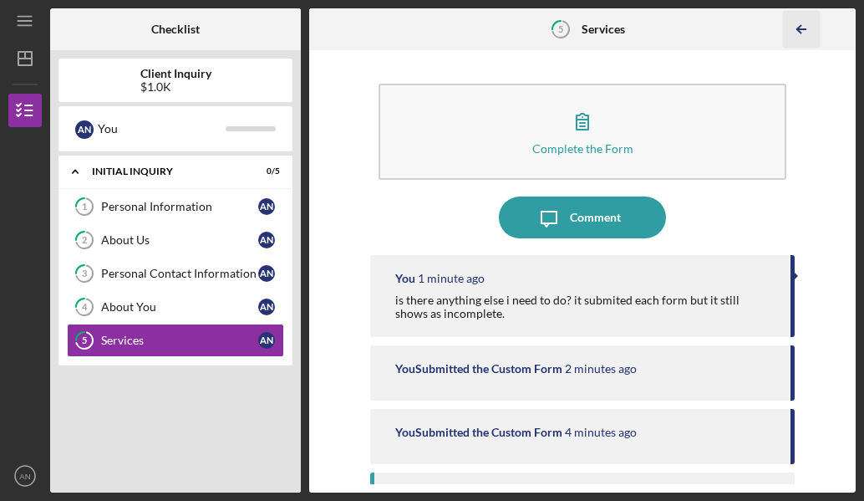
click at [802, 27] on icon "Icon/Table Pagination Arrow" at bounding box center [802, 30] width 38 height 38
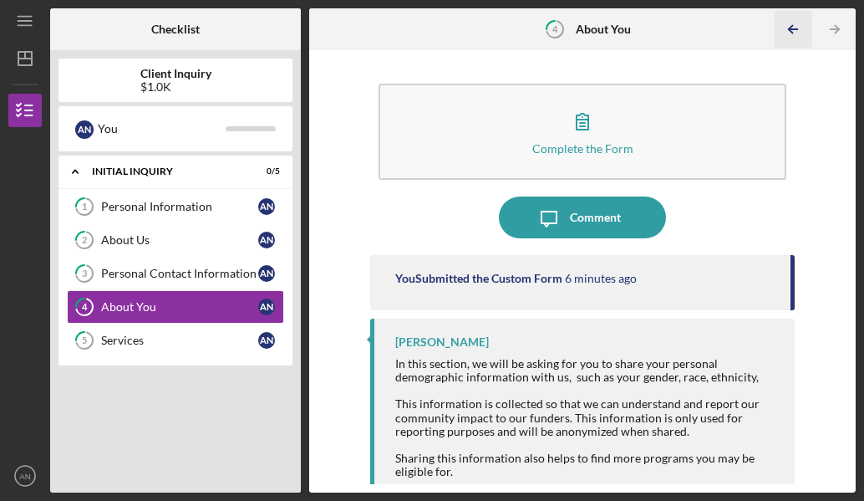
click at [802, 27] on icon "Icon/Table Pagination Arrow" at bounding box center [794, 30] width 38 height 38
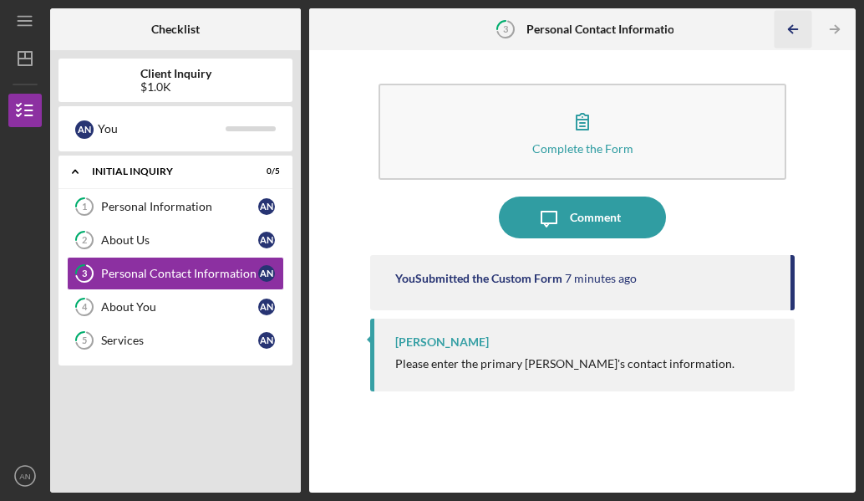
click at [802, 27] on icon "Icon/Table Pagination Arrow" at bounding box center [794, 30] width 38 height 38
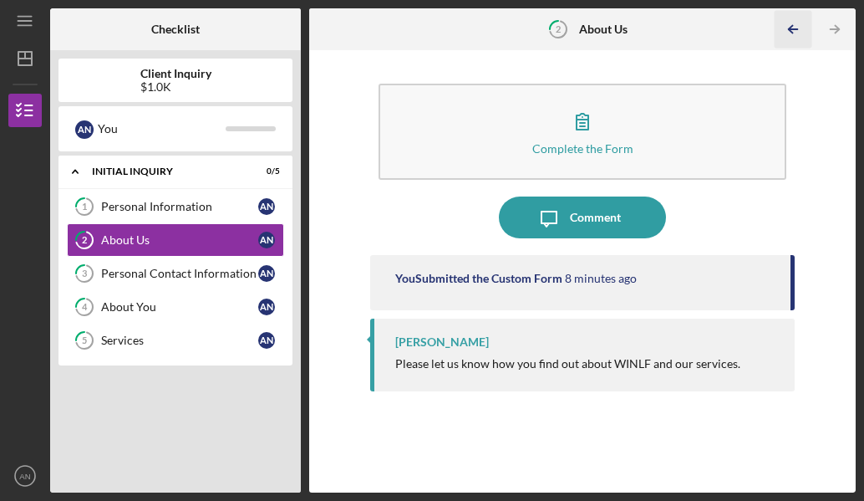
click at [802, 27] on icon "Icon/Table Pagination Arrow" at bounding box center [794, 30] width 38 height 38
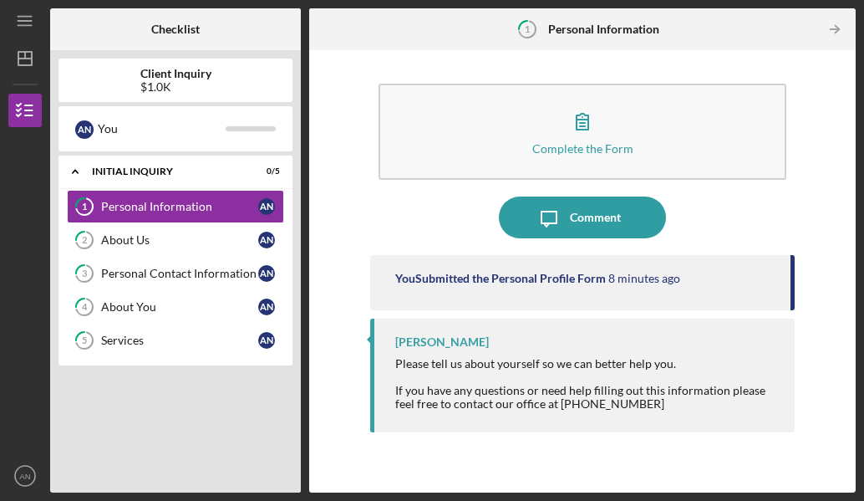
click at [802, 27] on div at bounding box center [797, 29] width 33 height 33
click at [29, 13] on icon "Icon/Menu" at bounding box center [26, 22] width 38 height 38
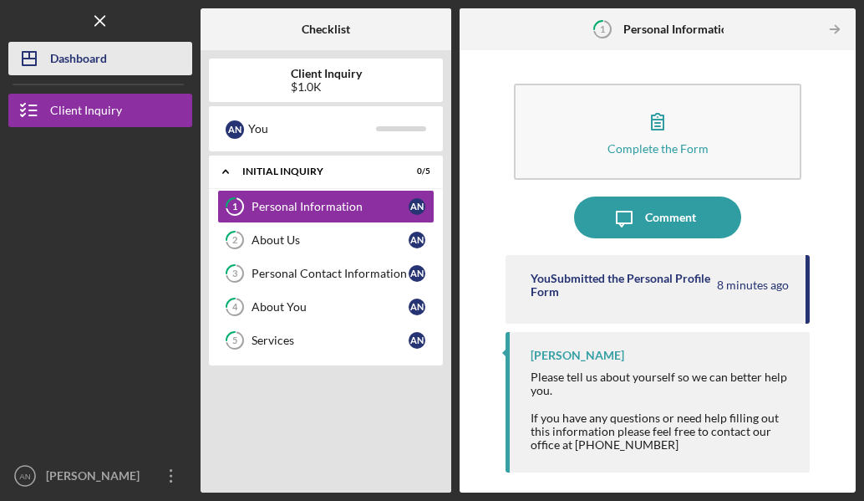
click at [69, 46] on div "Dashboard" at bounding box center [78, 61] width 57 height 38
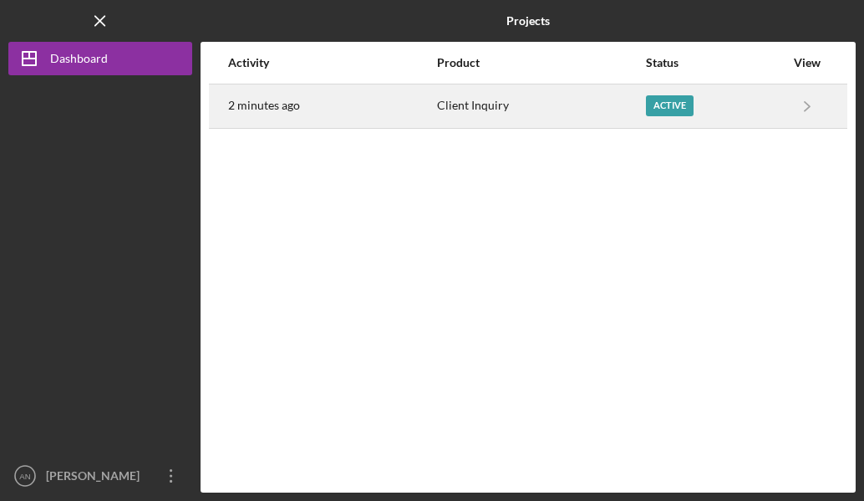
click at [642, 104] on div "Client Inquiry" at bounding box center [540, 106] width 207 height 42
